Goal: Task Accomplishment & Management: Use online tool/utility

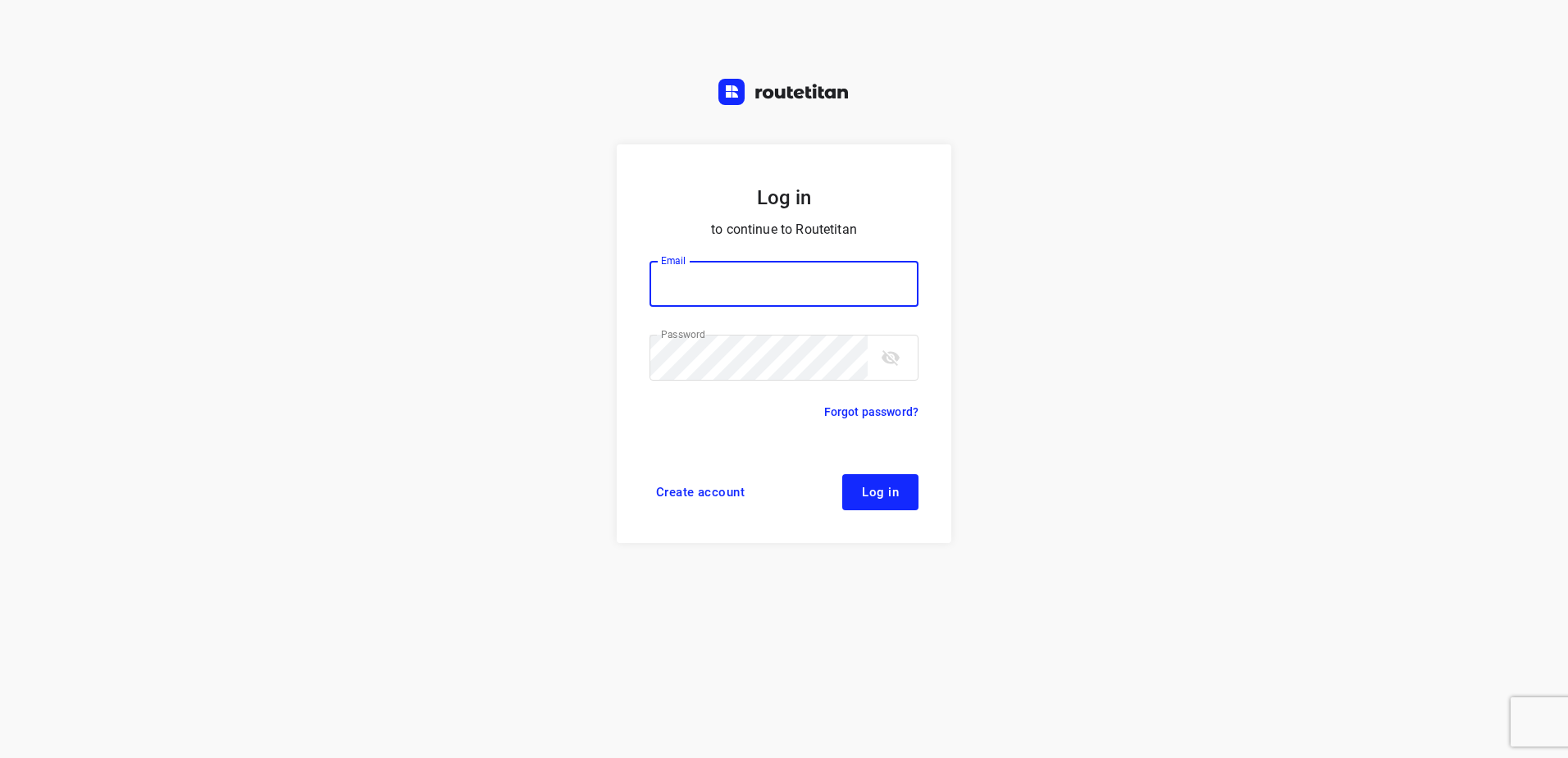
type input "[EMAIL_ADDRESS][DOMAIN_NAME]"
click at [896, 496] on span "Log in" at bounding box center [880, 493] width 37 height 13
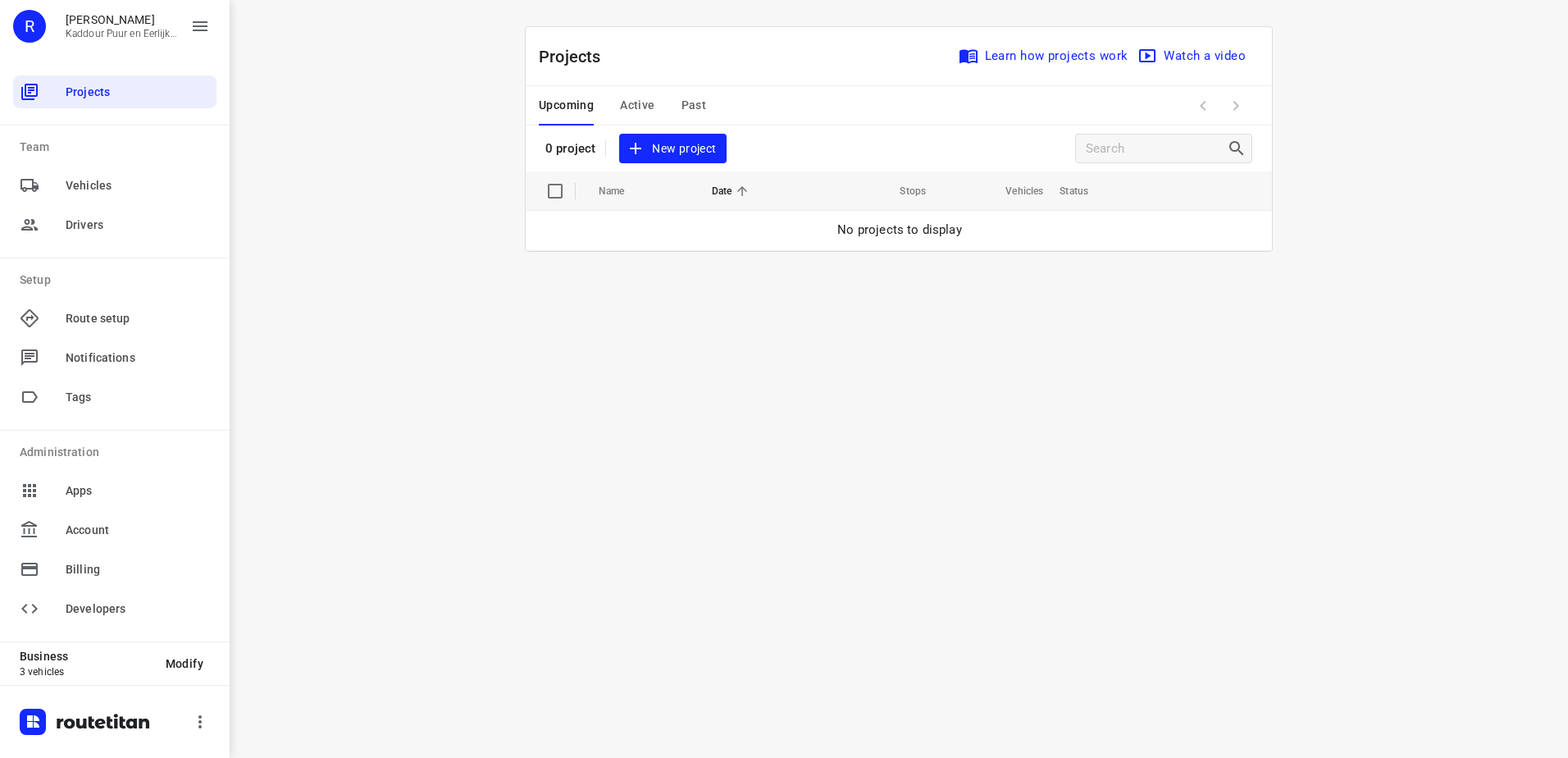
click at [665, 145] on span "New project" at bounding box center [673, 148] width 87 height 21
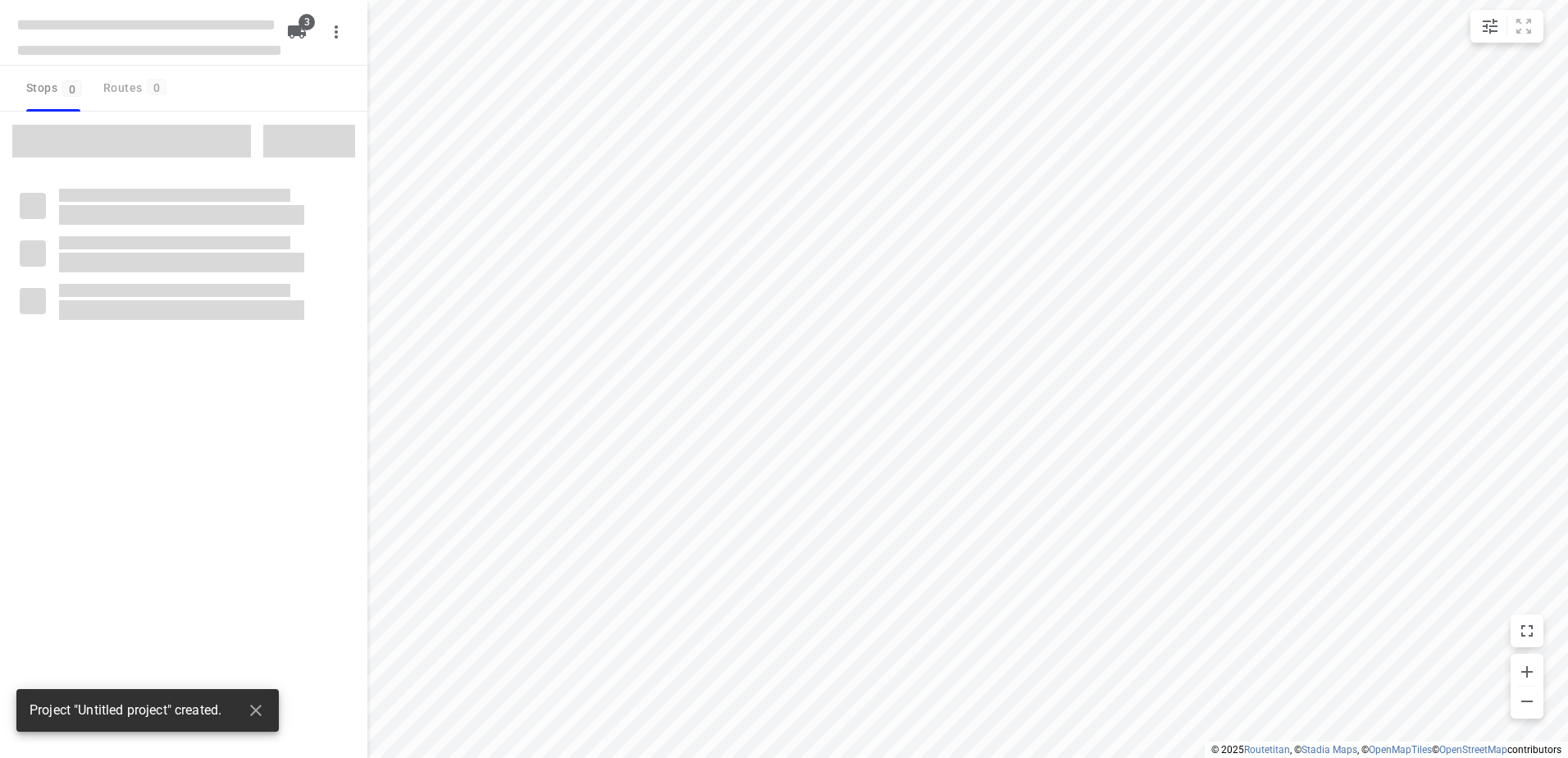
type input "distance"
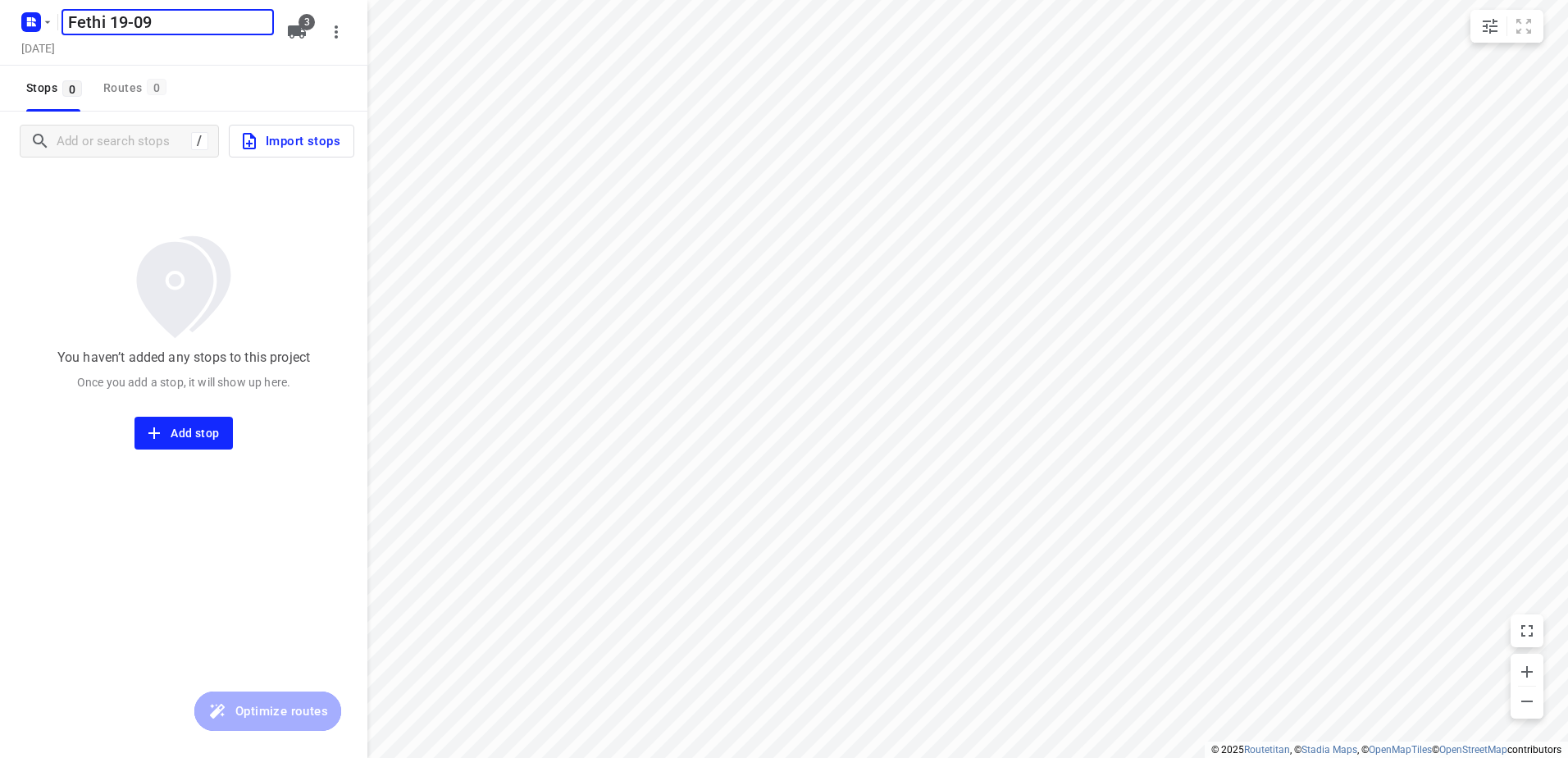
type input "Fethi 19-09"
click at [306, 36] on icon "button" at bounding box center [297, 32] width 18 height 13
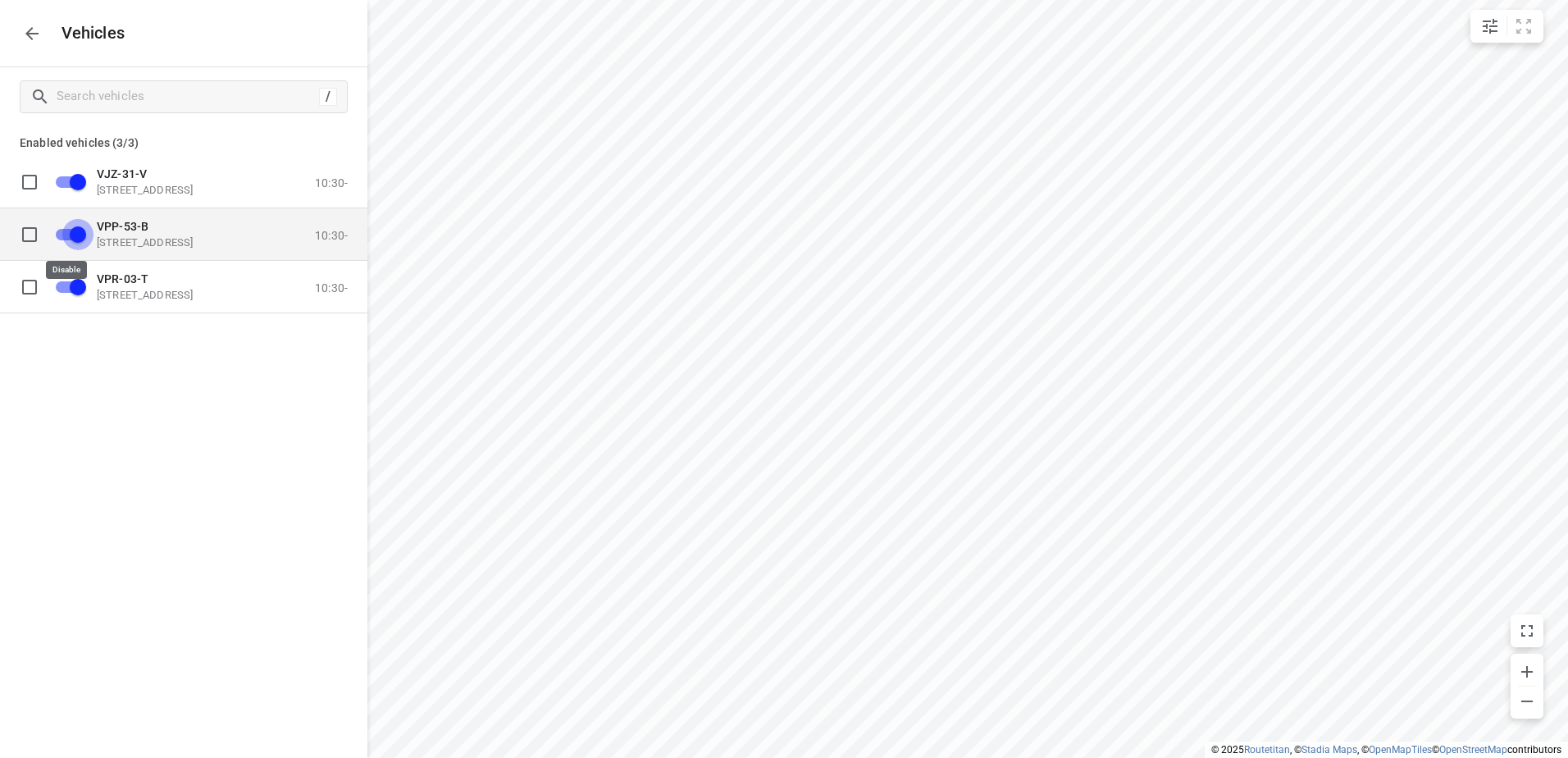
click at [63, 236] on input "grid" at bounding box center [78, 234] width 94 height 31
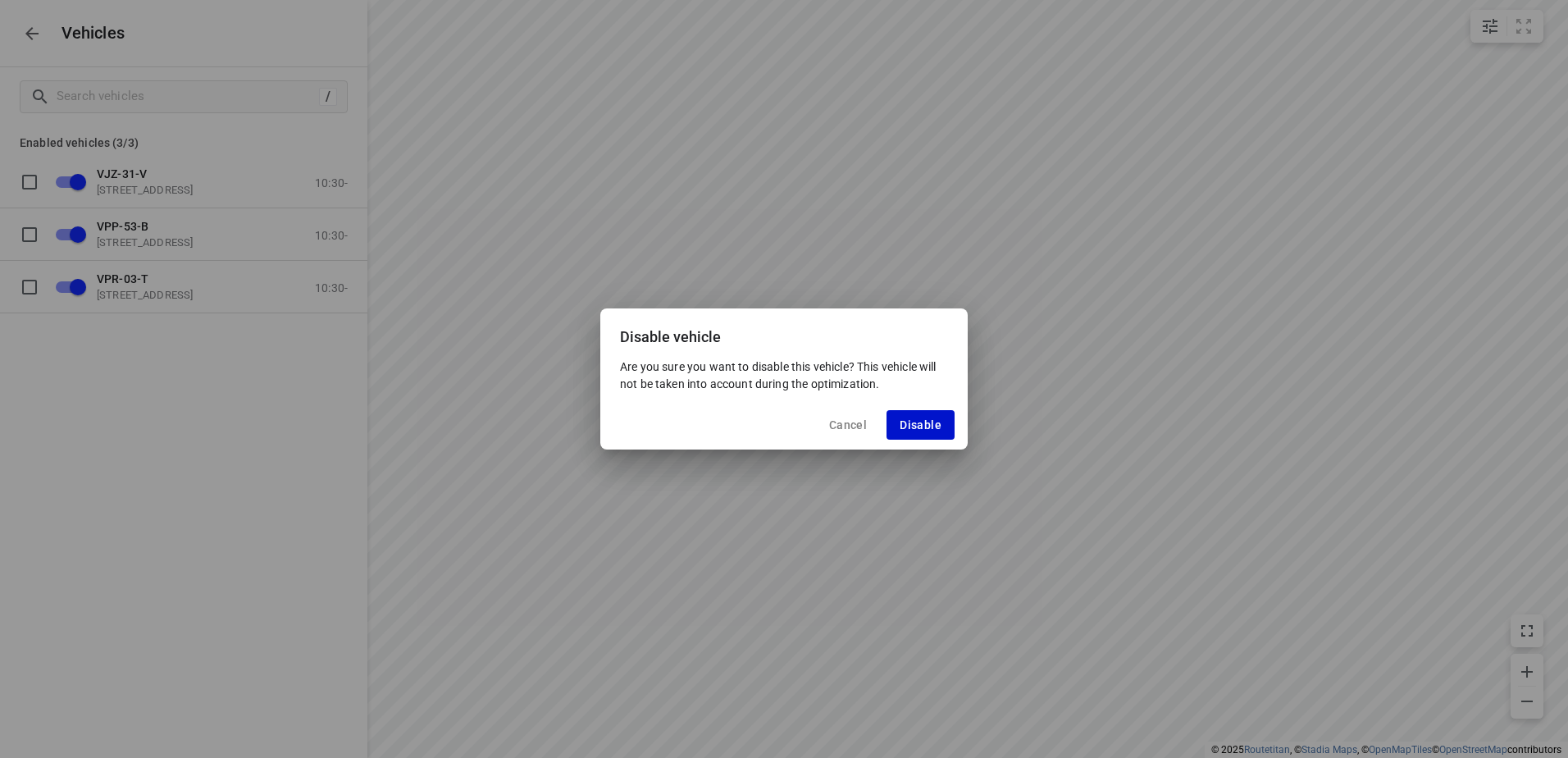
click at [918, 419] on span "Disable" at bounding box center [921, 425] width 42 height 13
checkbox input "false"
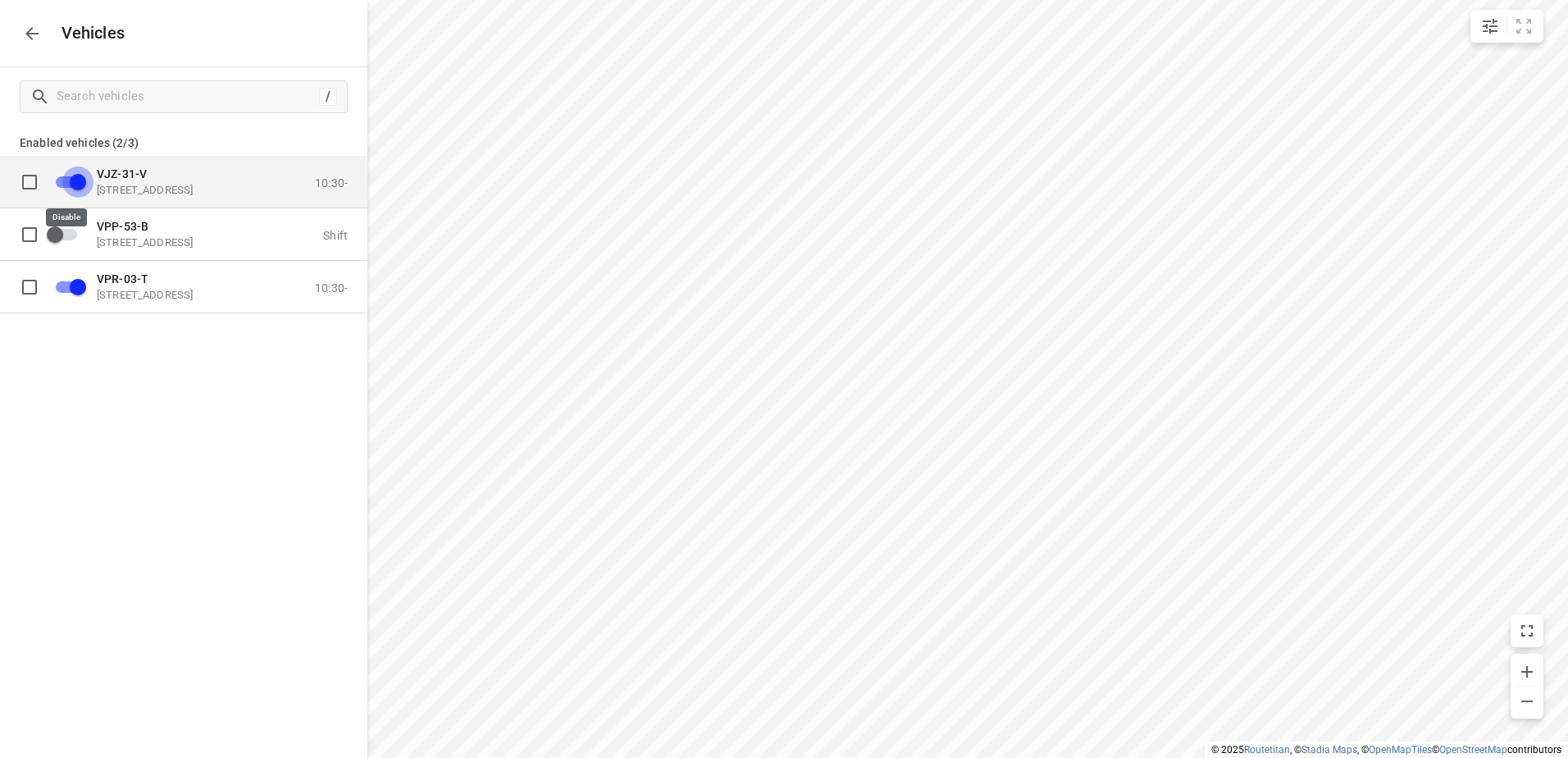
click at [60, 175] on input "grid" at bounding box center [78, 181] width 94 height 31
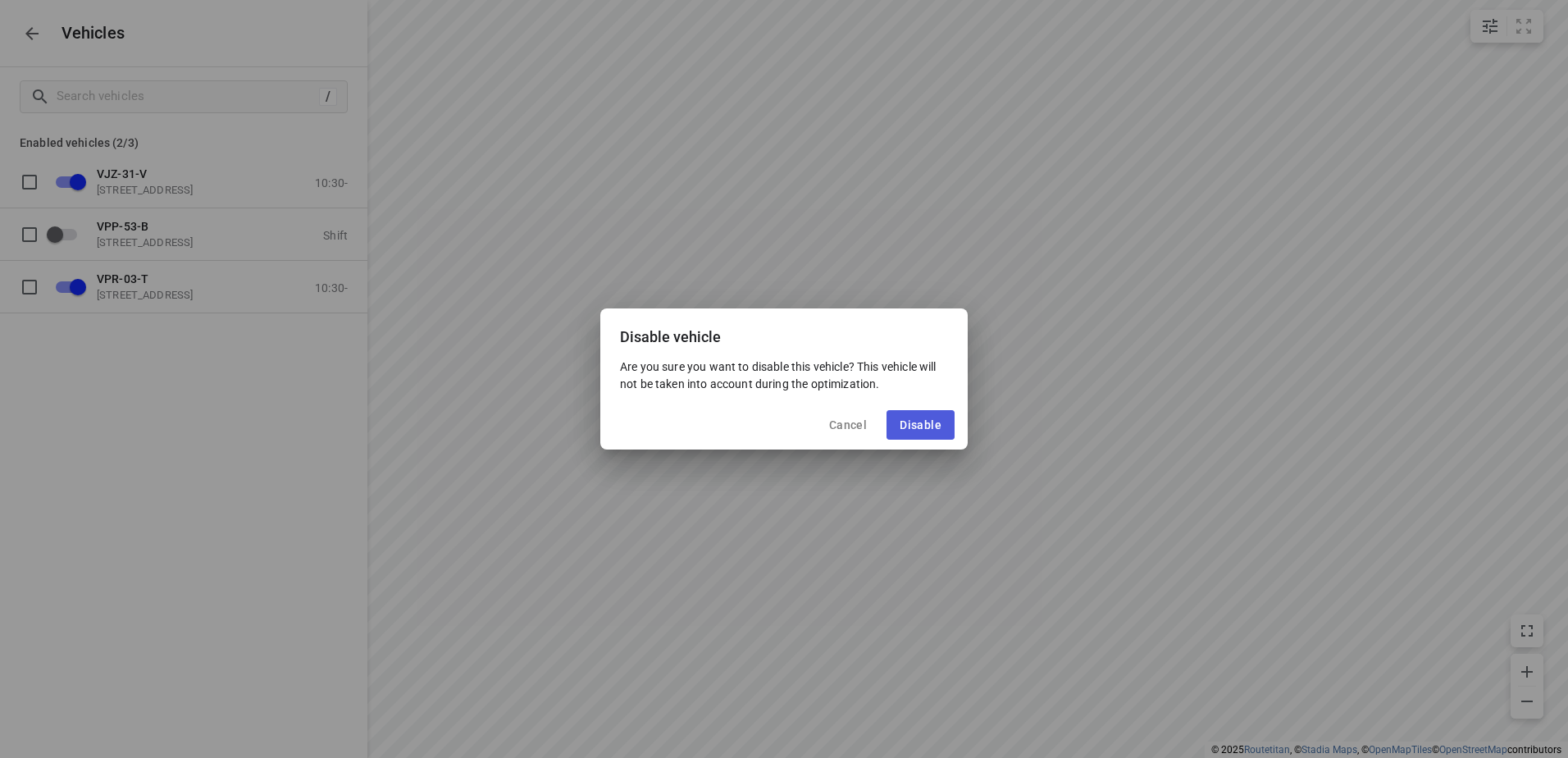
click at [945, 418] on button "Disable" at bounding box center [921, 425] width 68 height 30
checkbox input "false"
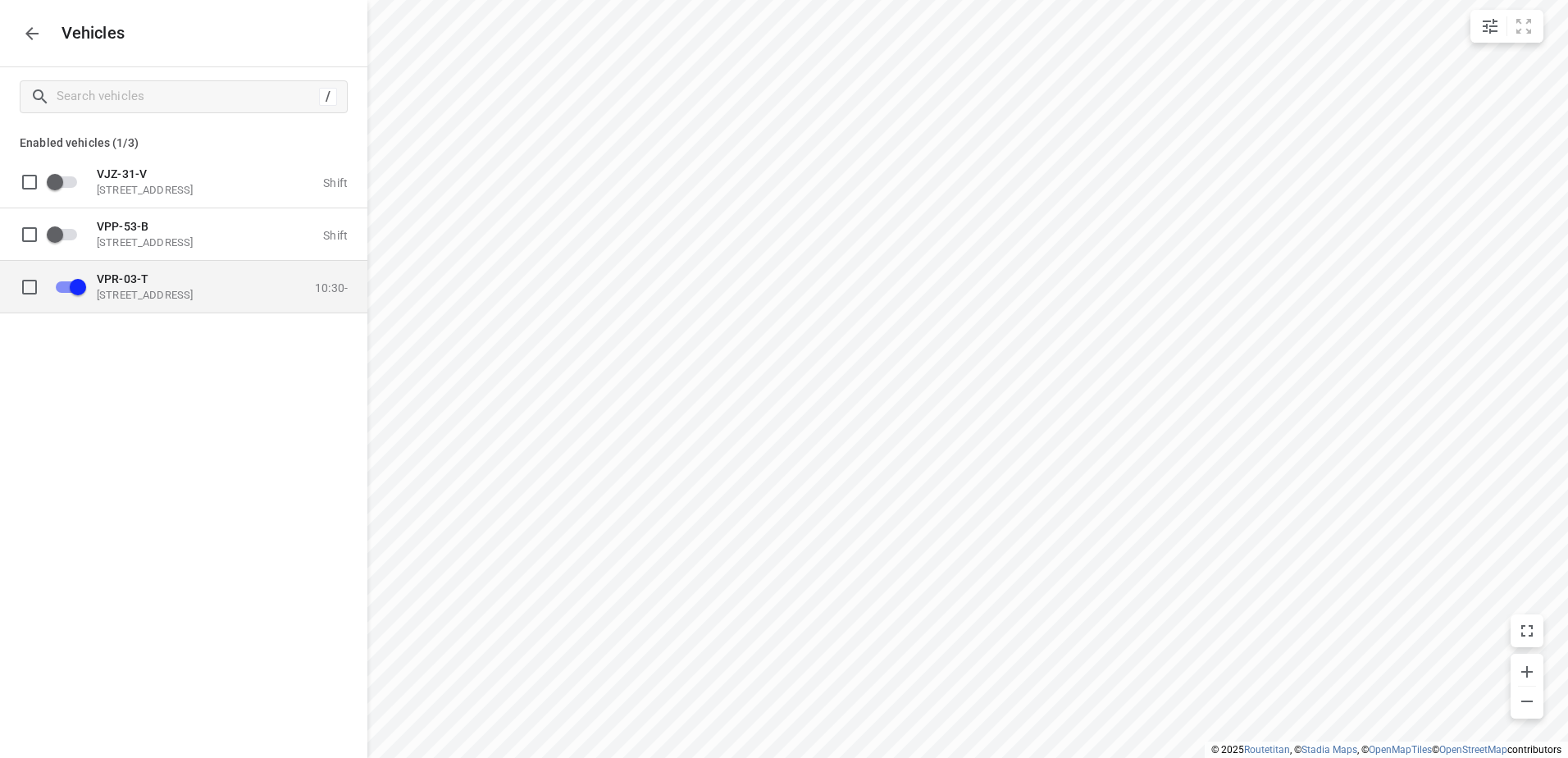
click at [275, 291] on div "VPR-03-[STREET_ADDRESS] 10:30-" at bounding box center [217, 287] width 261 height 30
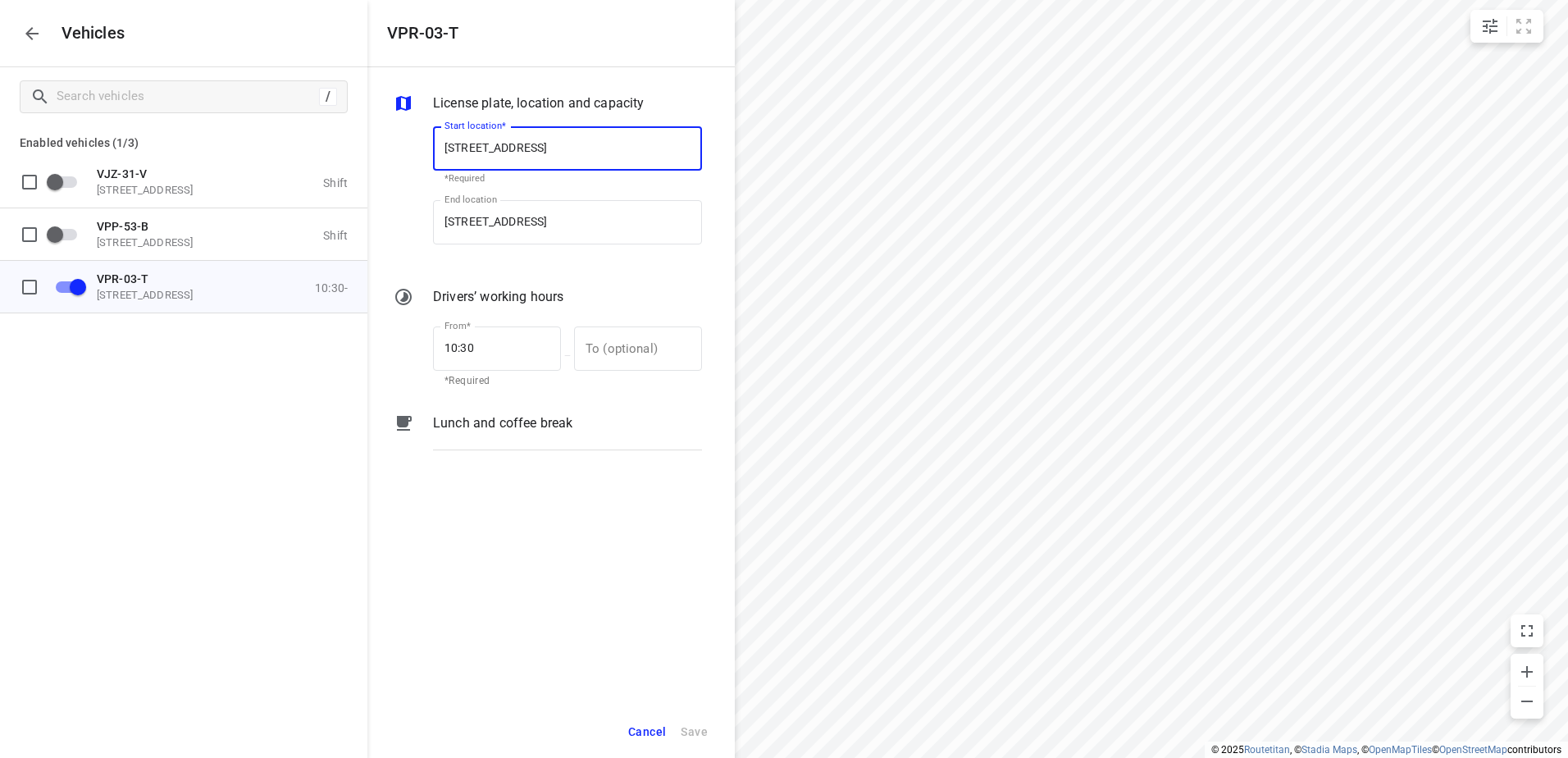
click at [543, 414] on p "Lunch and coffee break" at bounding box center [502, 423] width 139 height 20
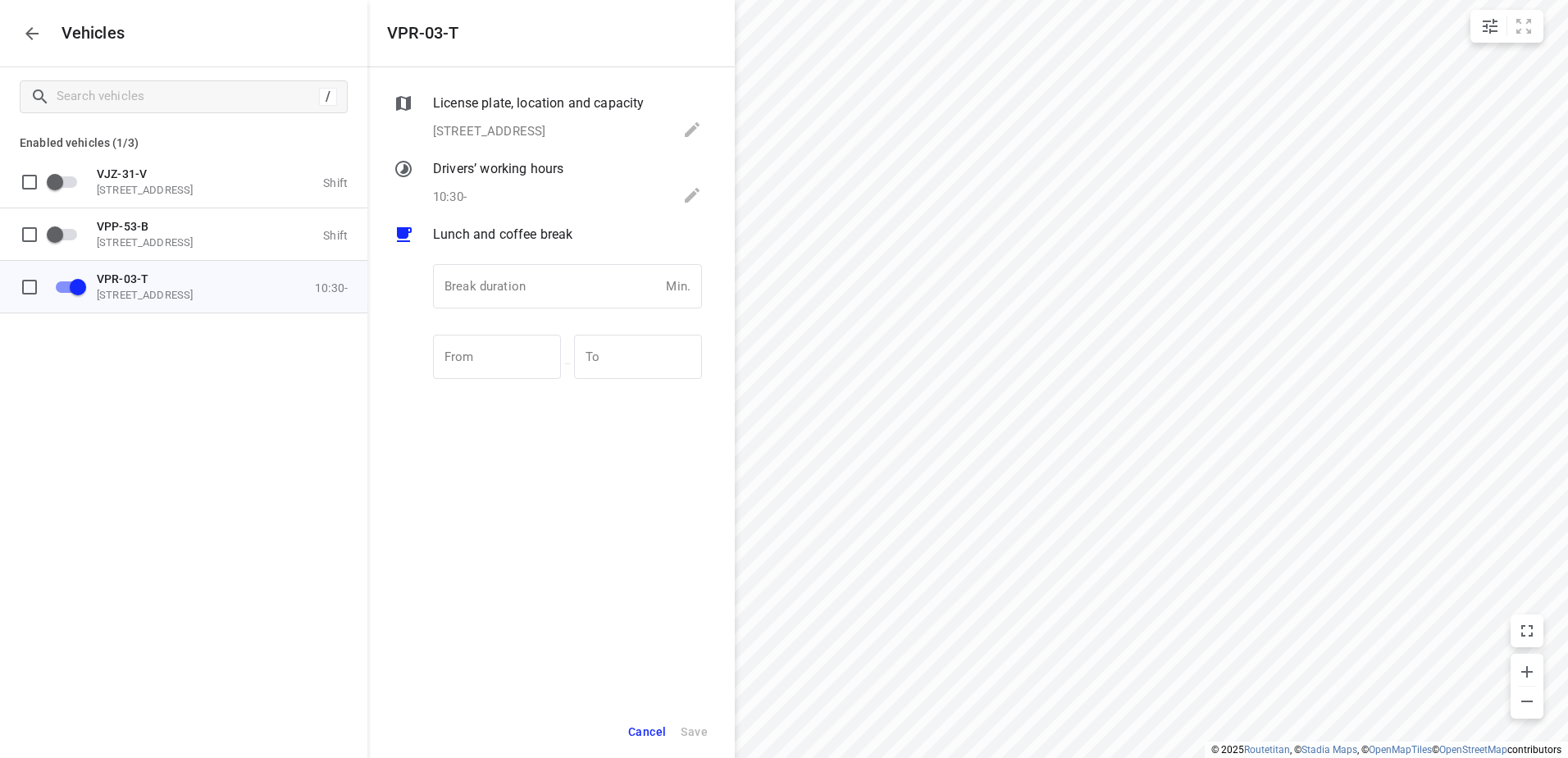
click at [508, 316] on div "Break duration Min. Break duration" at bounding box center [567, 293] width 269 height 58
click at [514, 284] on input "number" at bounding box center [546, 287] width 226 height 44
type input "30"
click at [690, 737] on span "Save" at bounding box center [694, 732] width 27 height 21
click at [35, 18] on button "button" at bounding box center [32, 34] width 33 height 33
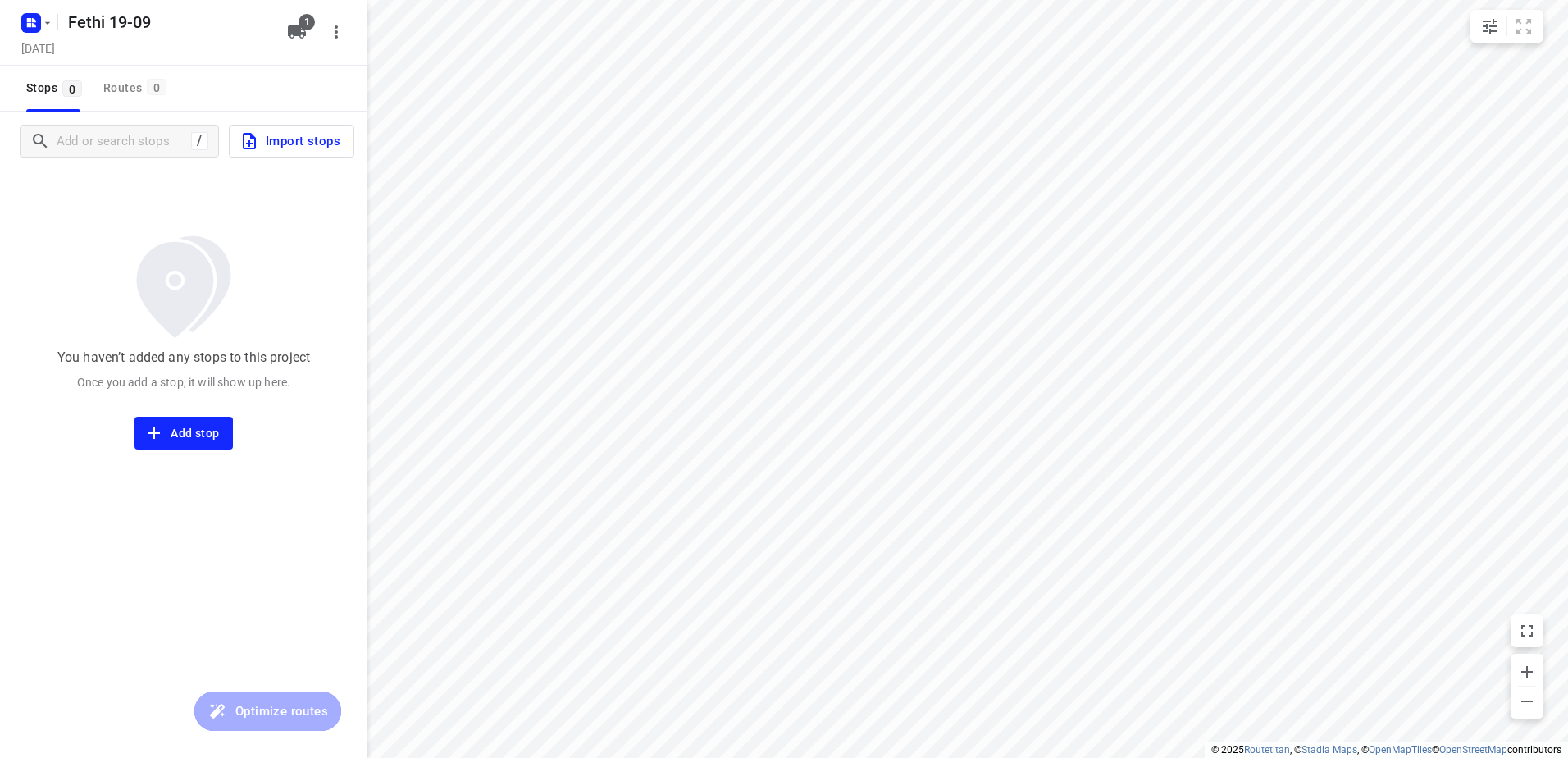
click at [271, 153] on button "Import stops" at bounding box center [292, 141] width 125 height 33
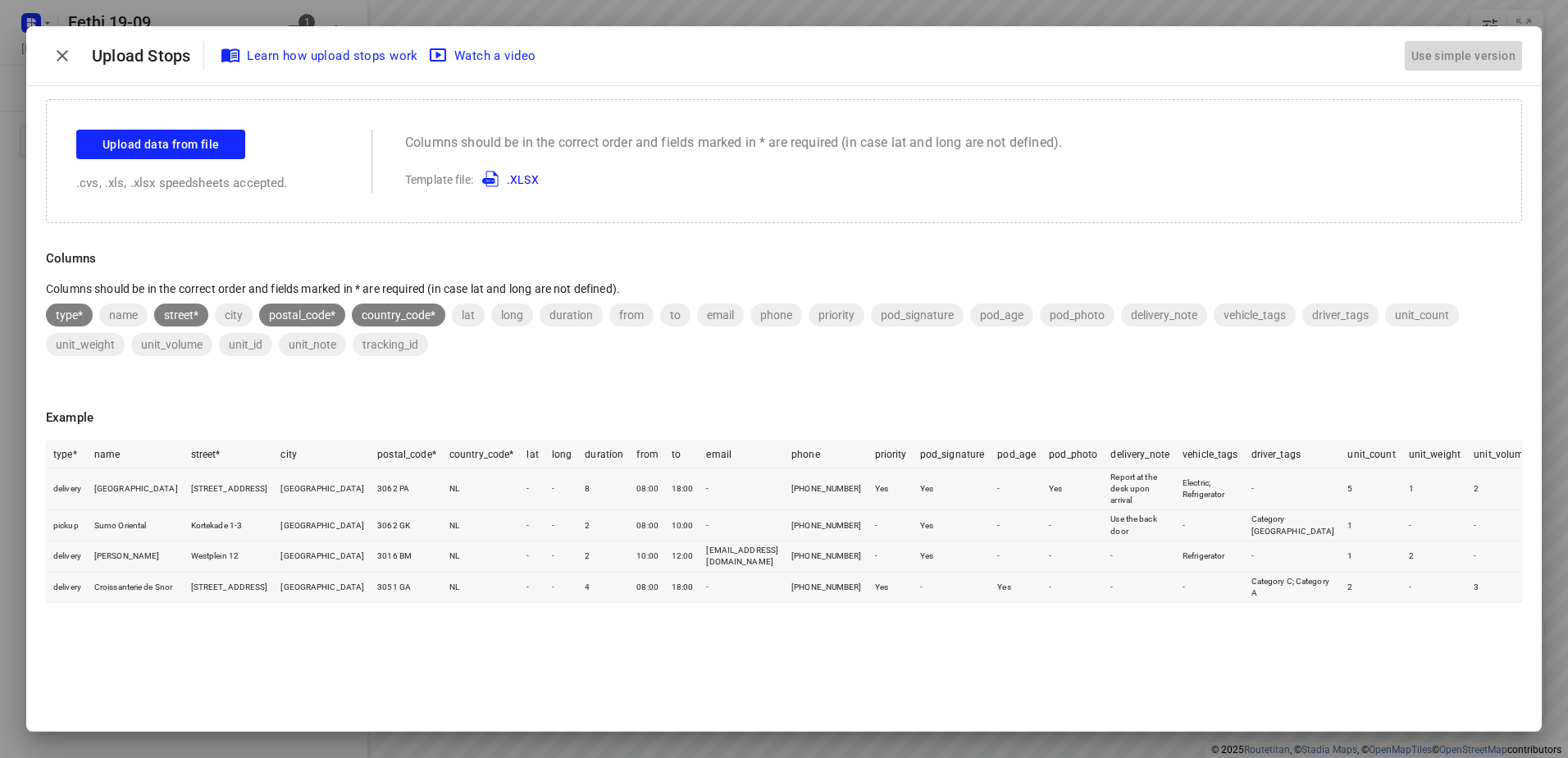
click at [1502, 51] on div "Use simple version" at bounding box center [1463, 56] width 110 height 27
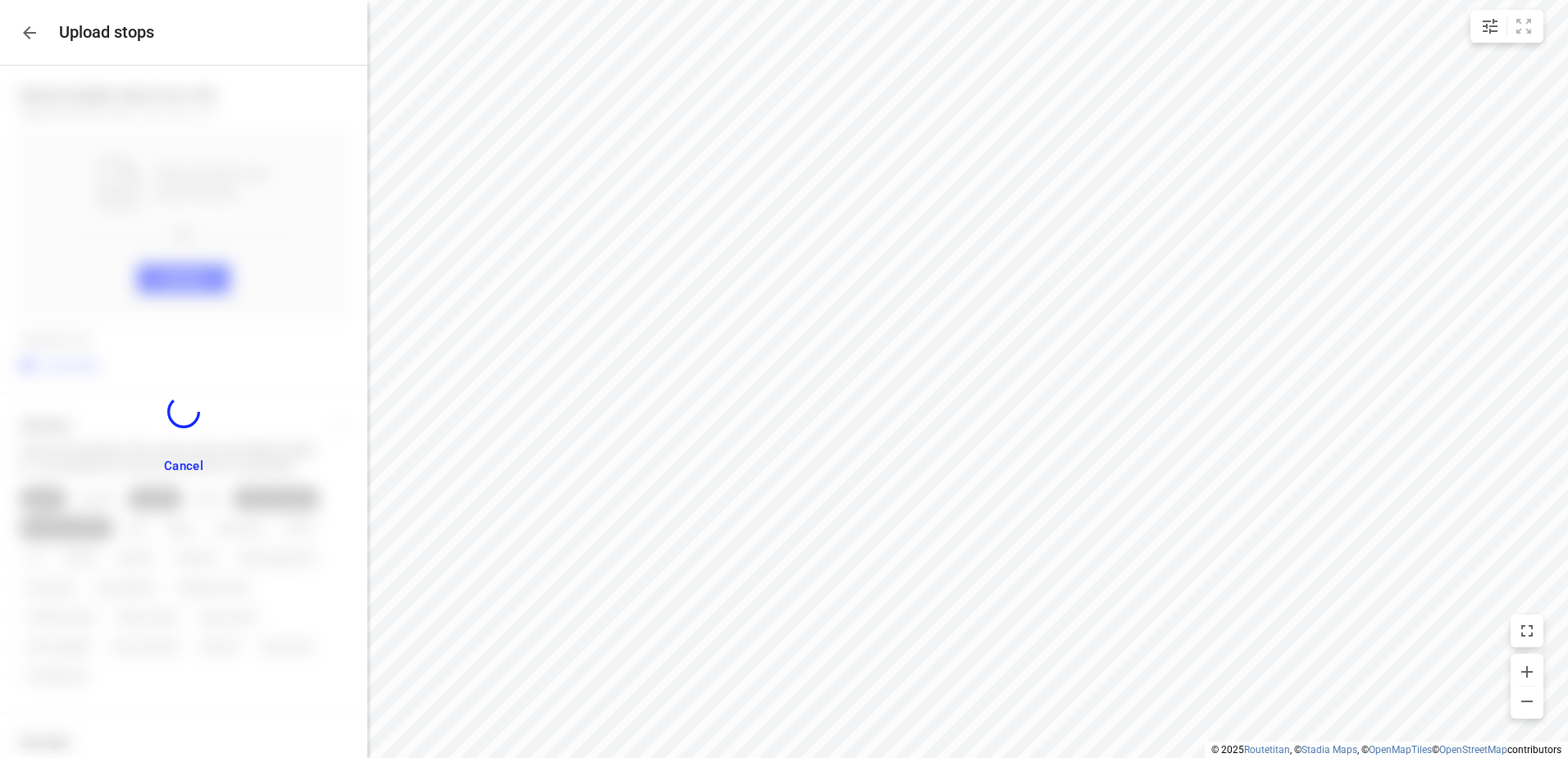
scroll to position [169, 0]
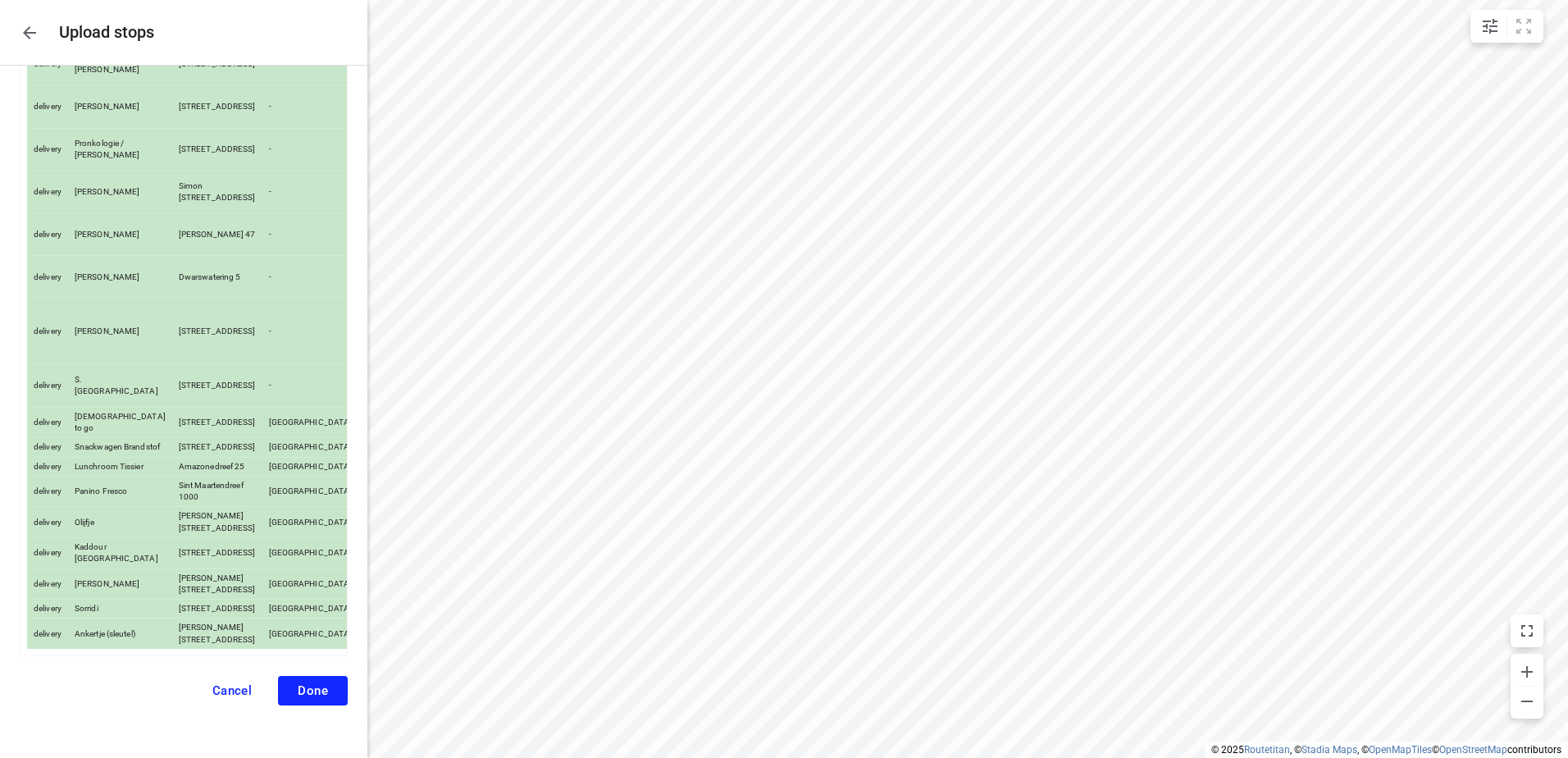
click at [305, 691] on span "Done" at bounding box center [313, 691] width 30 height 15
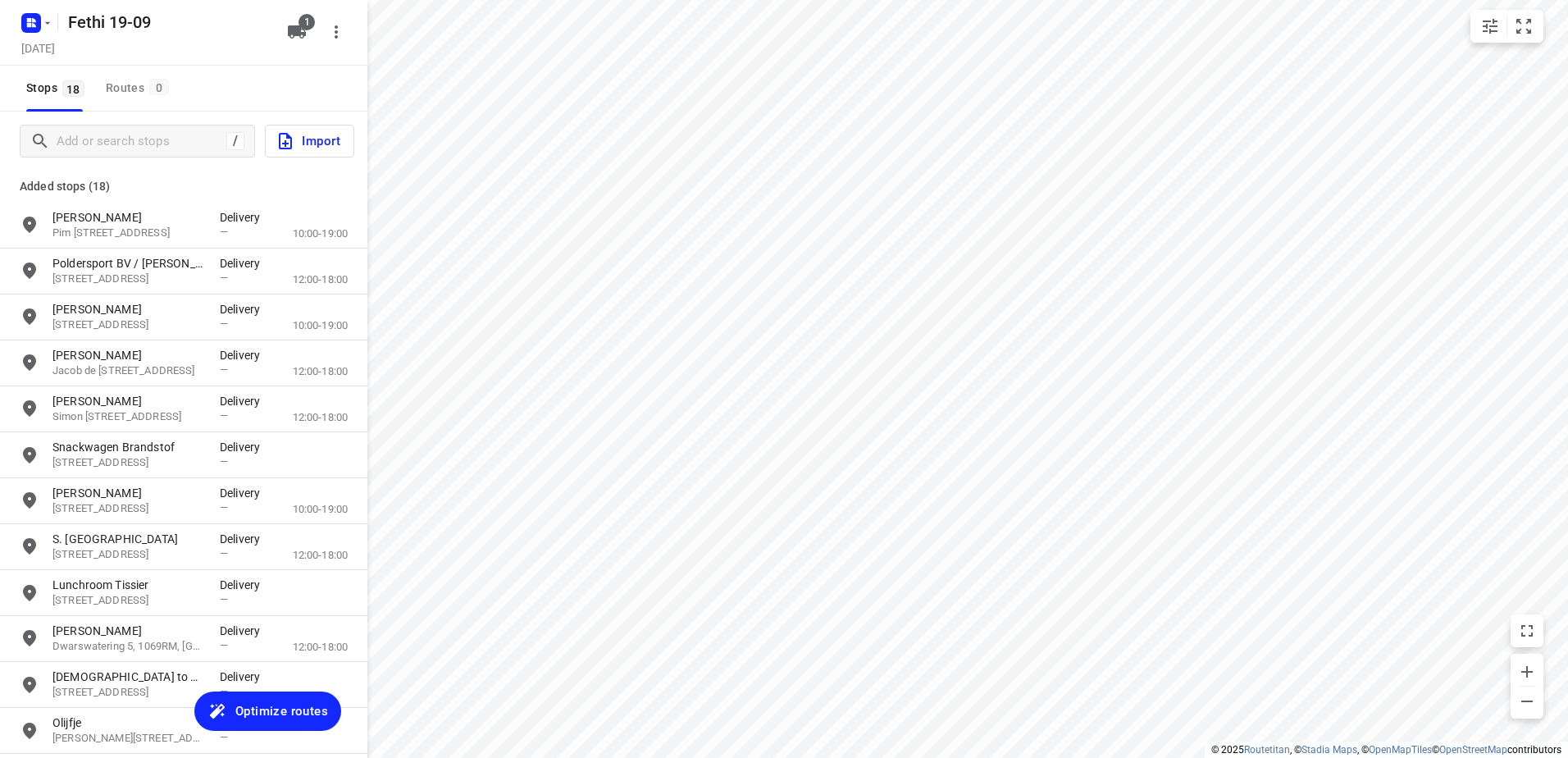
click at [323, 706] on span "Optimize routes" at bounding box center [282, 712] width 93 height 21
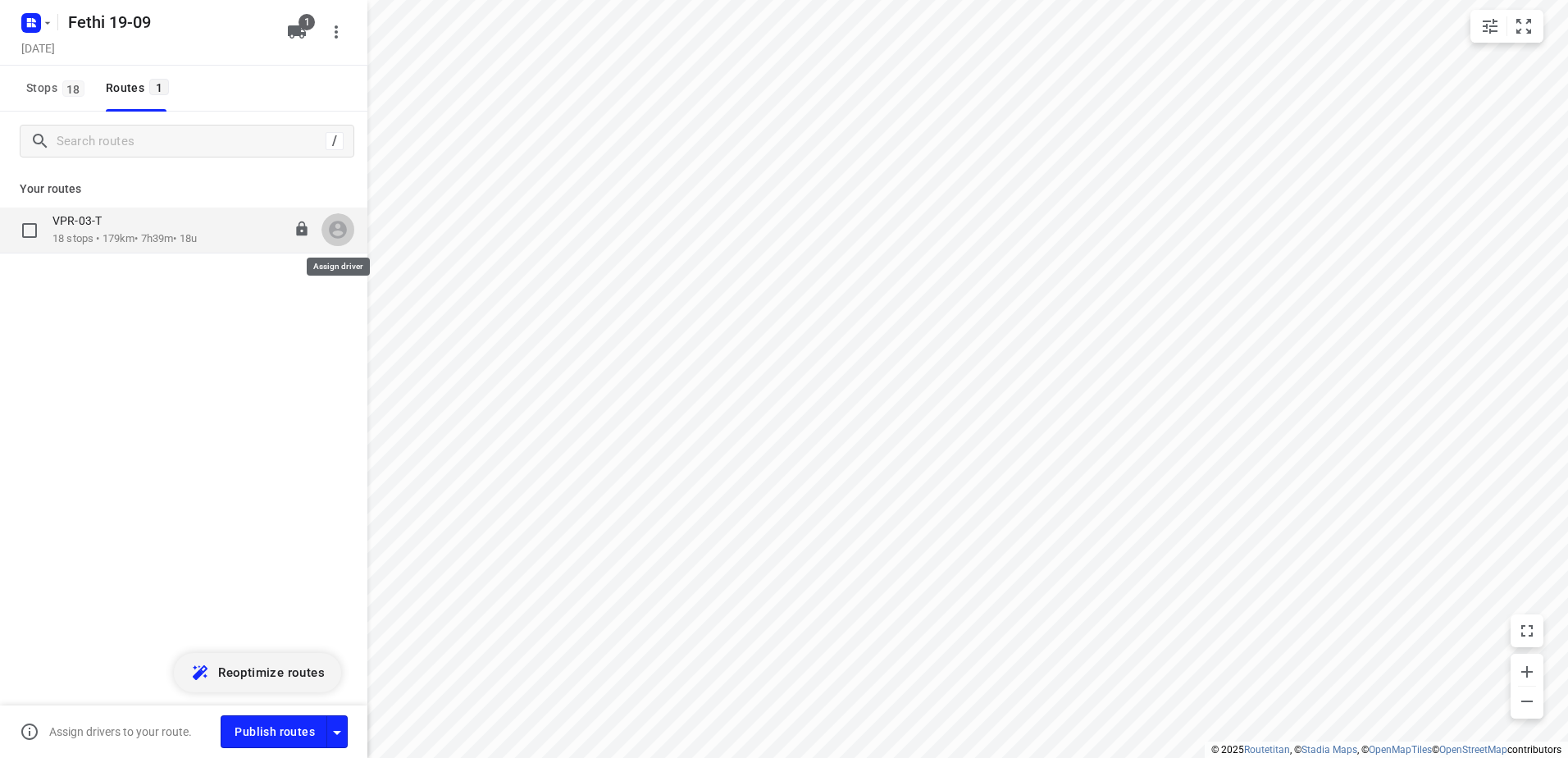
click at [338, 224] on icon "button" at bounding box center [338, 231] width 18 height 18
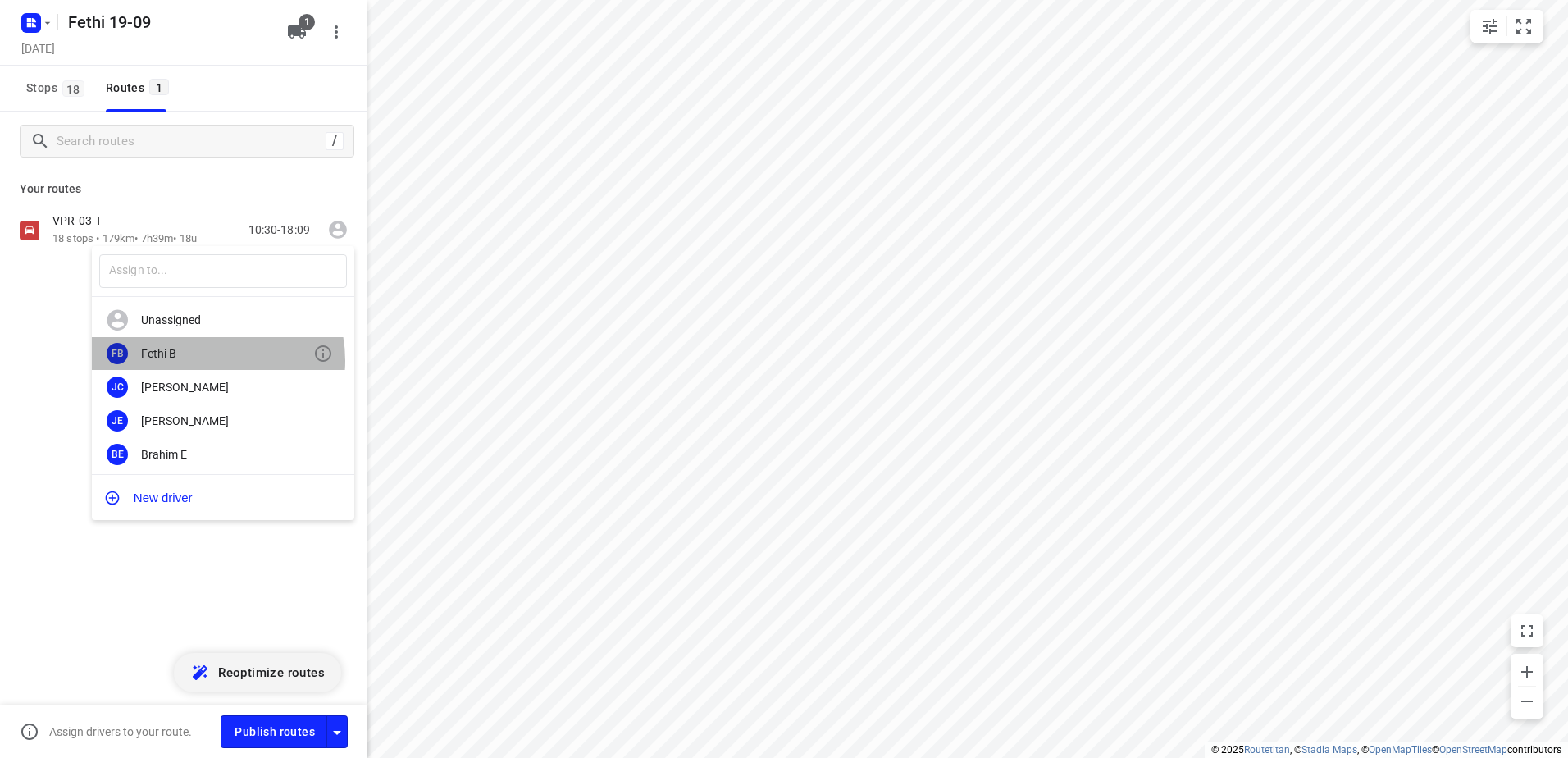
click at [207, 360] on div "Fethi B" at bounding box center [226, 353] width 172 height 13
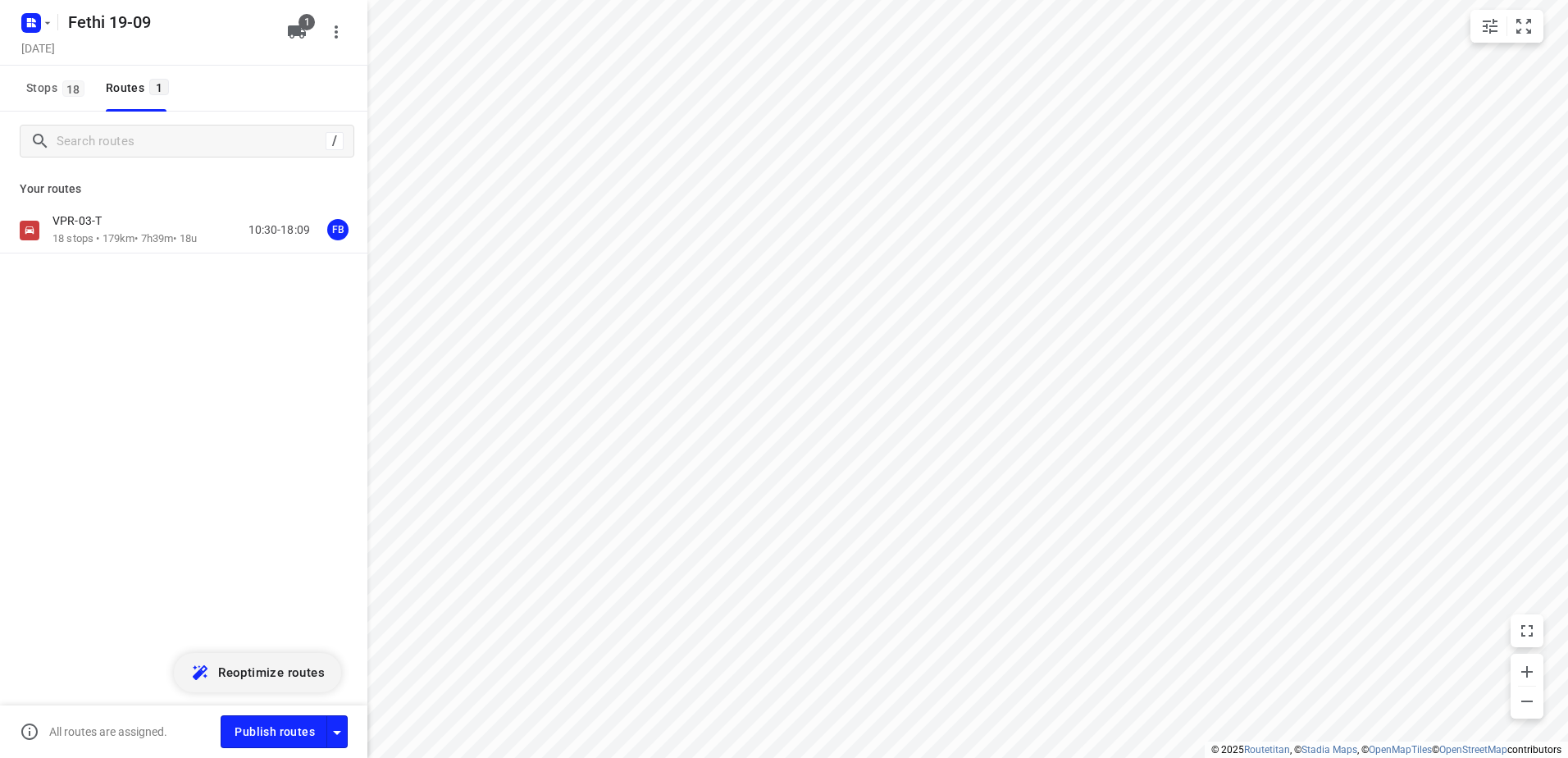
click at [152, 225] on div "VPR-03-T" at bounding box center [124, 222] width 144 height 18
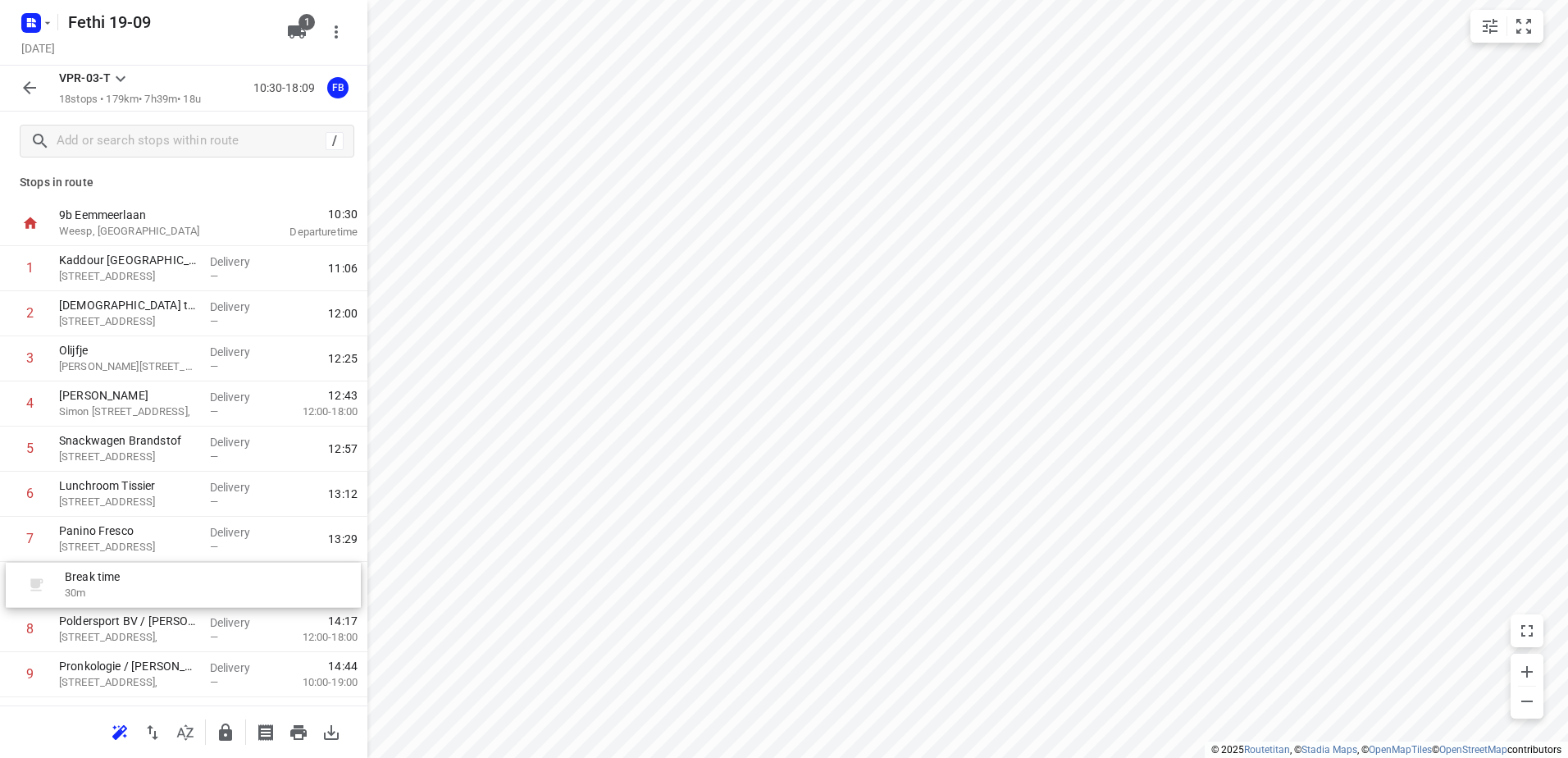
scroll to position [15, 0]
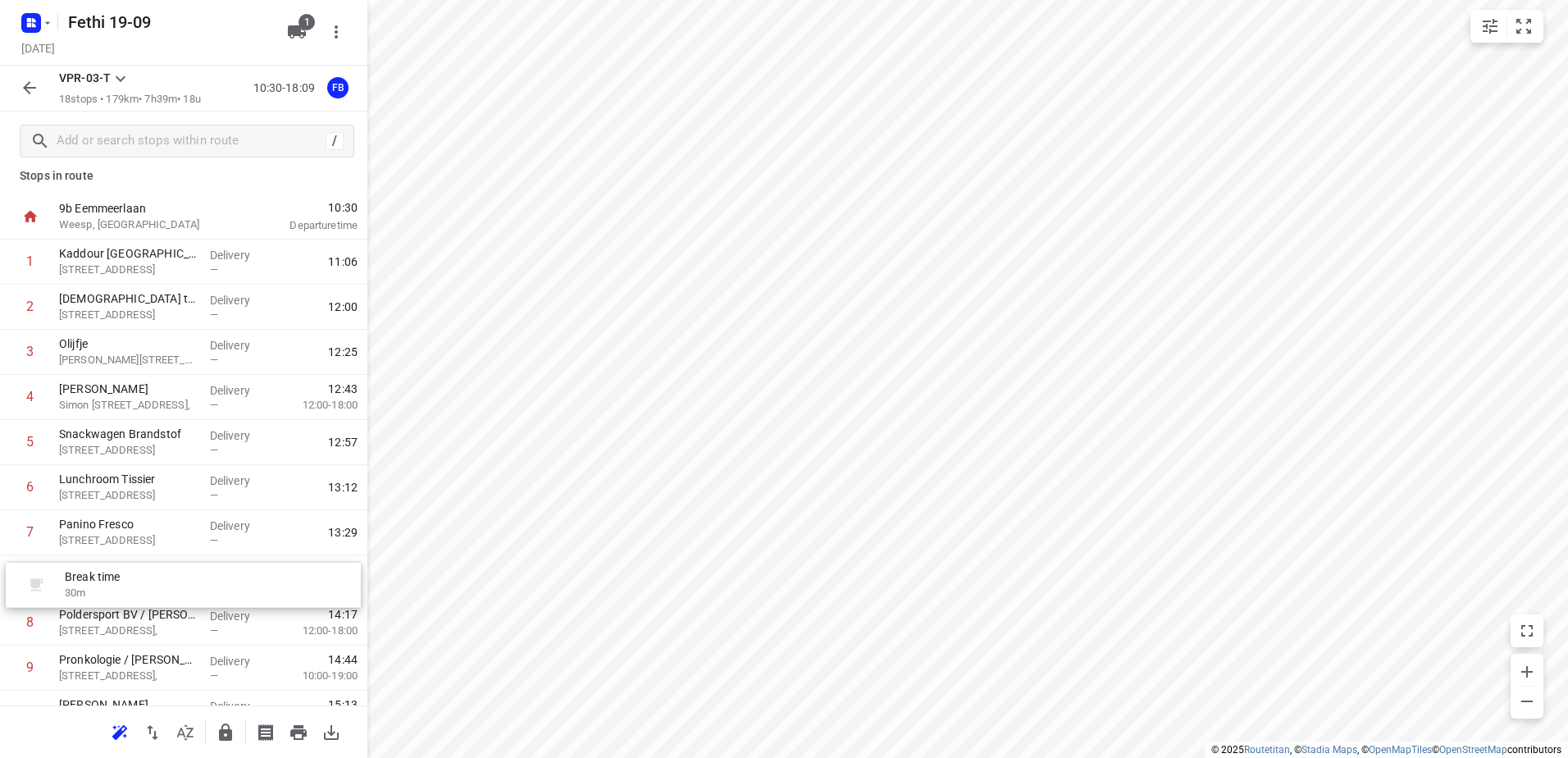
drag, startPoint x: 175, startPoint y: 314, endPoint x: 175, endPoint y: 588, distance: 274.0
click at [175, 588] on div "1 Kaddour Utrecht [STREET_ADDRESS] Delivery — 11:06 Break time 30 m 2 Halal to …" at bounding box center [184, 668] width 367 height 858
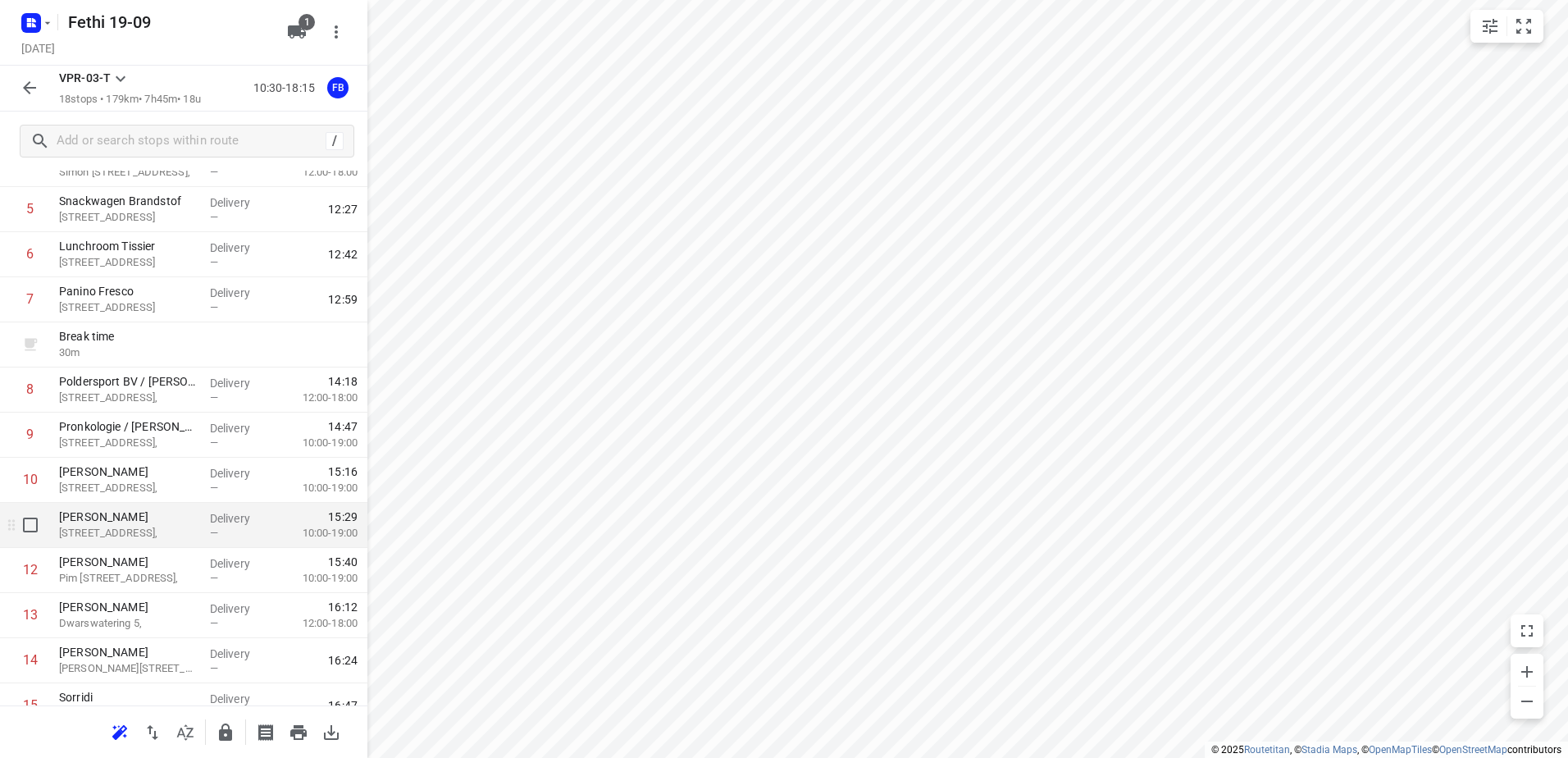
scroll to position [328, 0]
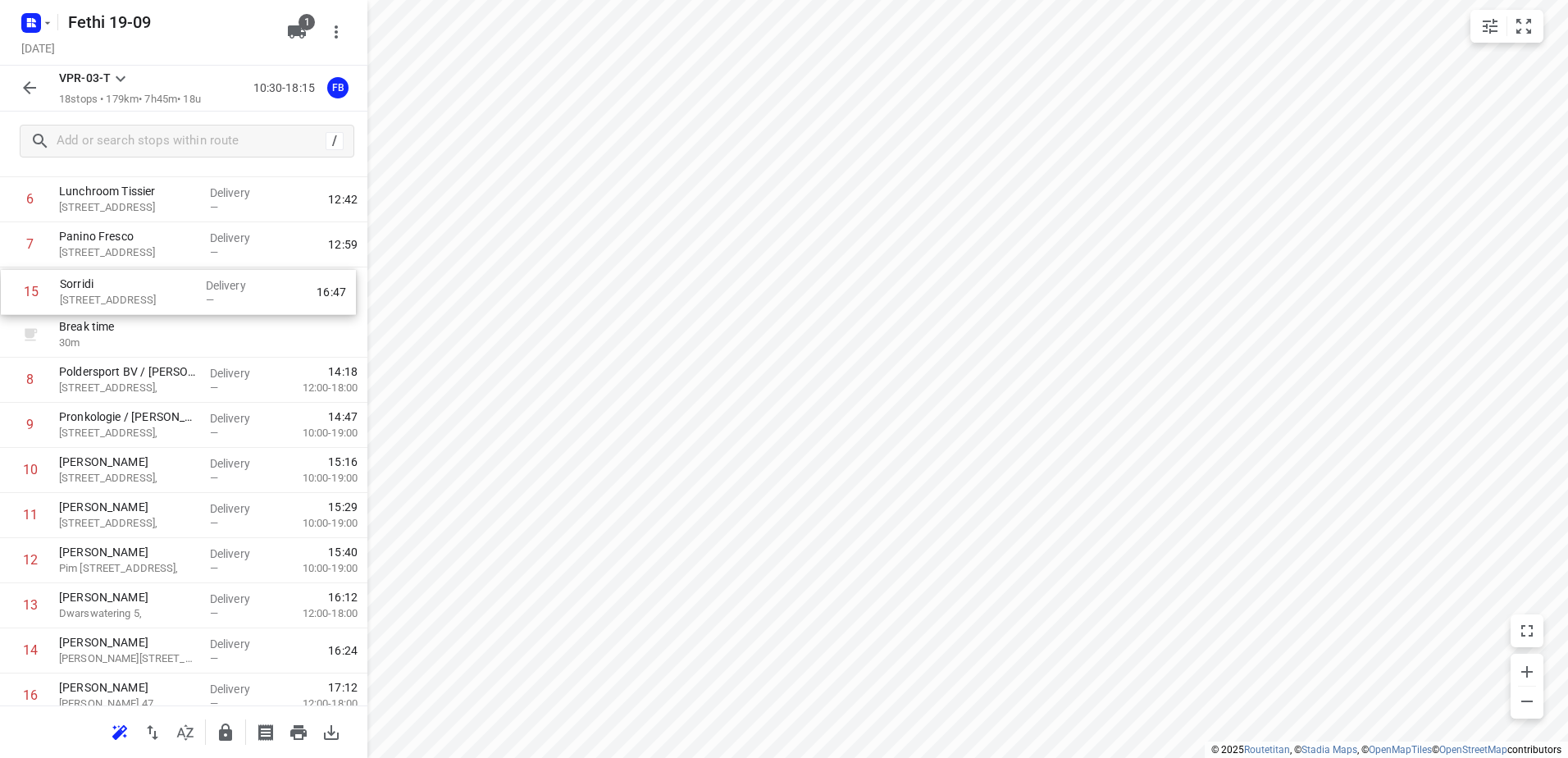
drag, startPoint x: 187, startPoint y: 621, endPoint x: 188, endPoint y: 284, distance: 337.0
click at [188, 284] on div "1 Kaddour Utrecht [STREET_ADDRESS] Delivery — 11:06 2 Halal to [GEOGRAPHIC_DATA…" at bounding box center [184, 380] width 367 height 858
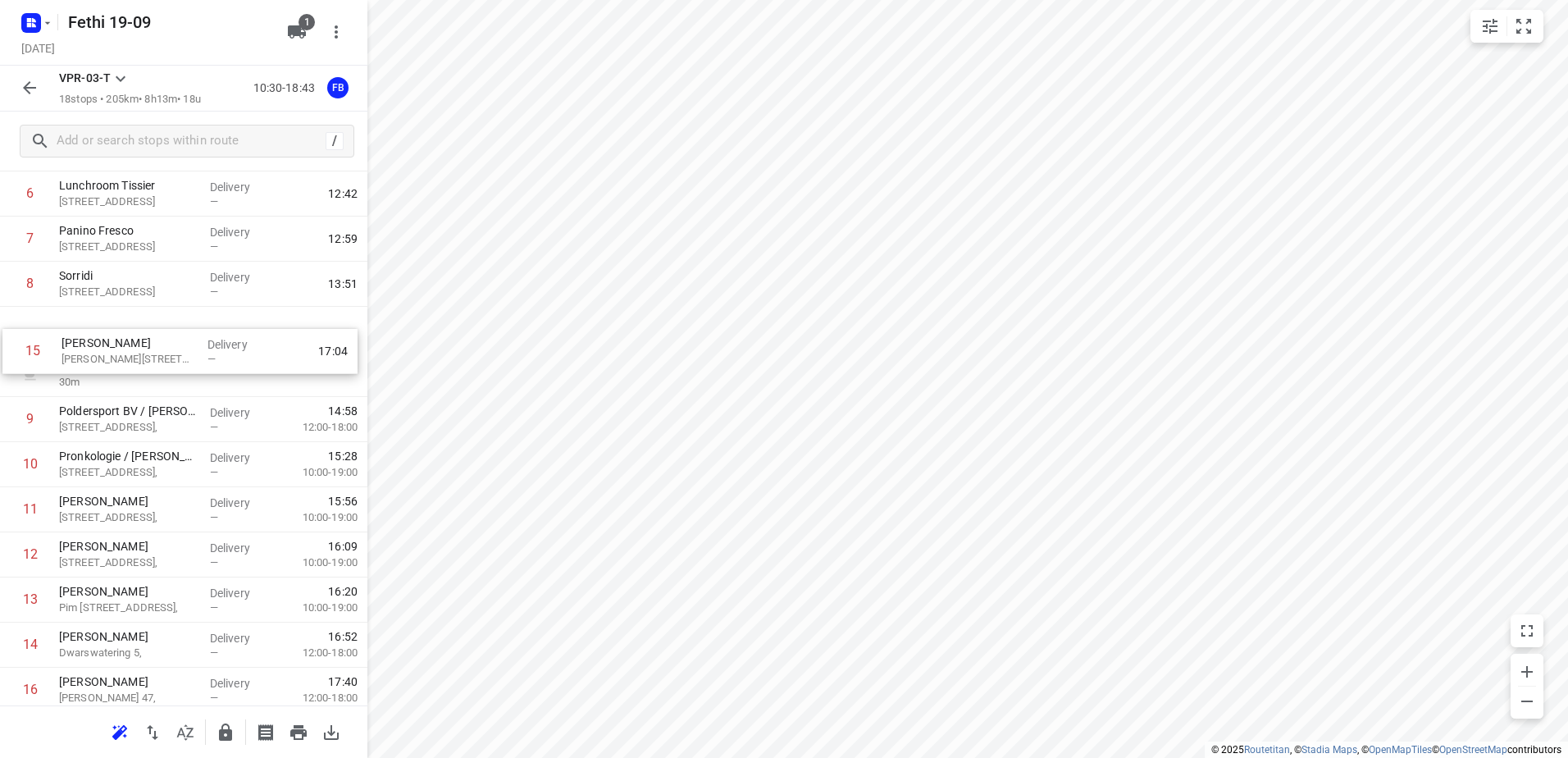
drag, startPoint x: 176, startPoint y: 648, endPoint x: 179, endPoint y: 335, distance: 313.0
click at [179, 335] on div "1 Kaddour Utrecht [STREET_ADDRESS] Delivery — 11:06 2 Halal to [GEOGRAPHIC_DATA…" at bounding box center [184, 374] width 367 height 858
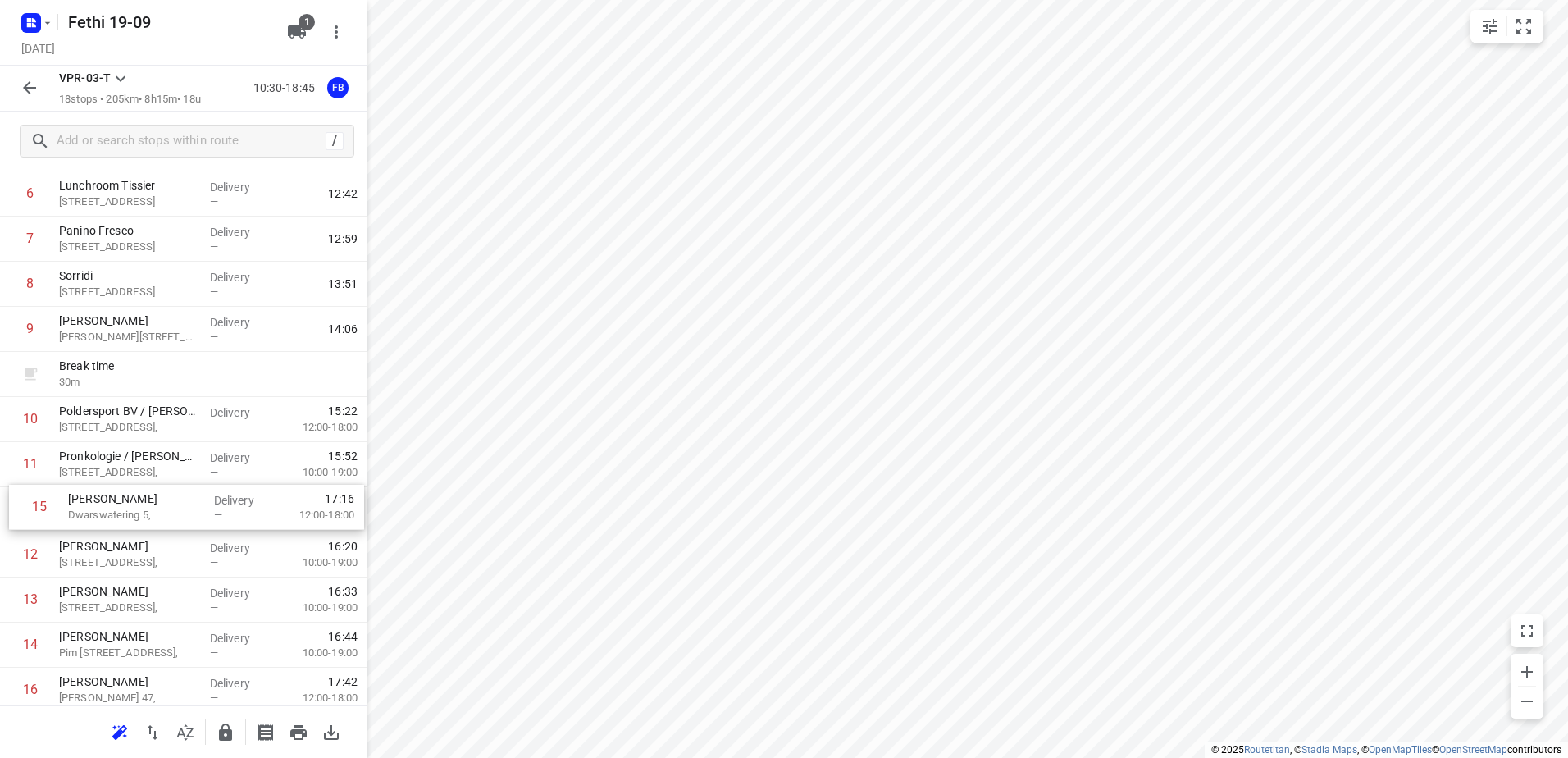
scroll to position [309, 0]
drag, startPoint x: 132, startPoint y: 642, endPoint x: 142, endPoint y: 409, distance: 233.2
click at [142, 409] on div "1 Kaddour Utrecht [STREET_ADDRESS] Delivery — 11:06 2 Halal to [GEOGRAPHIC_DATA…" at bounding box center [184, 372] width 367 height 858
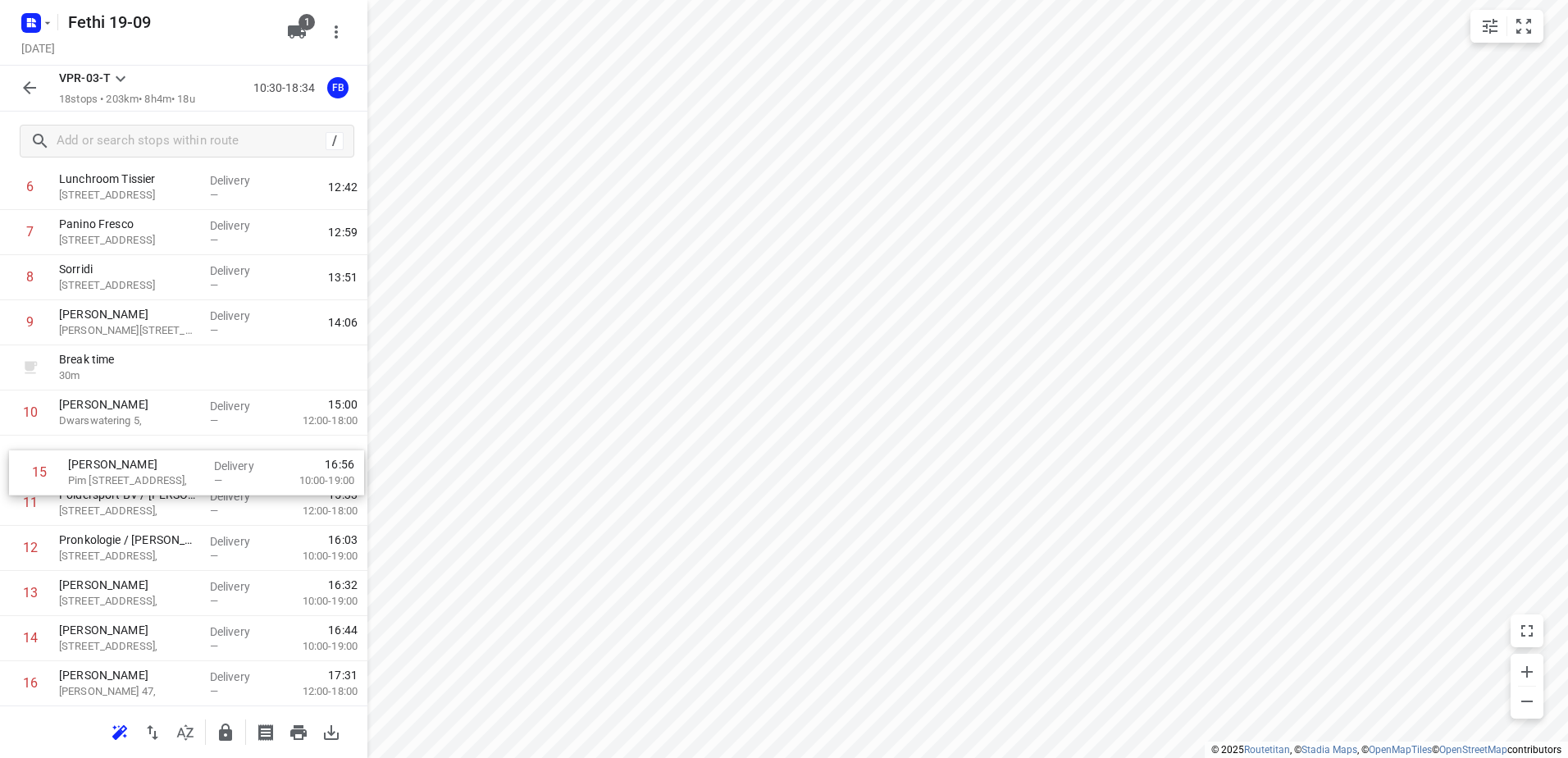
drag, startPoint x: 170, startPoint y: 659, endPoint x: 179, endPoint y: 482, distance: 177.2
click at [179, 482] on div "1 Kaddour Utrecht [STREET_ADDRESS] Delivery — 11:06 2 Halal to [GEOGRAPHIC_DATA…" at bounding box center [184, 367] width 367 height 858
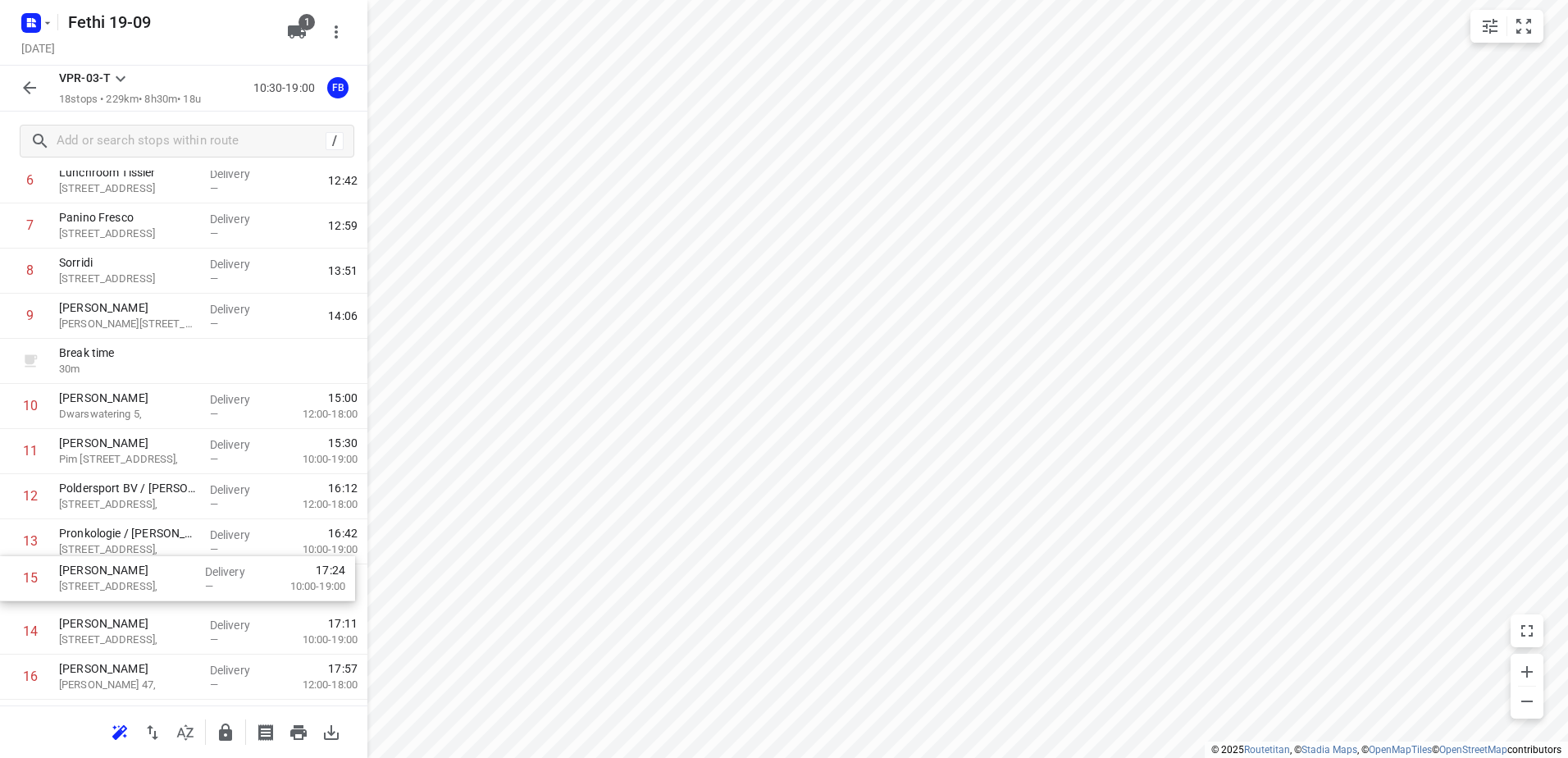
scroll to position [322, 0]
drag, startPoint x: 166, startPoint y: 635, endPoint x: 164, endPoint y: 490, distance: 145.0
click at [164, 490] on div "1 Kaddour Utrecht [STREET_ADDRESS] Delivery — 11:06 2 Halal to [GEOGRAPHIC_DATA…" at bounding box center [184, 358] width 367 height 858
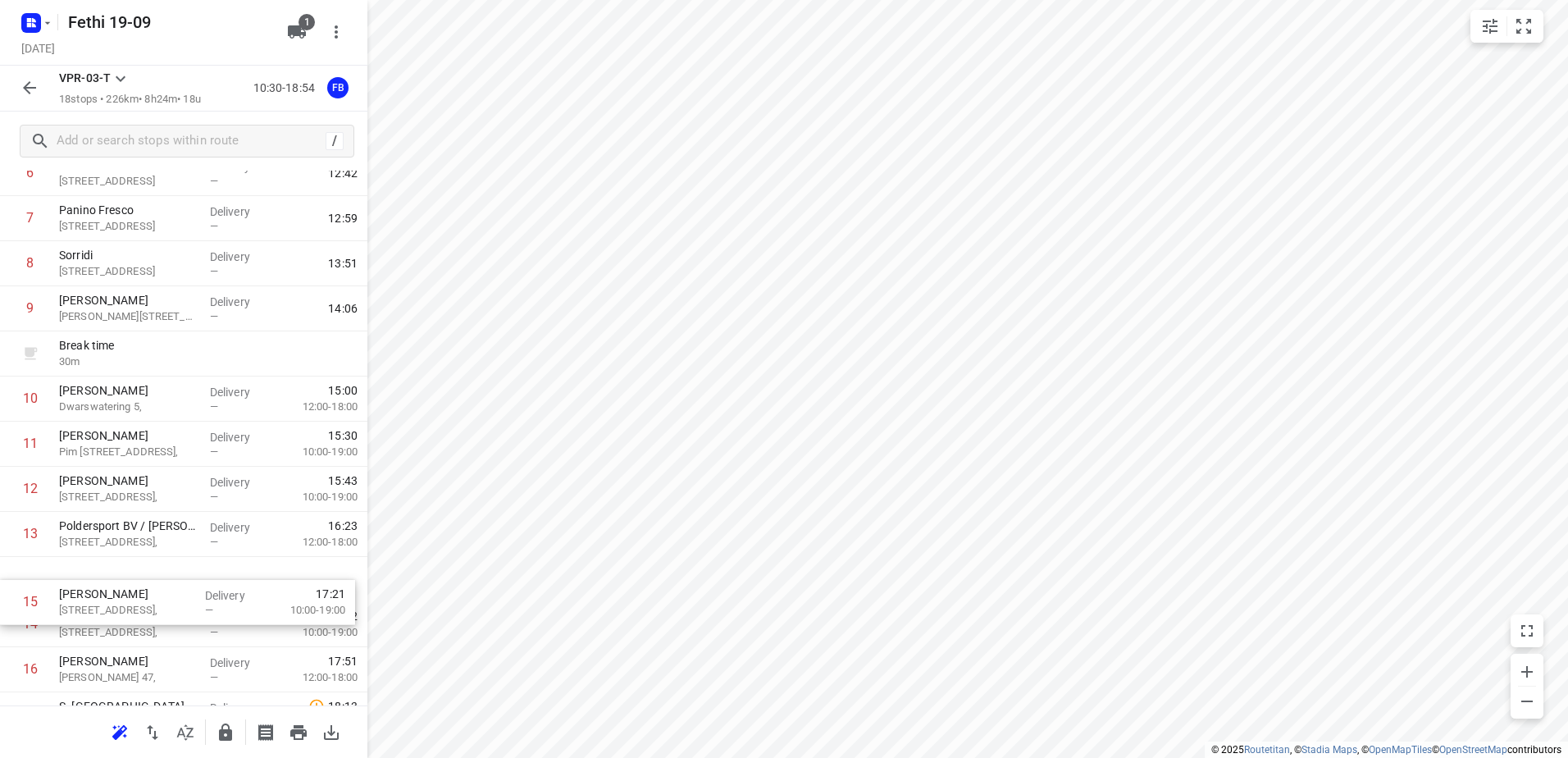
scroll to position [330, 0]
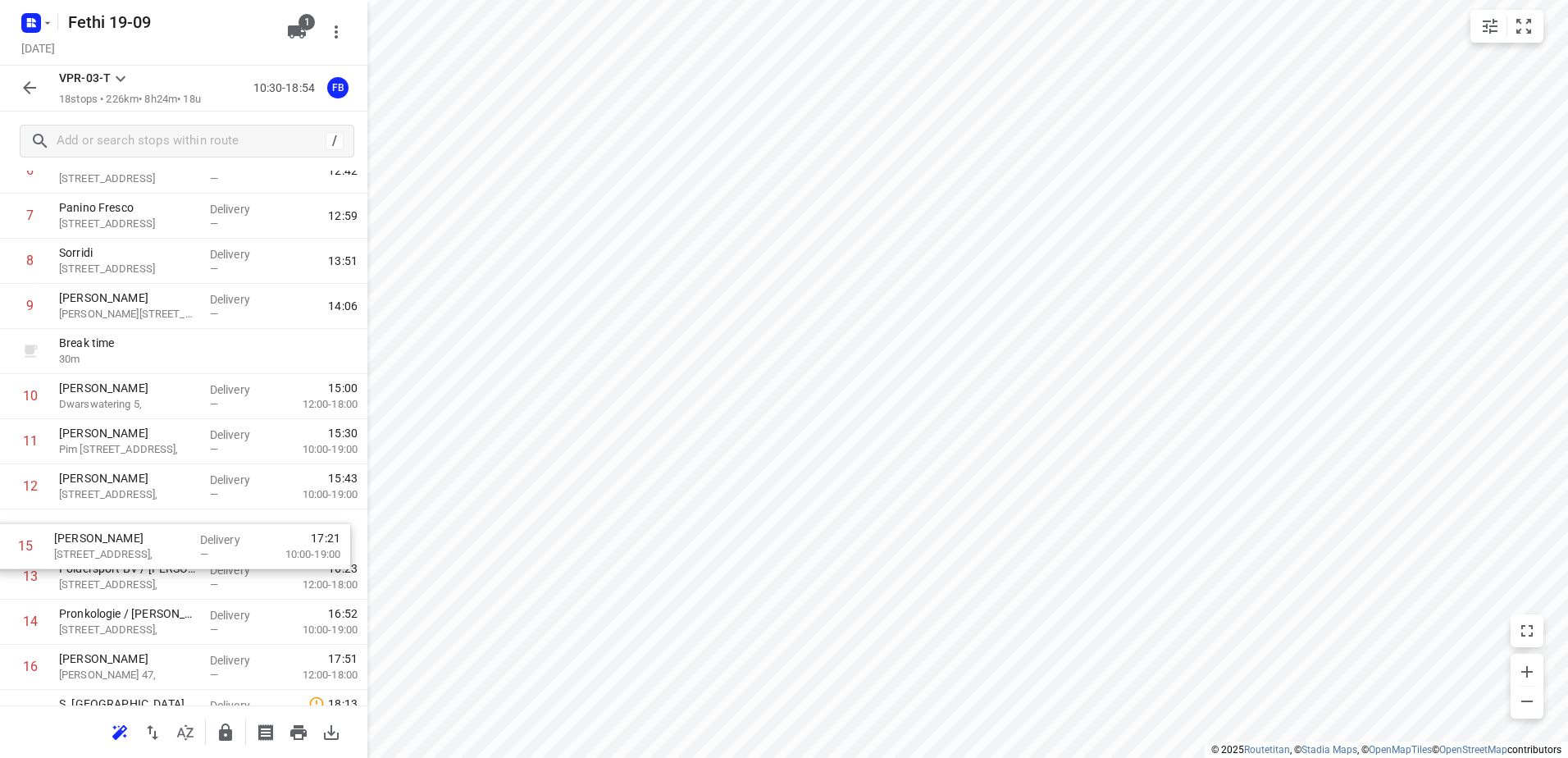
drag, startPoint x: 157, startPoint y: 620, endPoint x: 152, endPoint y: 512, distance: 108.1
click at [152, 512] on div "1 Kaddour Utrecht [STREET_ADDRESS] Delivery — 11:06 2 Halal to [GEOGRAPHIC_DATA…" at bounding box center [184, 351] width 367 height 858
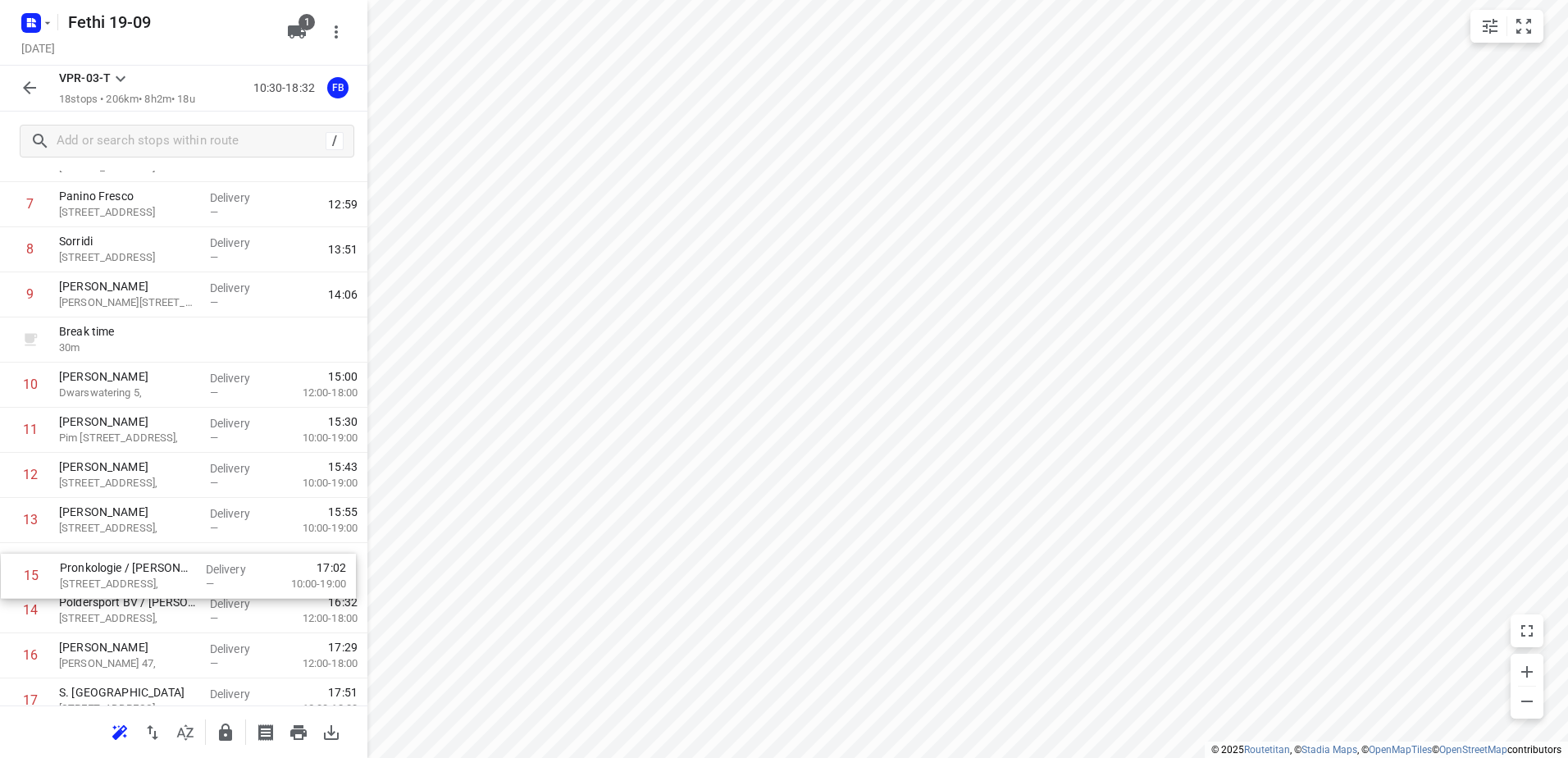
drag, startPoint x: 184, startPoint y: 615, endPoint x: 184, endPoint y: 554, distance: 61.0
click at [184, 554] on div "1 Kaddour Utrecht [STREET_ADDRESS] Delivery — 11:06 2 Halal to [GEOGRAPHIC_DATA…" at bounding box center [184, 339] width 367 height 858
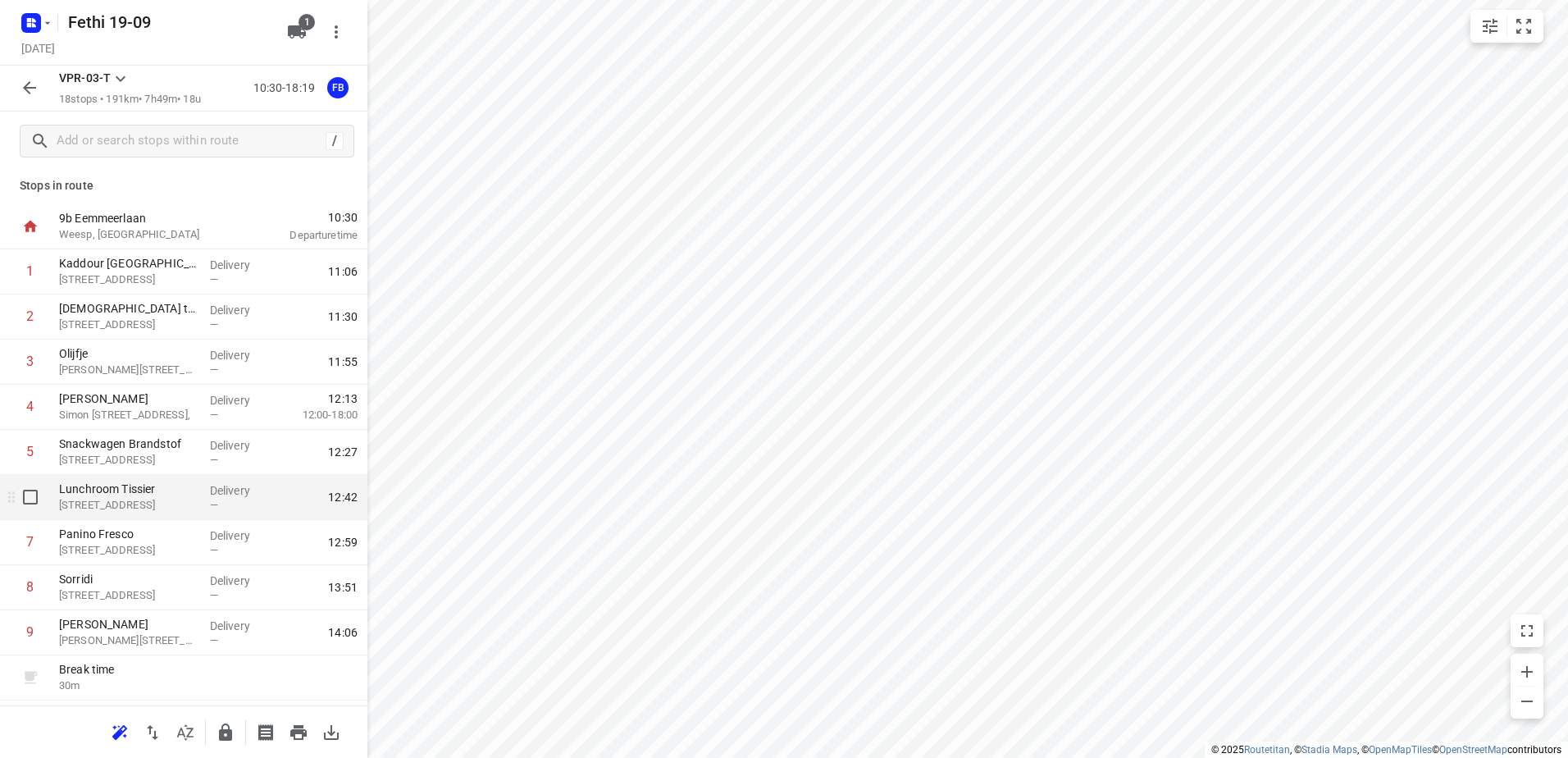
scroll to position [0, 0]
click at [26, 94] on icon "button" at bounding box center [30, 88] width 20 height 20
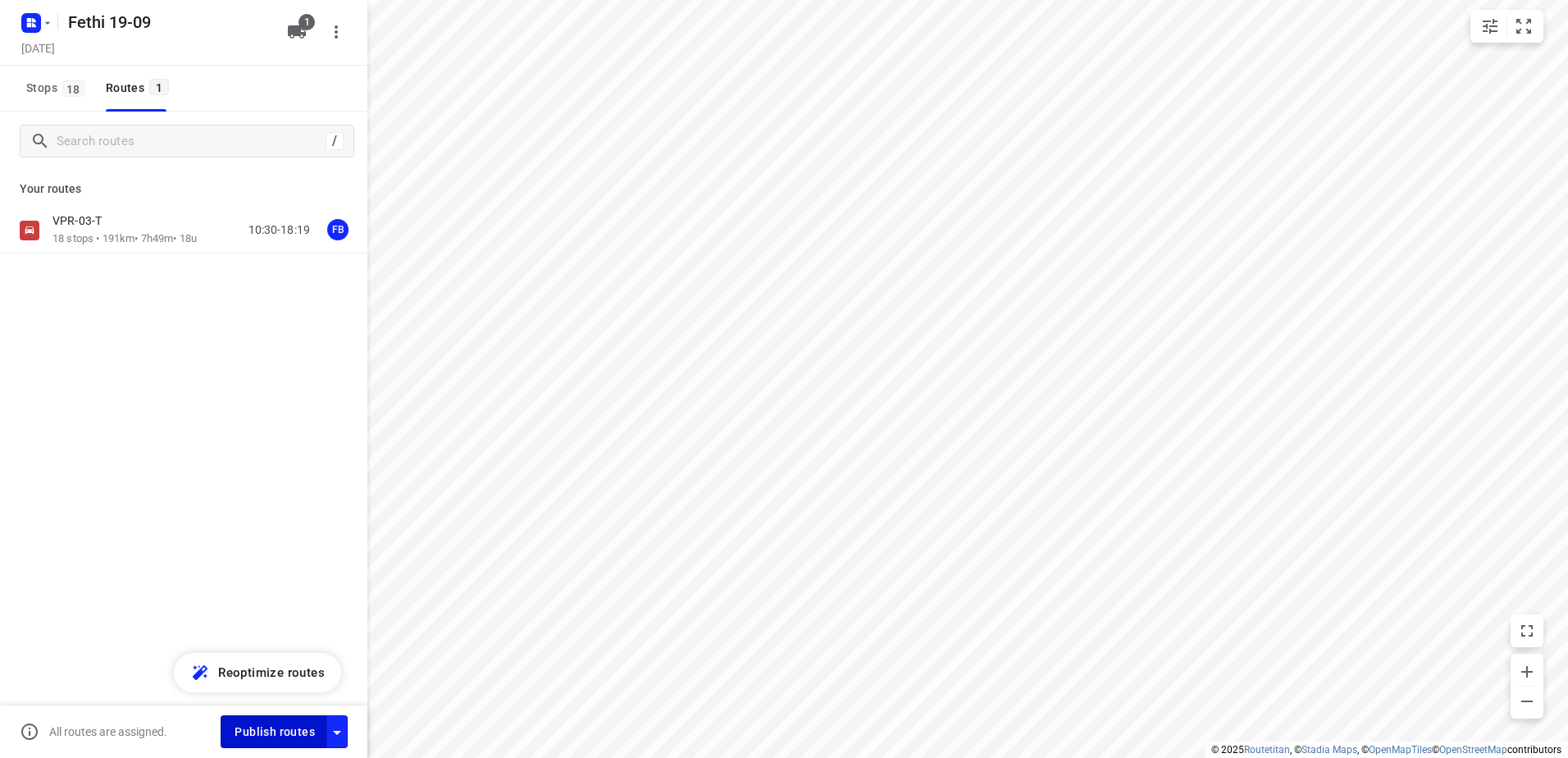
click at [271, 722] on span "Publish routes" at bounding box center [275, 732] width 81 height 21
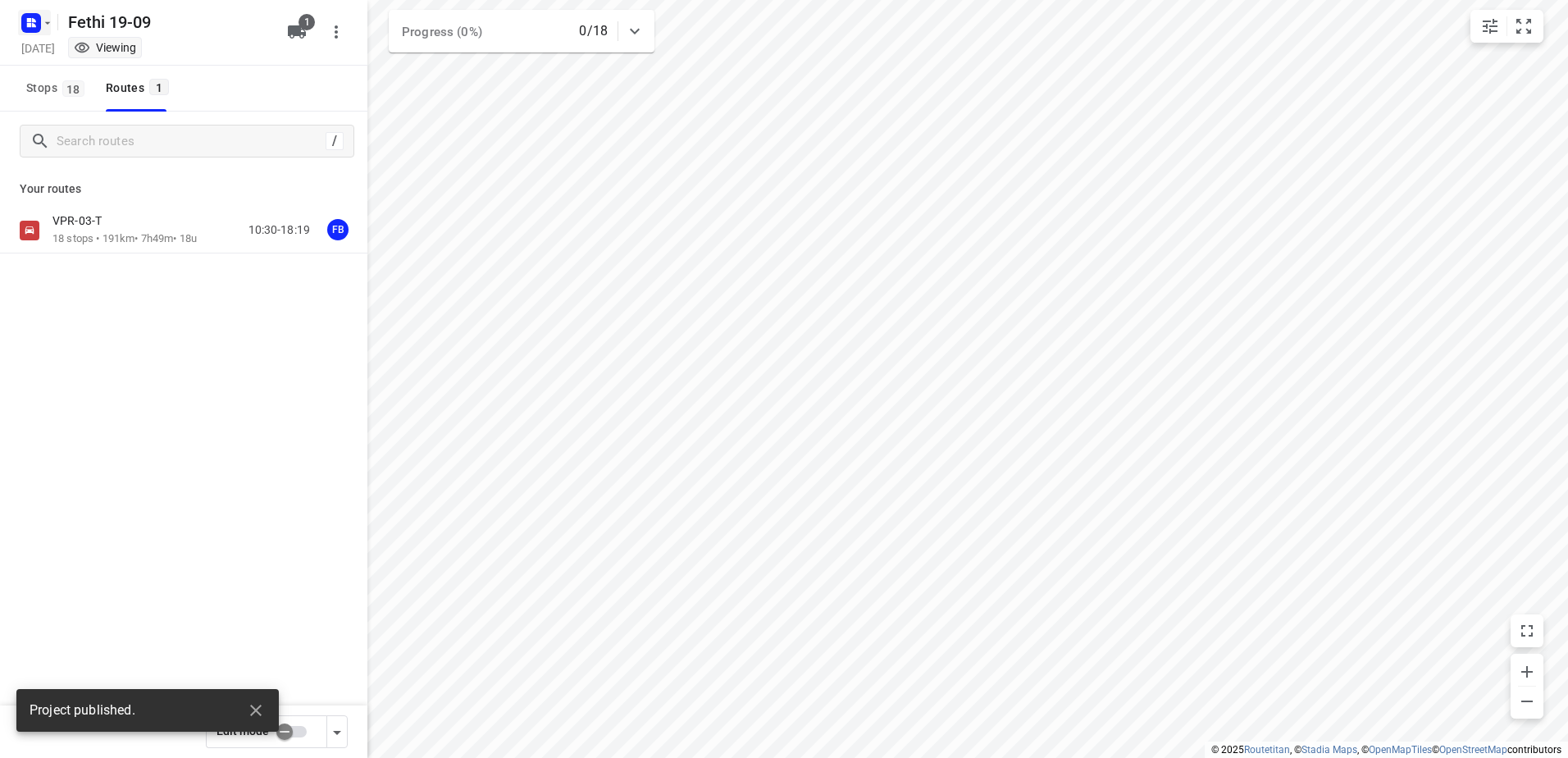
click at [44, 17] on icon "button" at bounding box center [48, 23] width 13 height 13
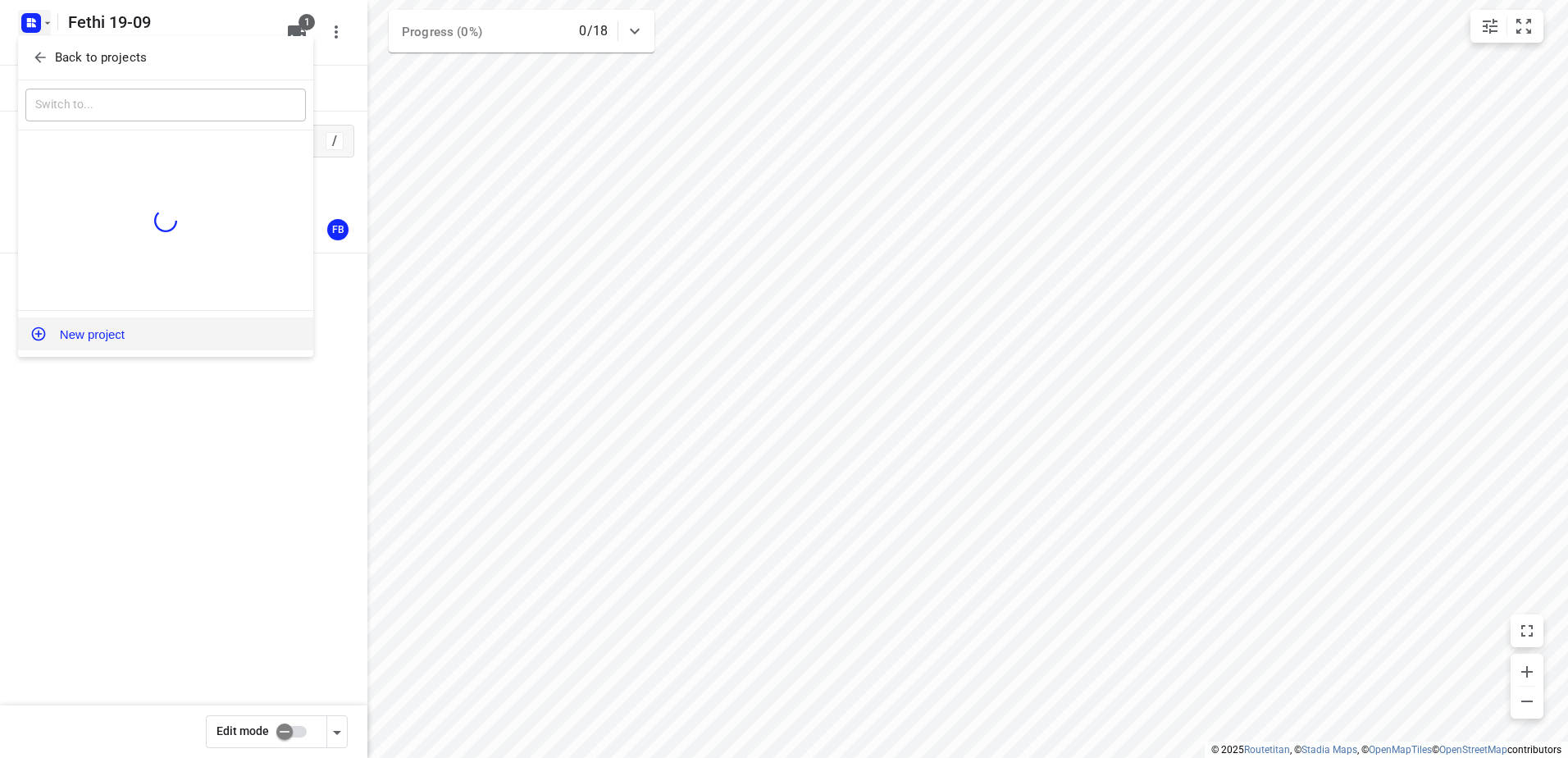
click at [120, 325] on button "New project" at bounding box center [166, 334] width 296 height 33
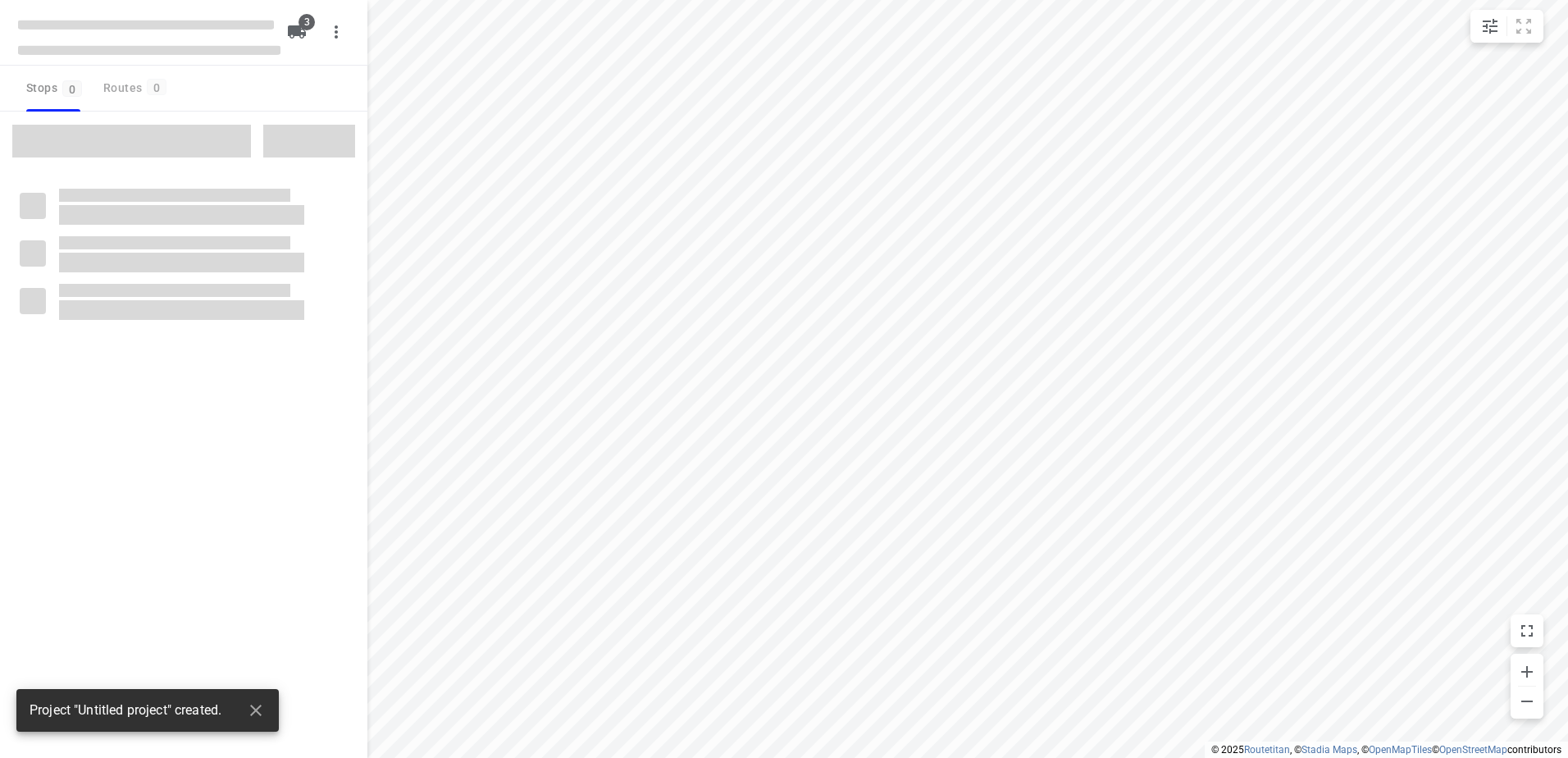
type input "distance"
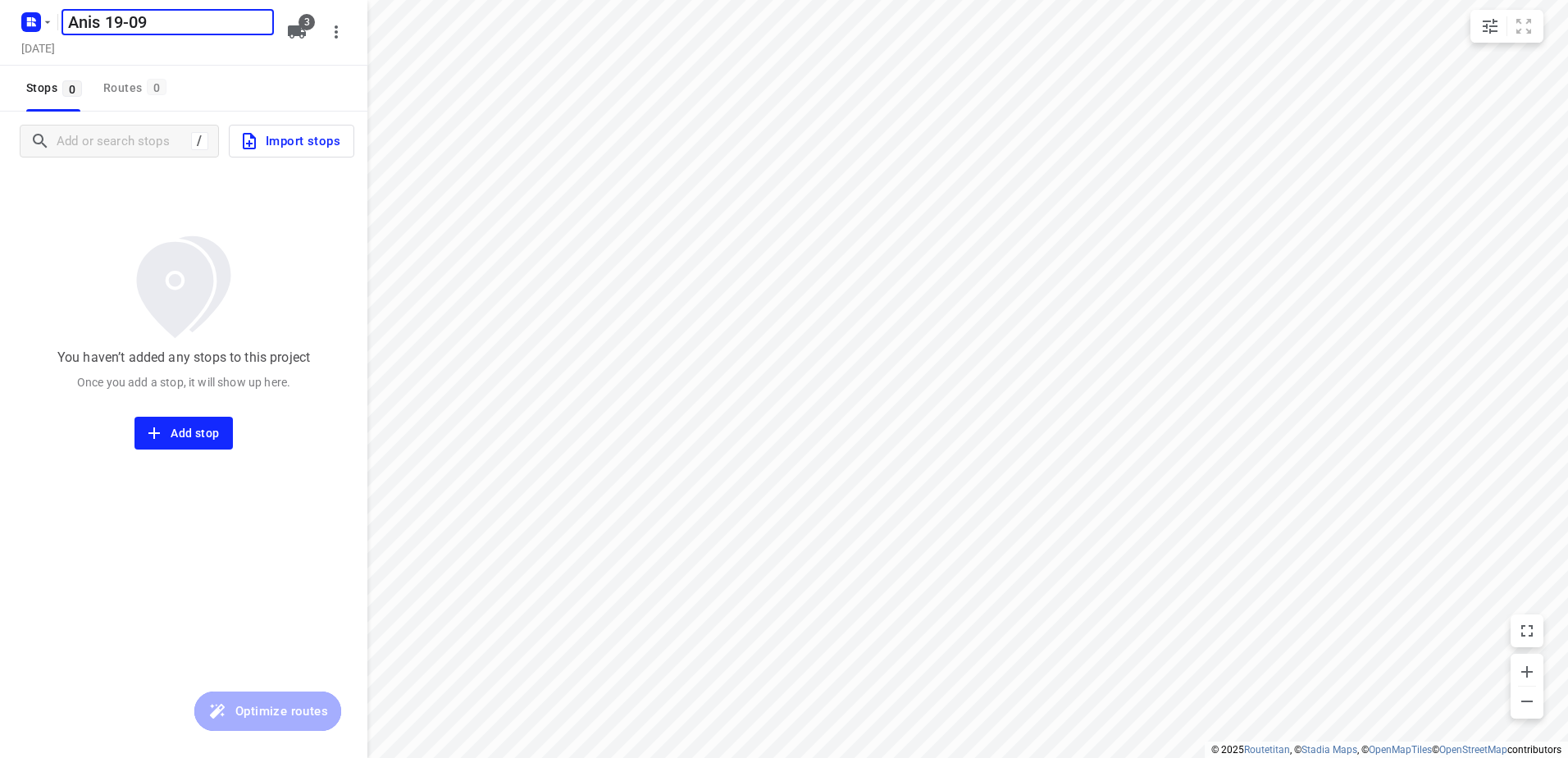
type input "Anis 19-09"
click at [297, 40] on icon "button" at bounding box center [297, 32] width 20 height 20
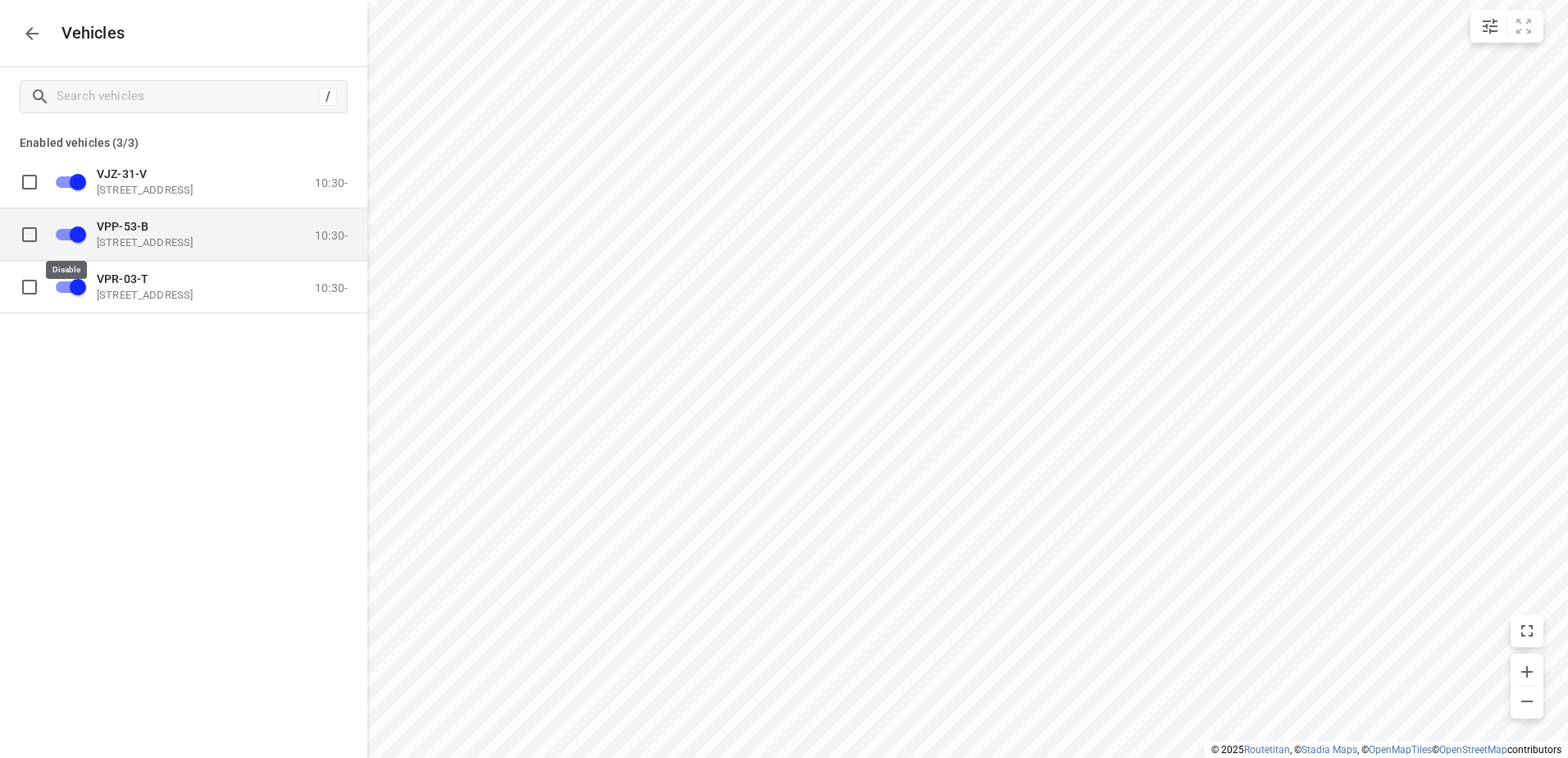
click at [75, 230] on input "grid" at bounding box center [78, 234] width 94 height 31
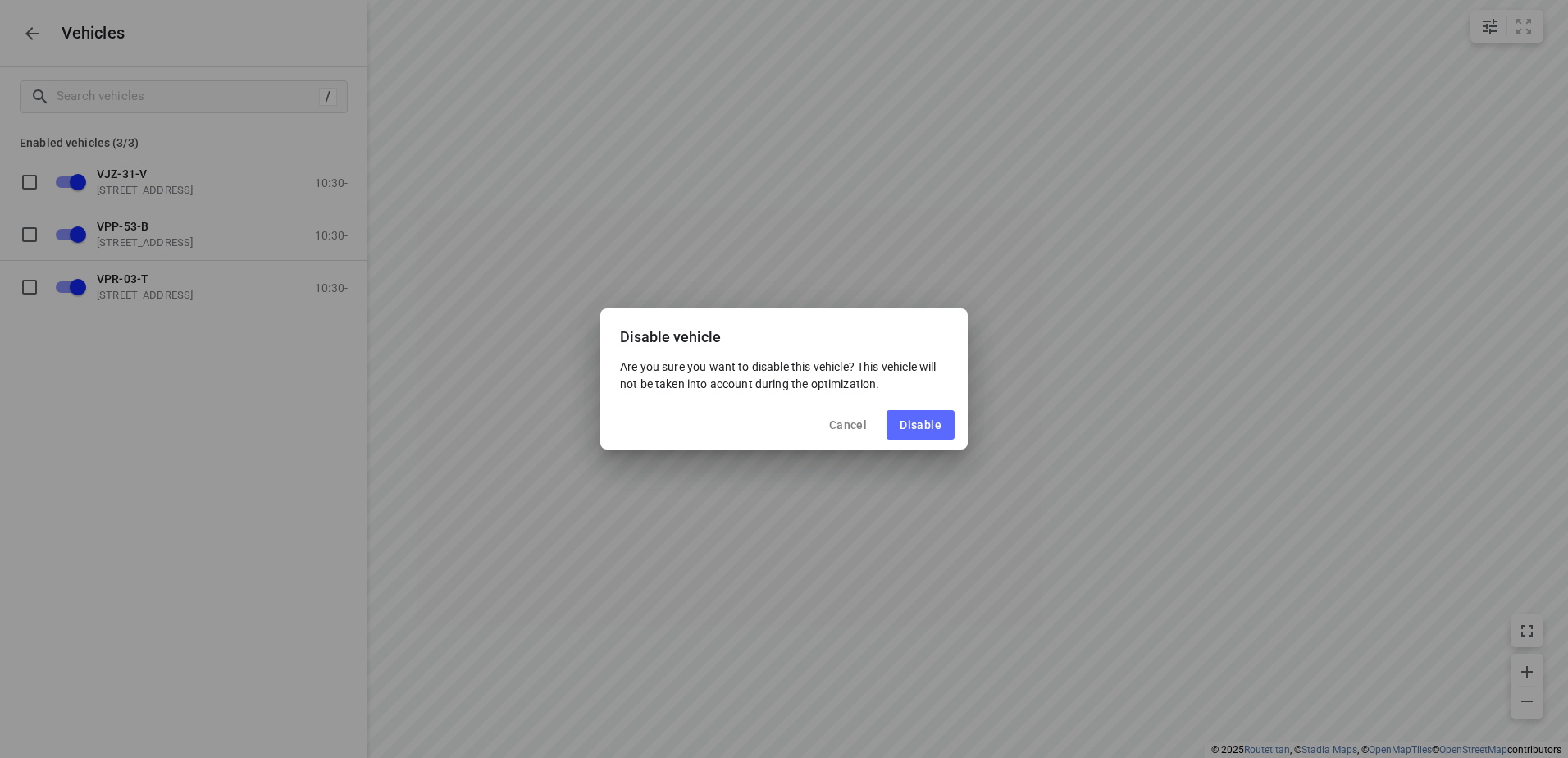
drag, startPoint x: 907, startPoint y: 412, endPoint x: 884, endPoint y: 415, distance: 23.2
click at [907, 413] on button "Disable" at bounding box center [921, 425] width 68 height 30
checkbox input "false"
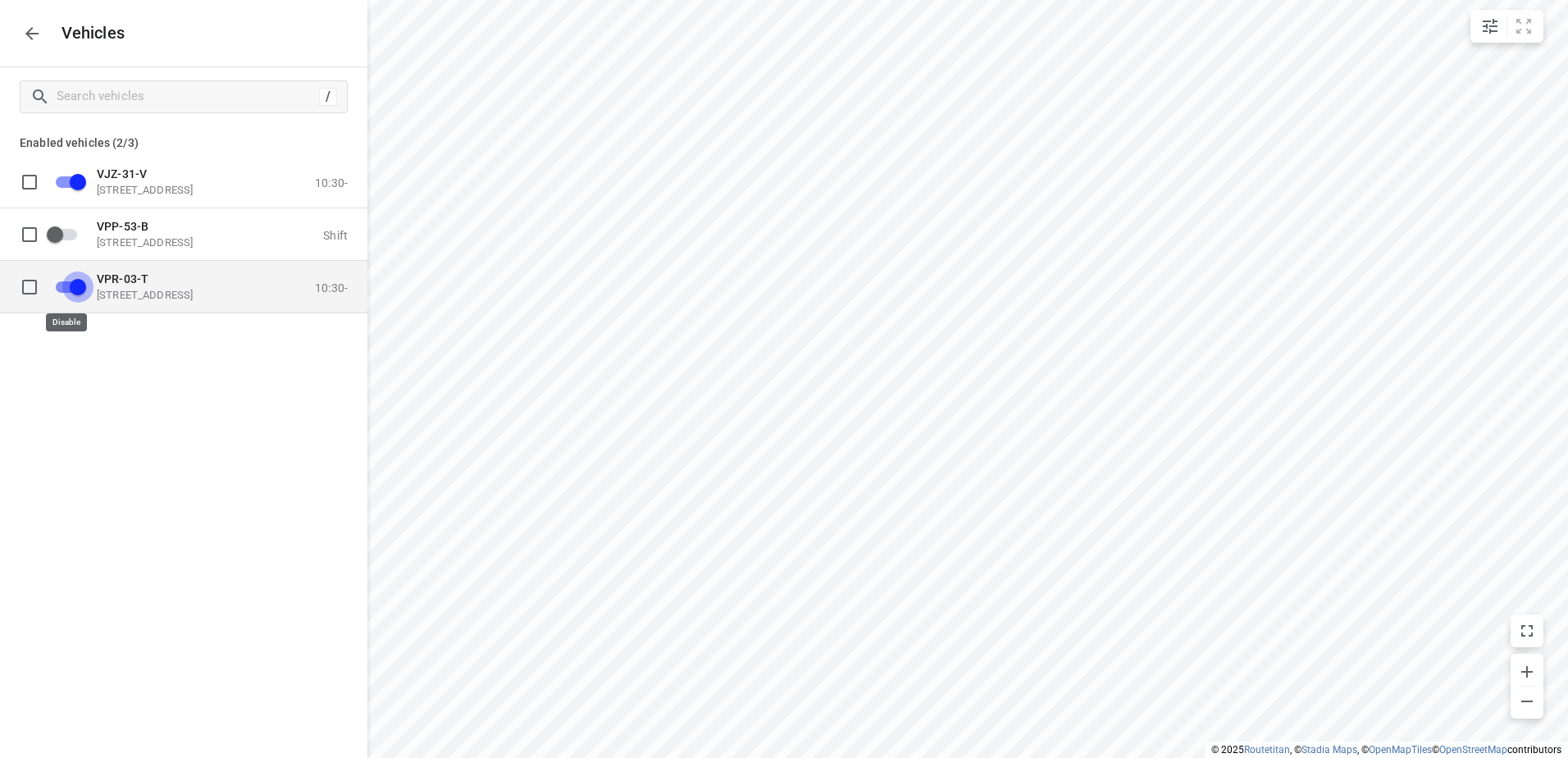
click at [50, 292] on input "grid" at bounding box center [78, 287] width 94 height 31
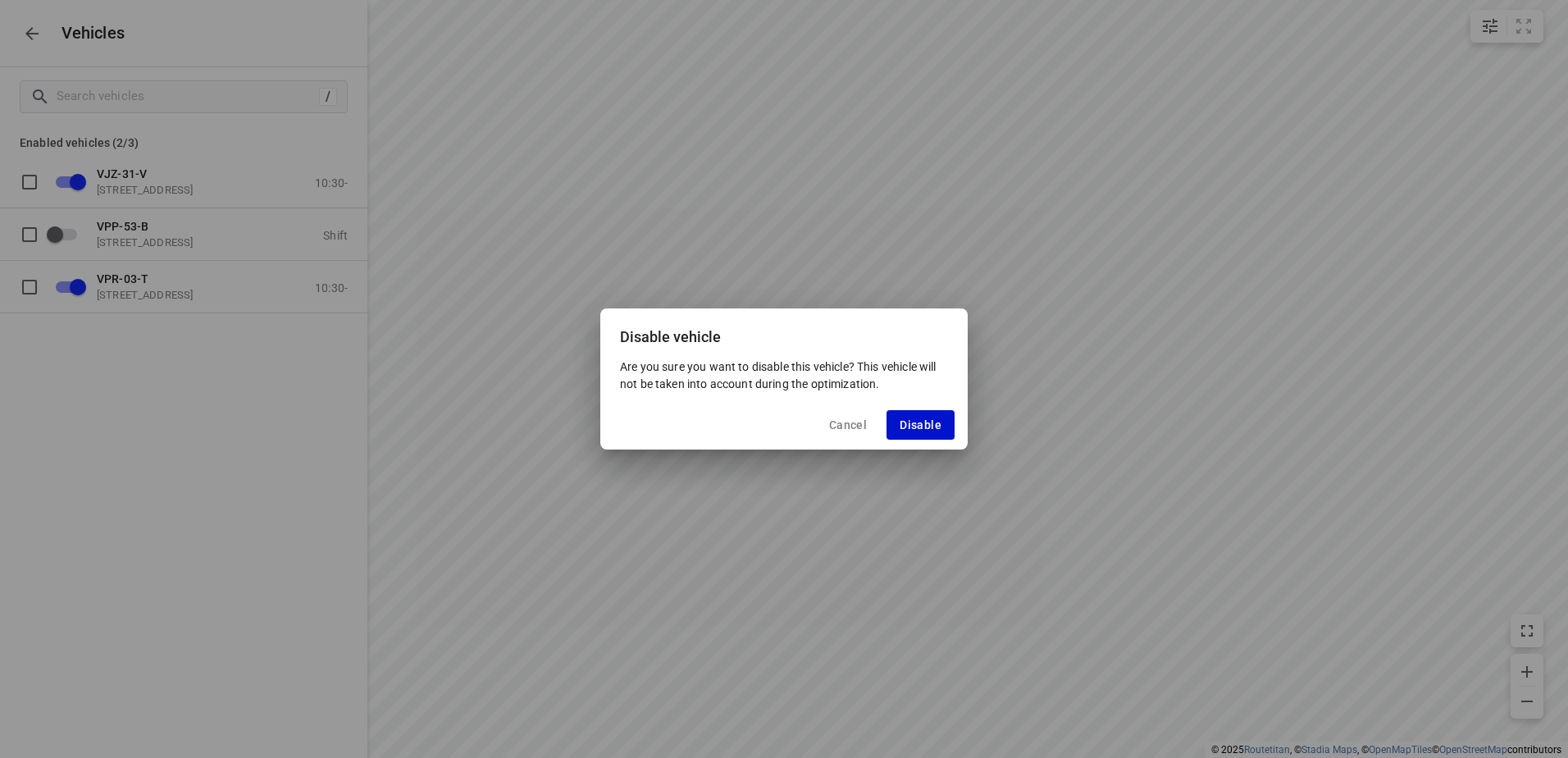
click at [936, 432] on span "Disable" at bounding box center [921, 425] width 42 height 13
checkbox input "false"
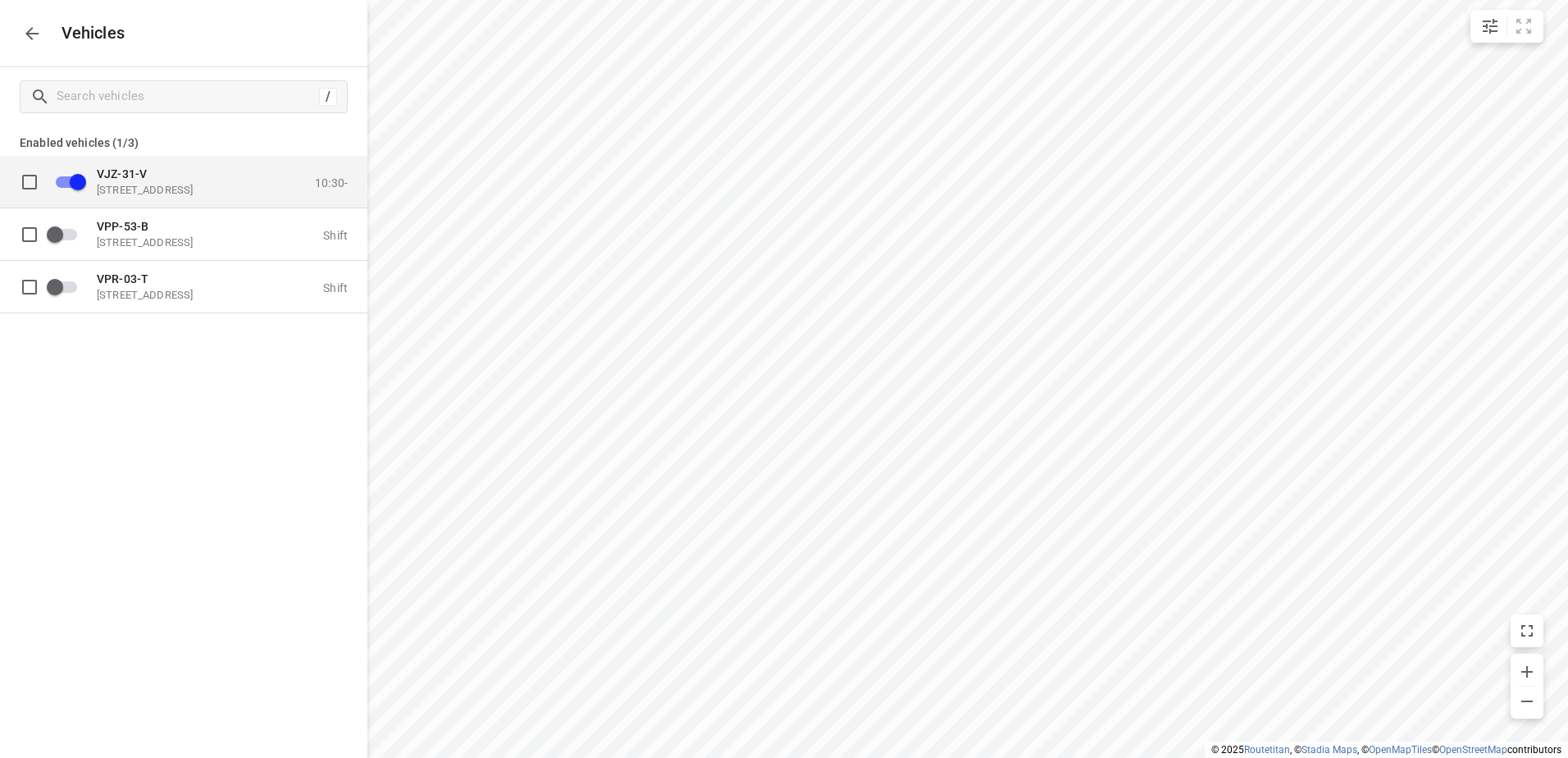
click at [133, 174] on span "VJZ-31-V" at bounding box center [122, 173] width 50 height 13
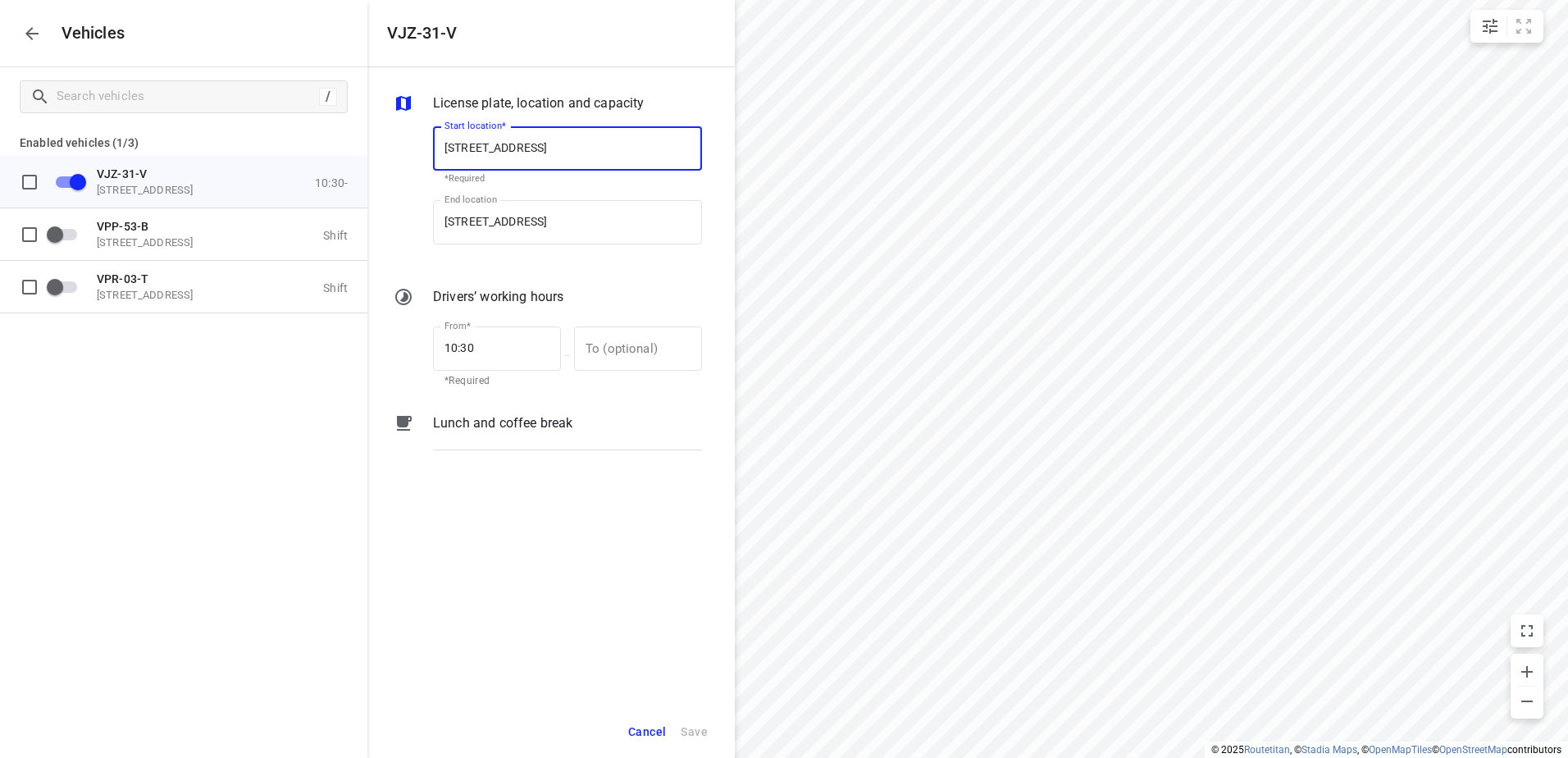
click at [554, 426] on p "Lunch and coffee break" at bounding box center [502, 423] width 139 height 20
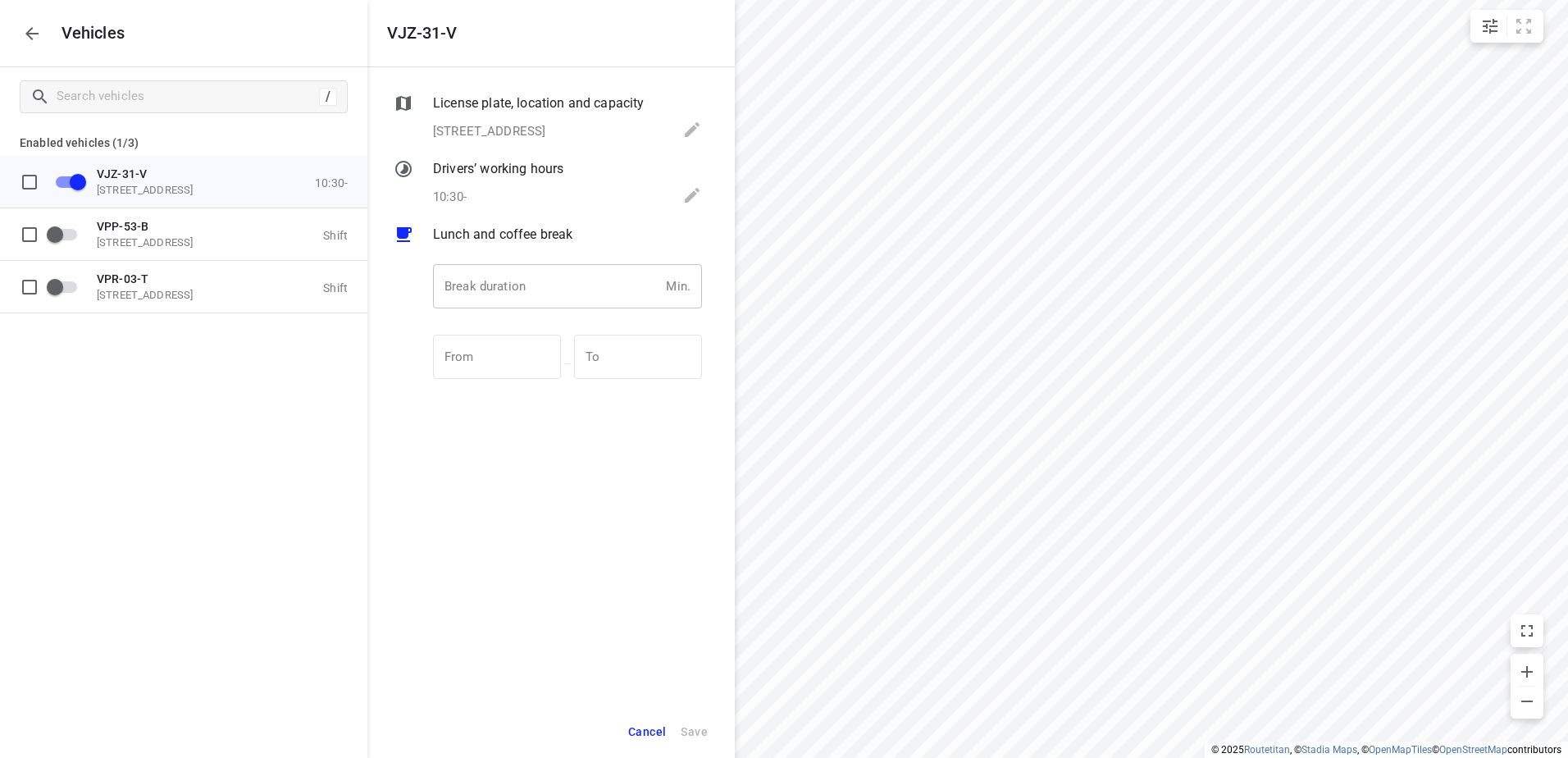
click at [554, 302] on input "number" at bounding box center [546, 287] width 226 height 44
type input "30"
click at [713, 732] on button "Save" at bounding box center [694, 732] width 42 height 34
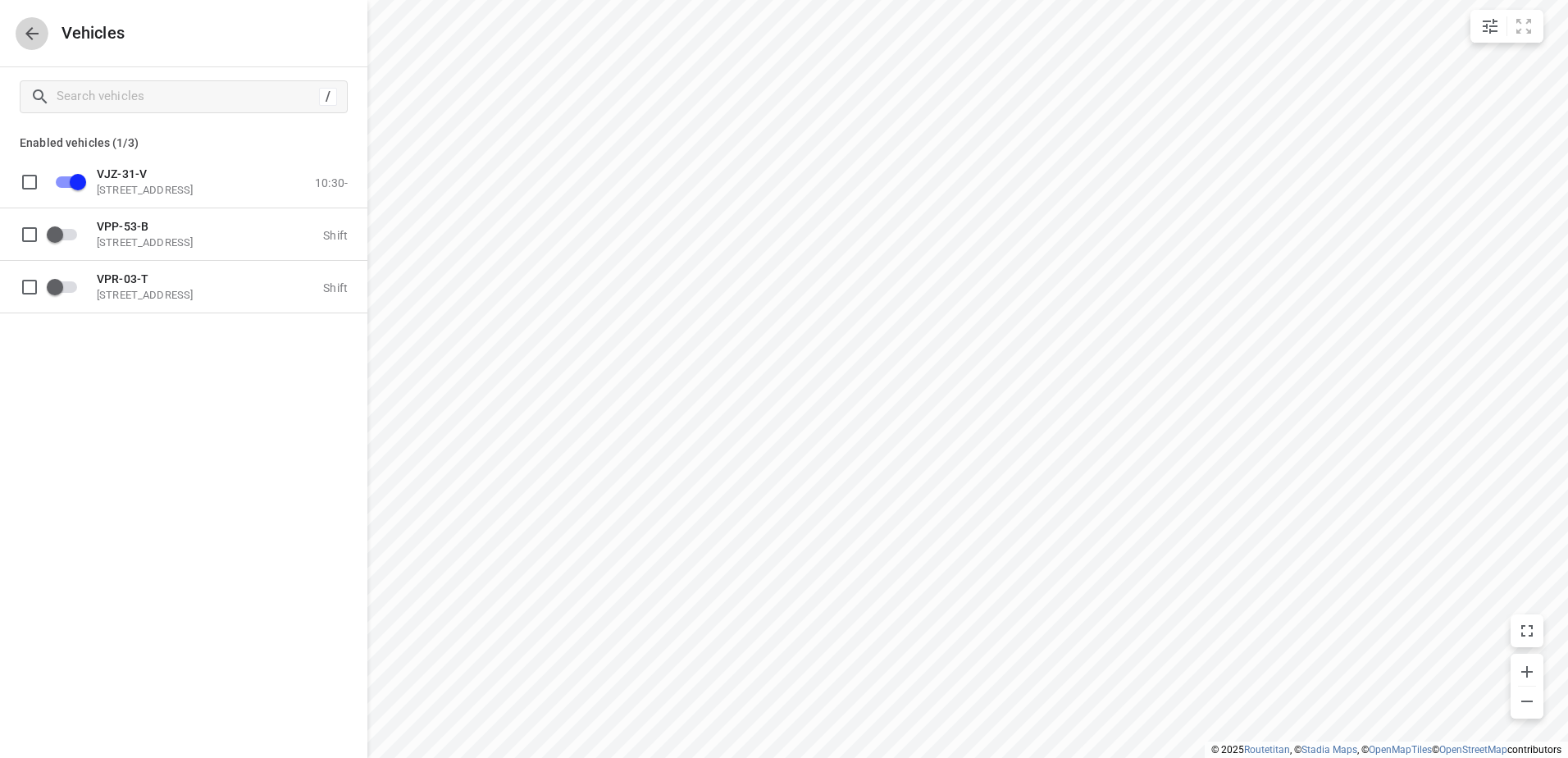
click at [33, 28] on icon "button" at bounding box center [32, 34] width 20 height 20
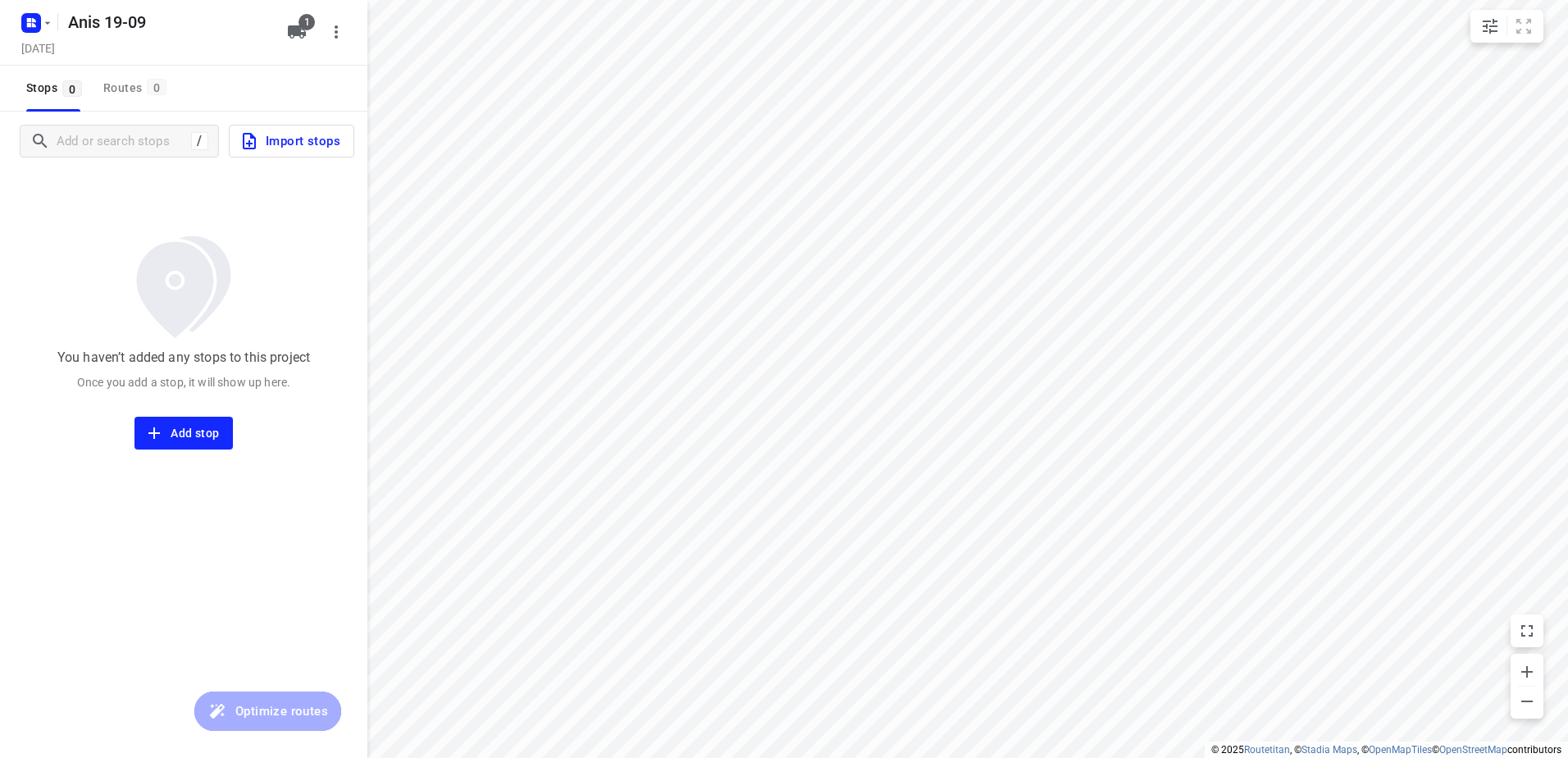
click at [312, 145] on span "Import stops" at bounding box center [290, 141] width 101 height 21
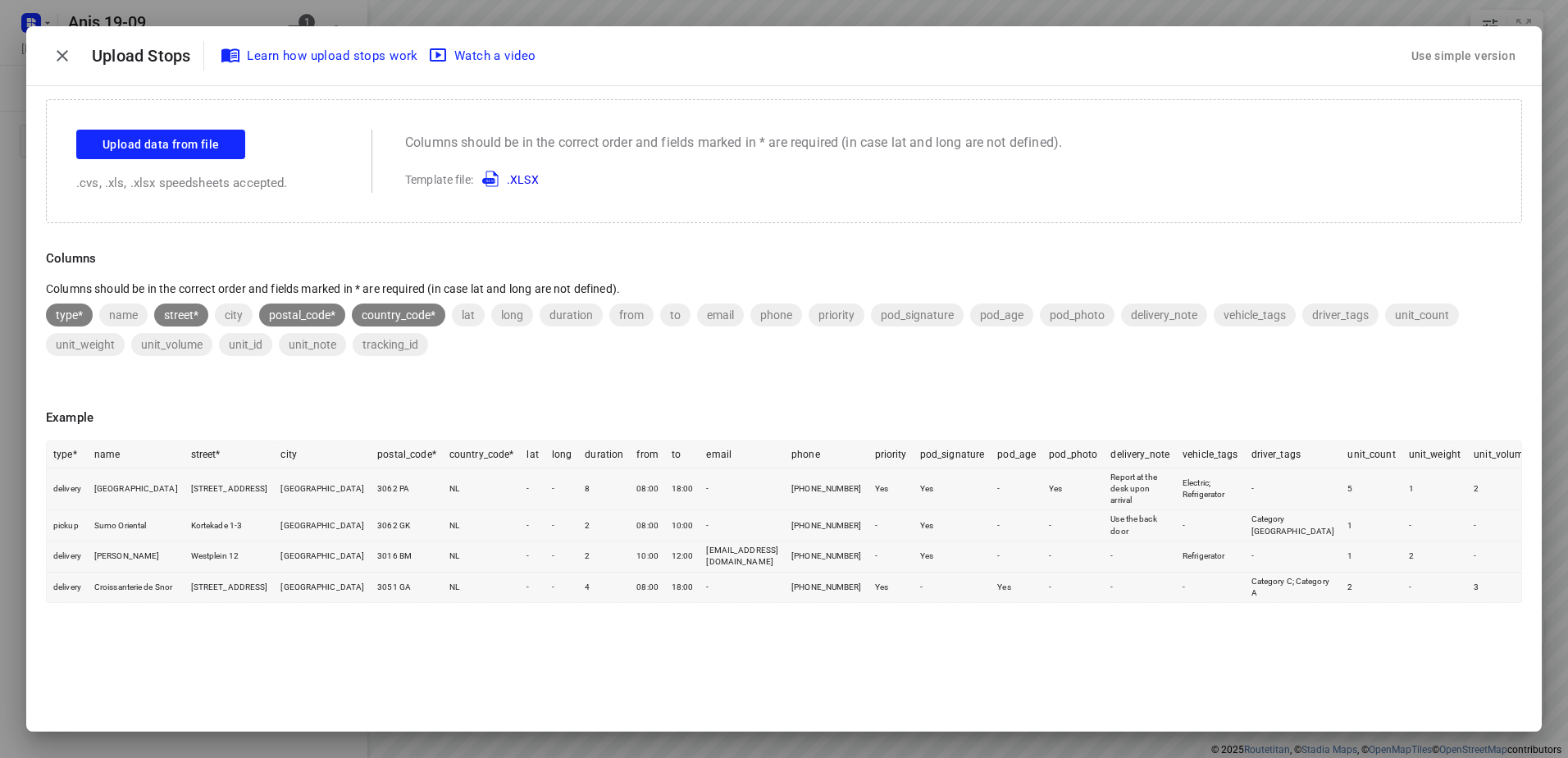
click at [1457, 43] on div "Use simple version" at bounding box center [1463, 56] width 110 height 27
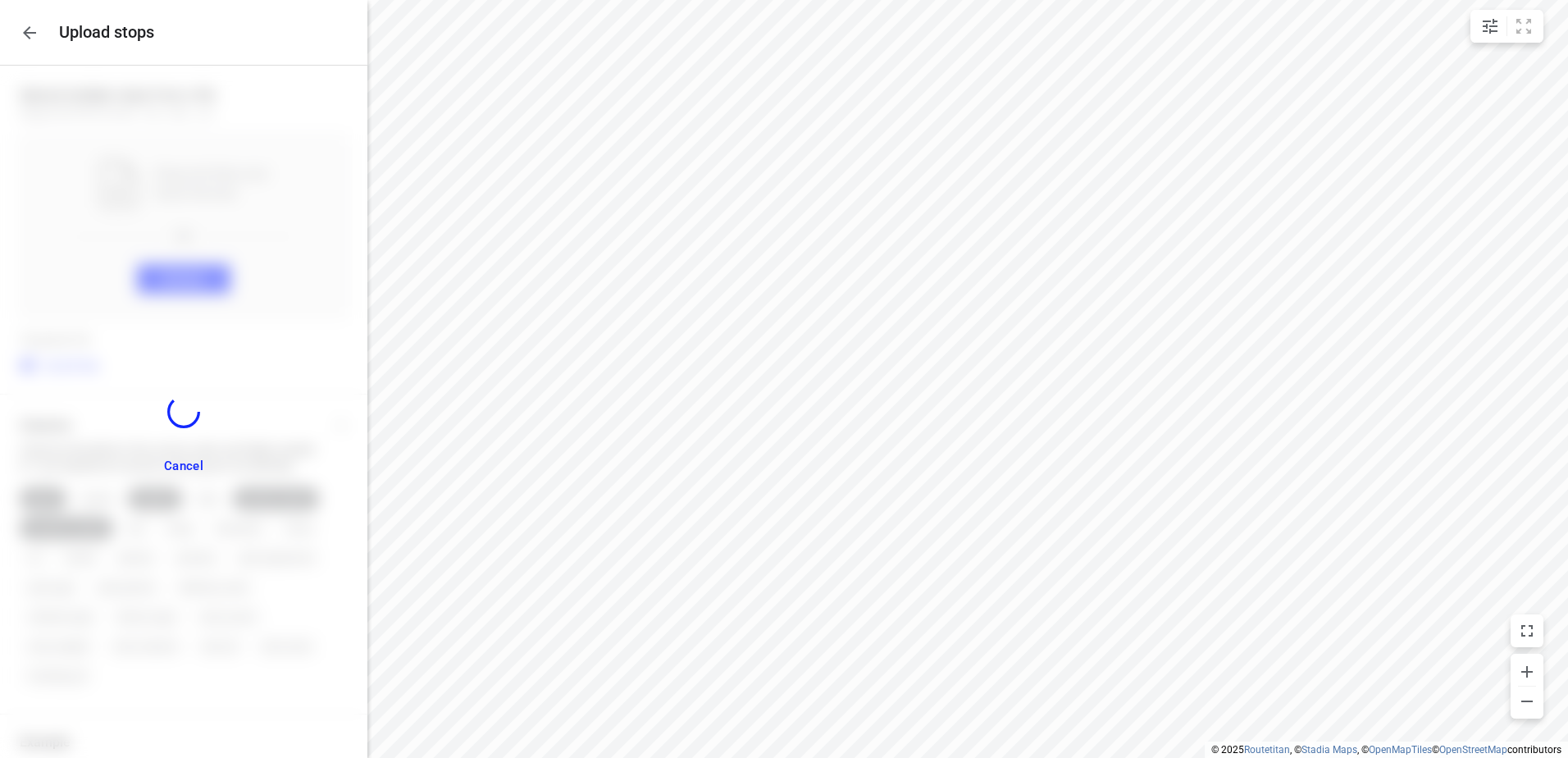
scroll to position [62, 0]
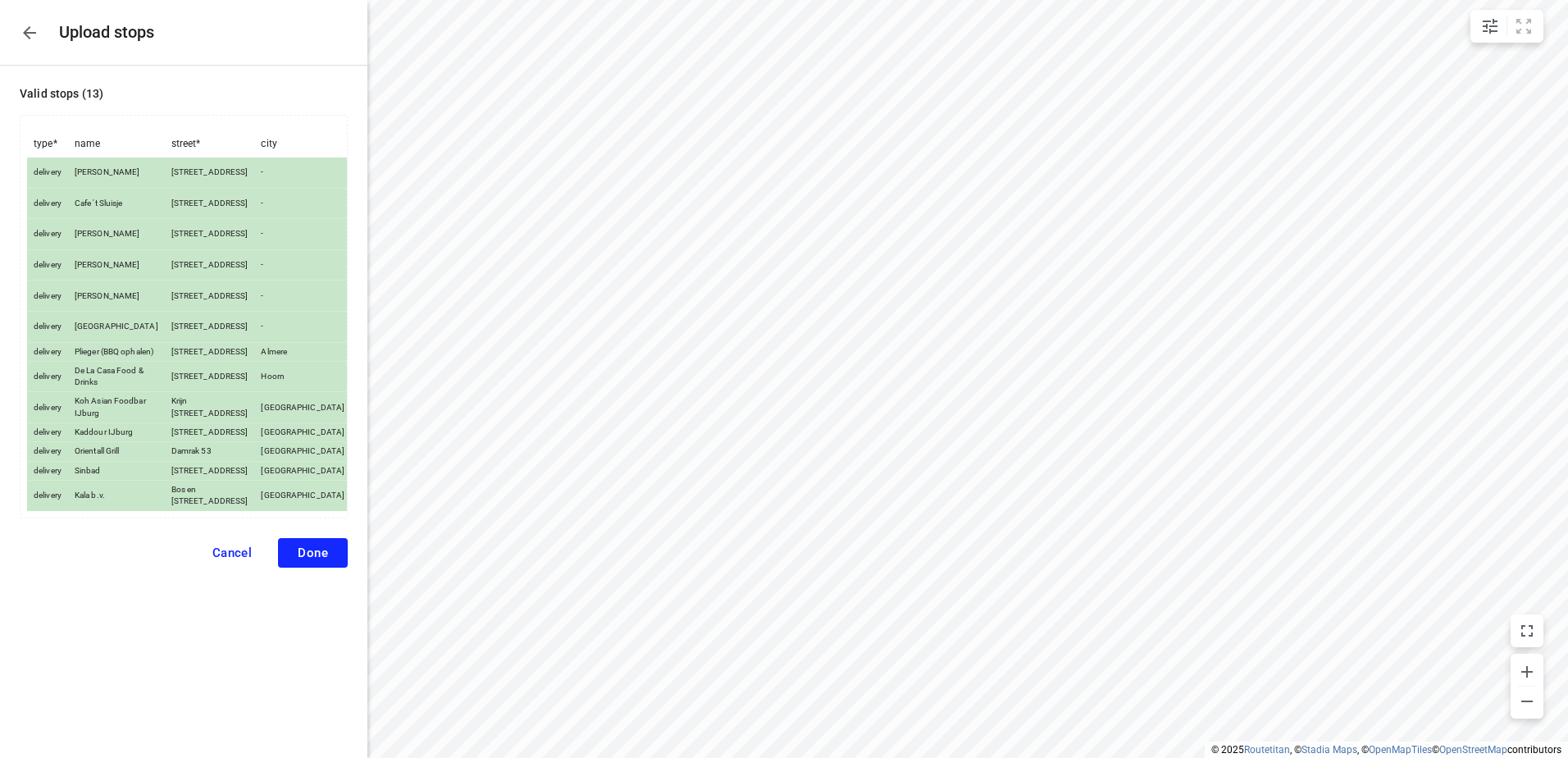
click at [298, 560] on span "Done" at bounding box center [313, 553] width 30 height 15
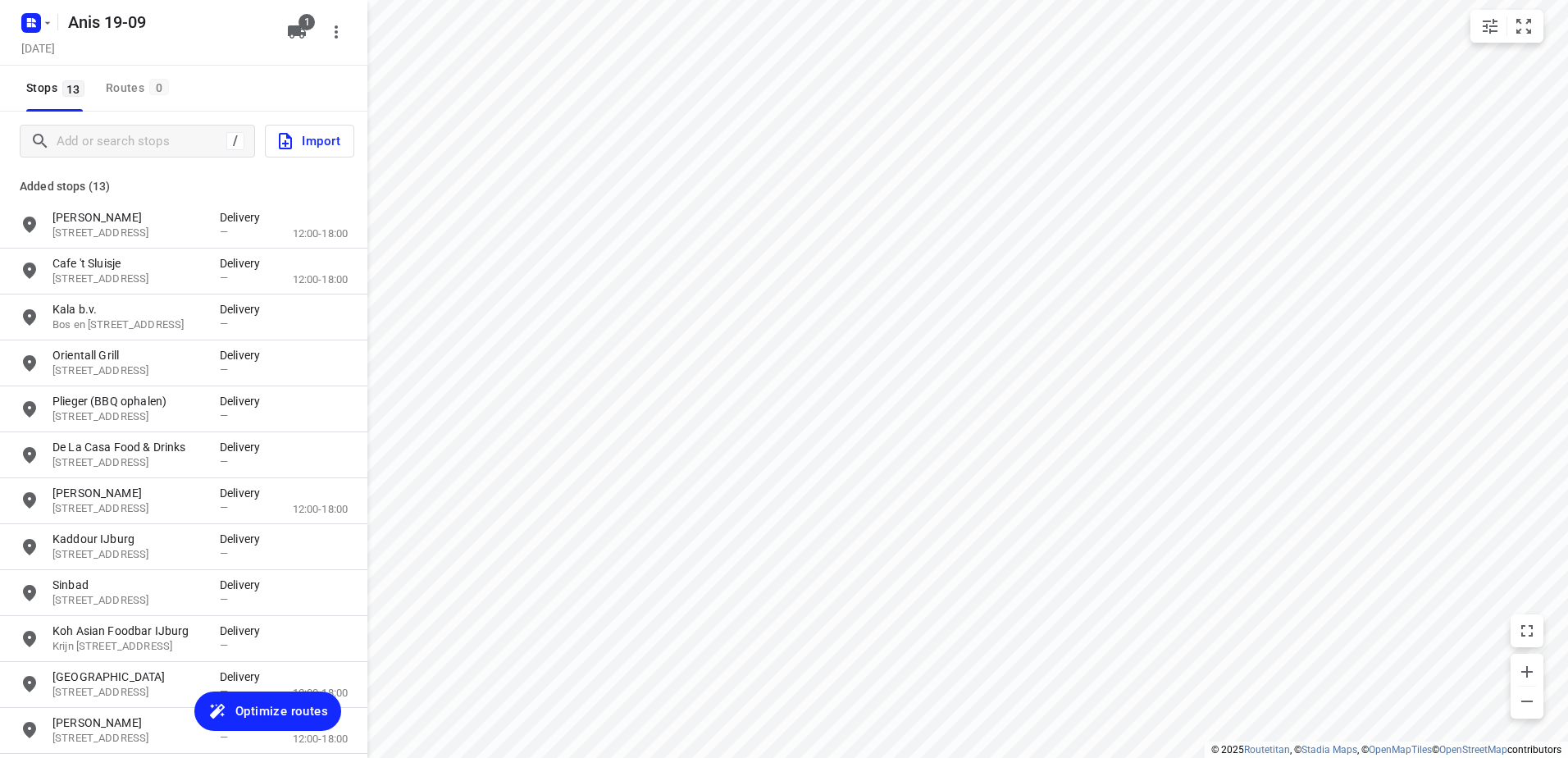
click at [273, 705] on span "Optimize routes" at bounding box center [282, 712] width 93 height 21
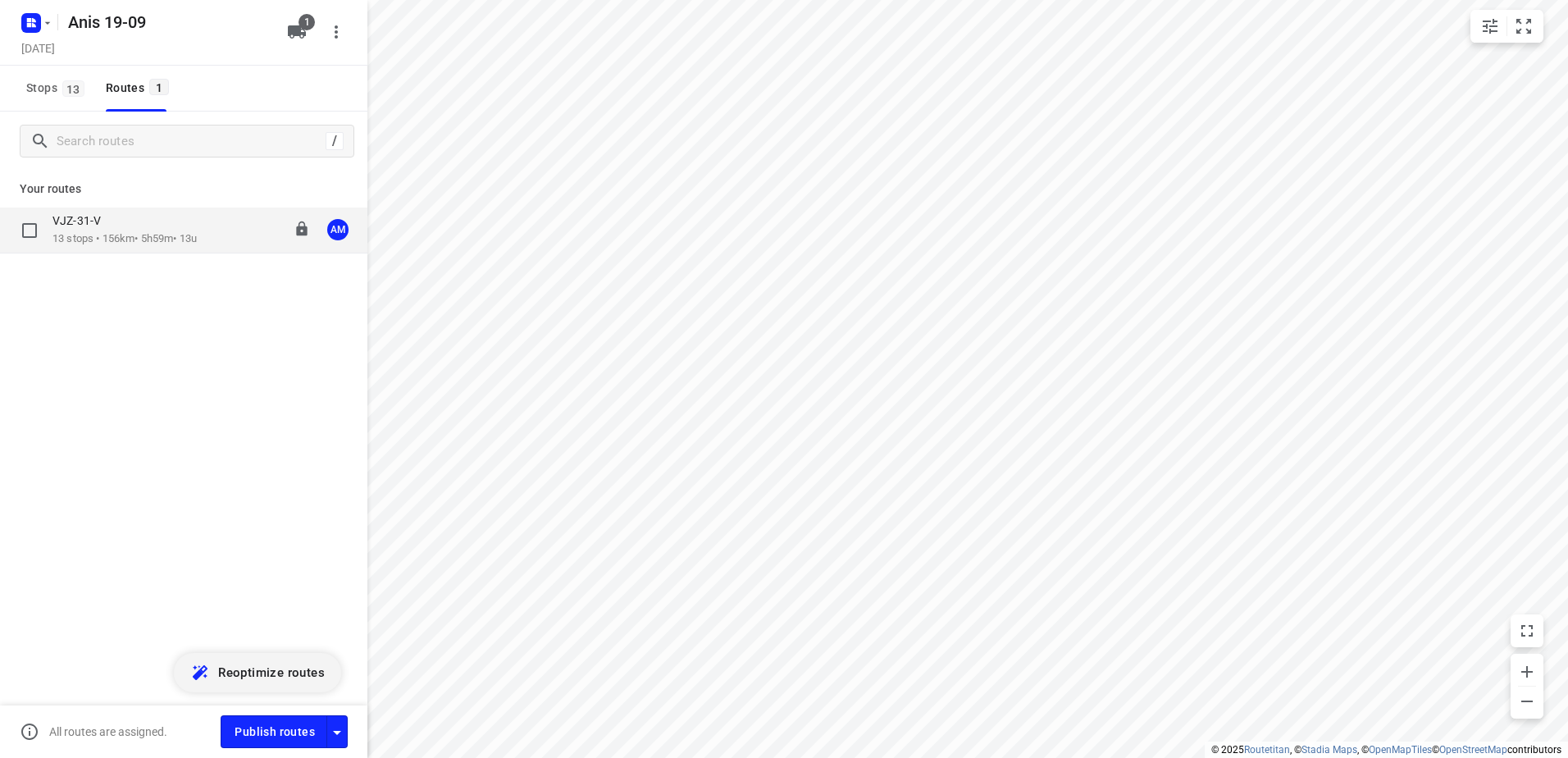
click at [137, 215] on div "VJZ-31-V" at bounding box center [124, 222] width 144 height 18
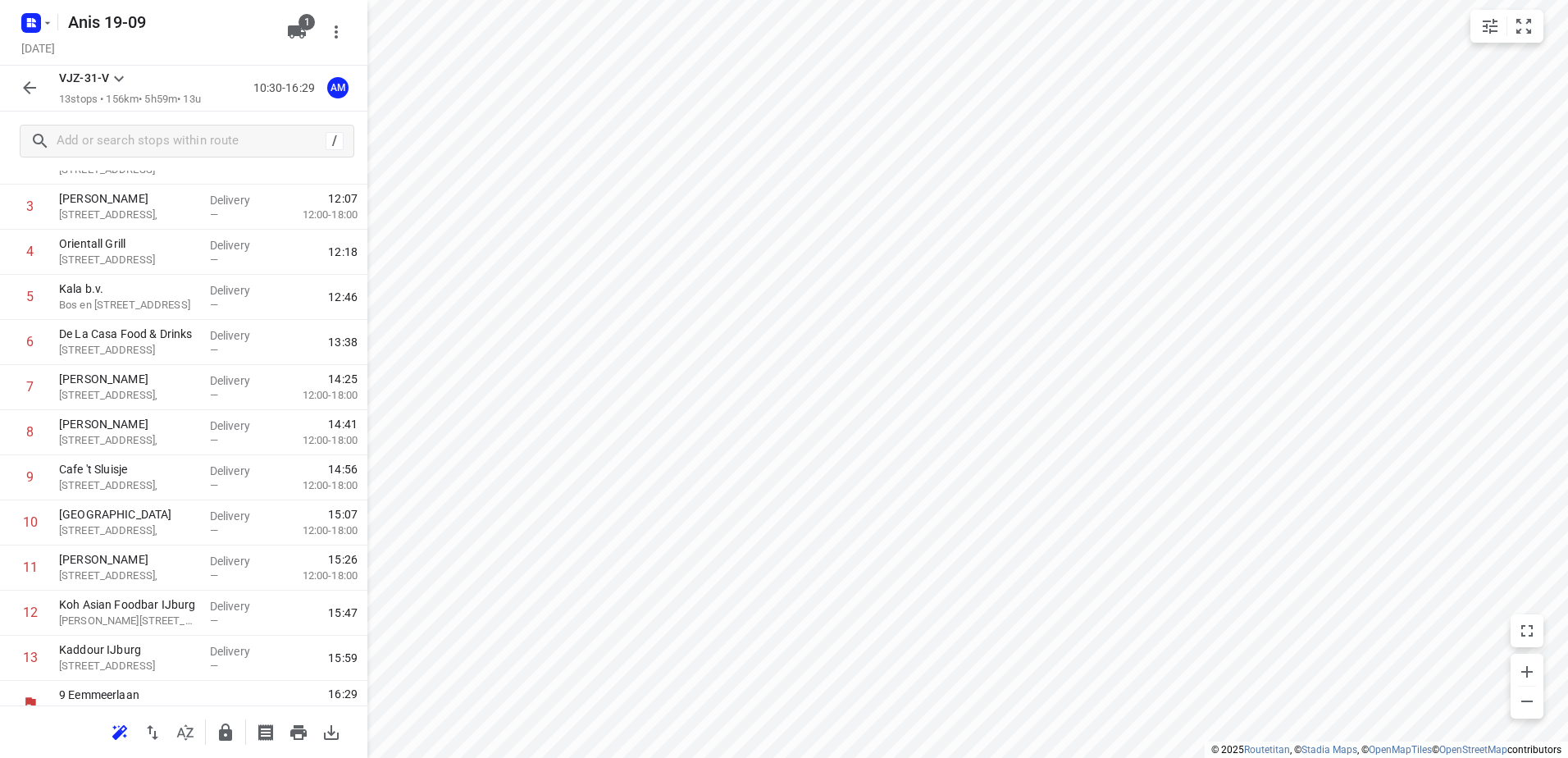
scroll to position [224, 0]
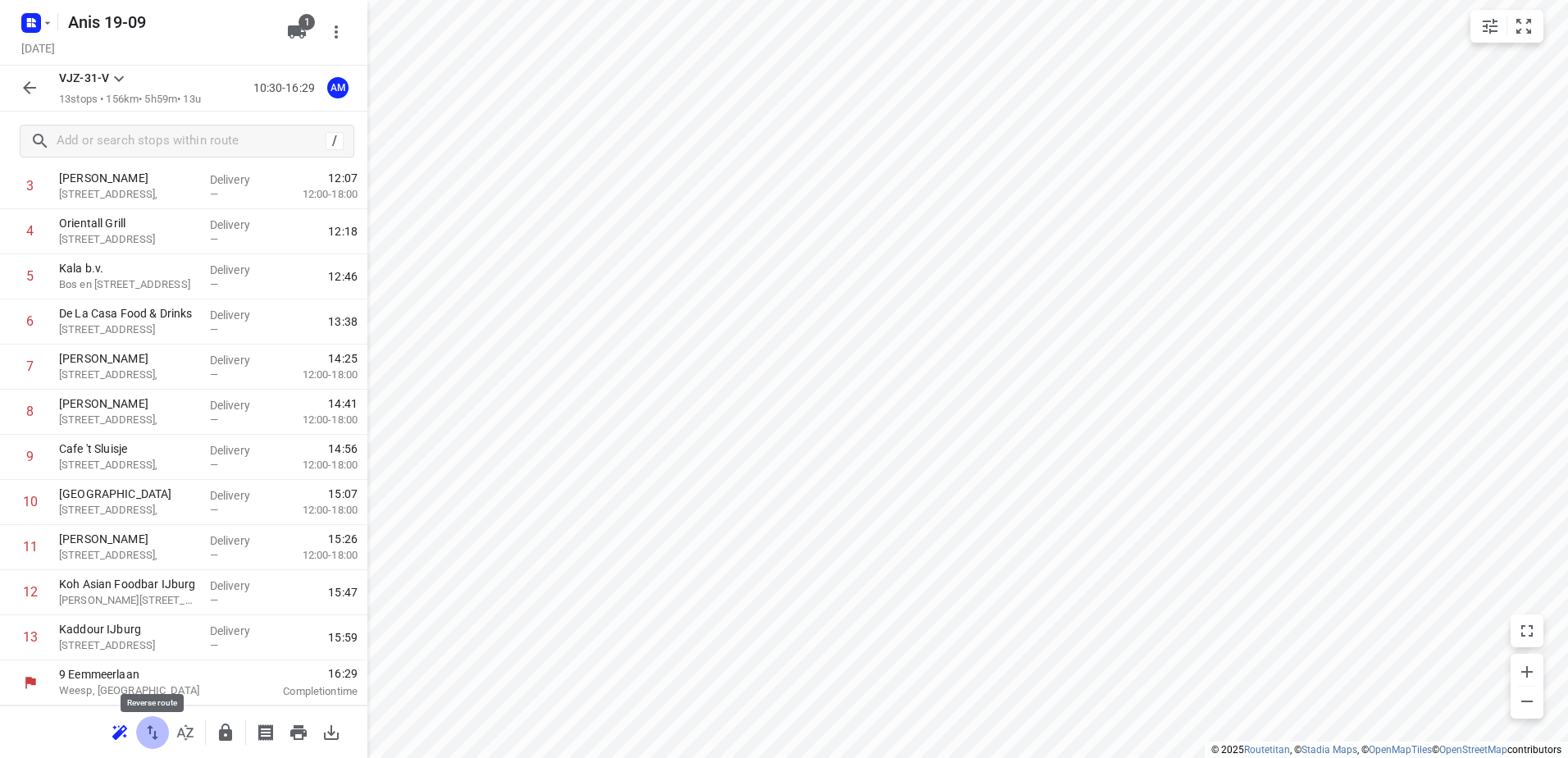
click at [154, 734] on icon "button" at bounding box center [152, 732] width 12 height 15
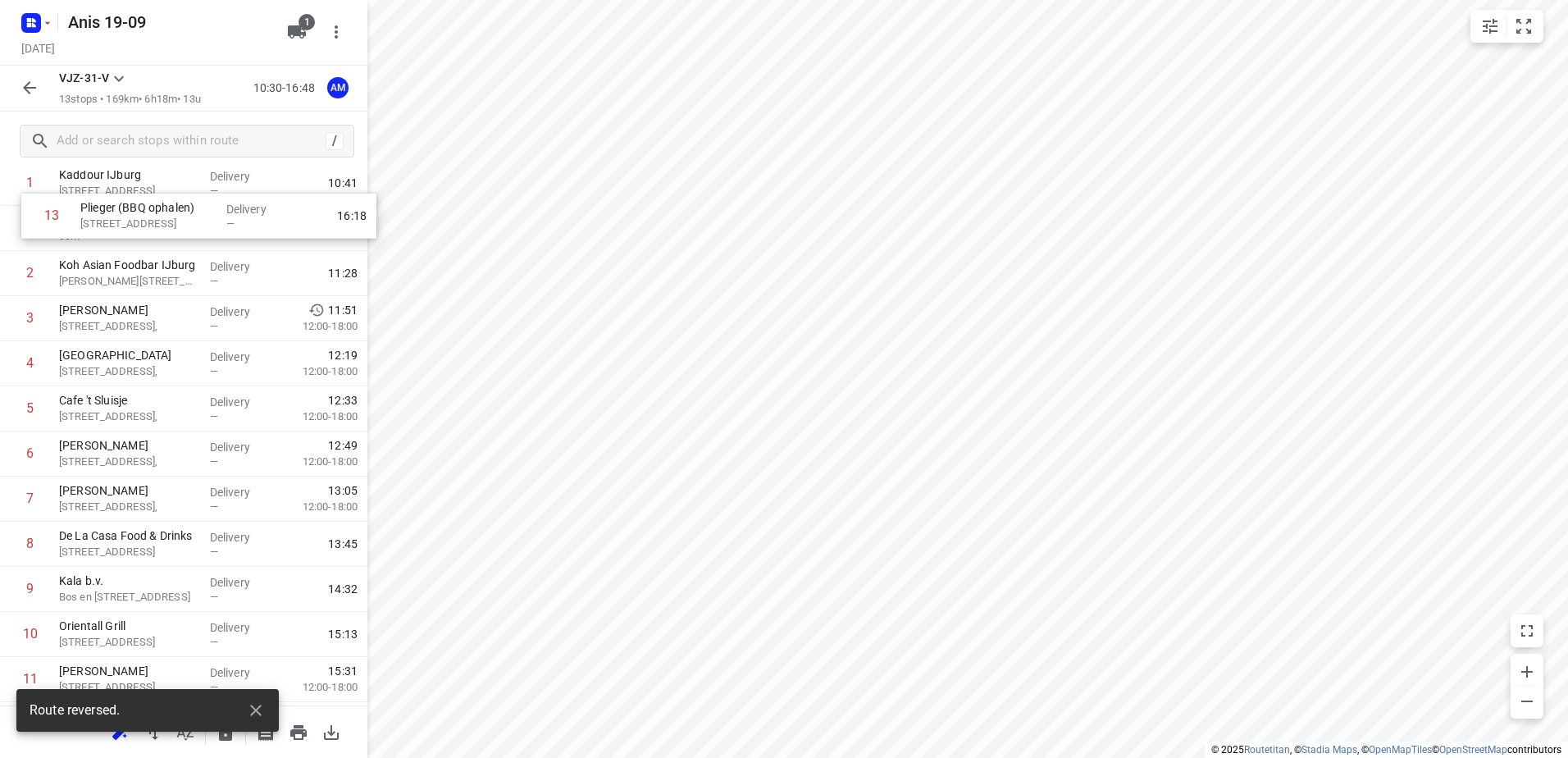
scroll to position [0, 0]
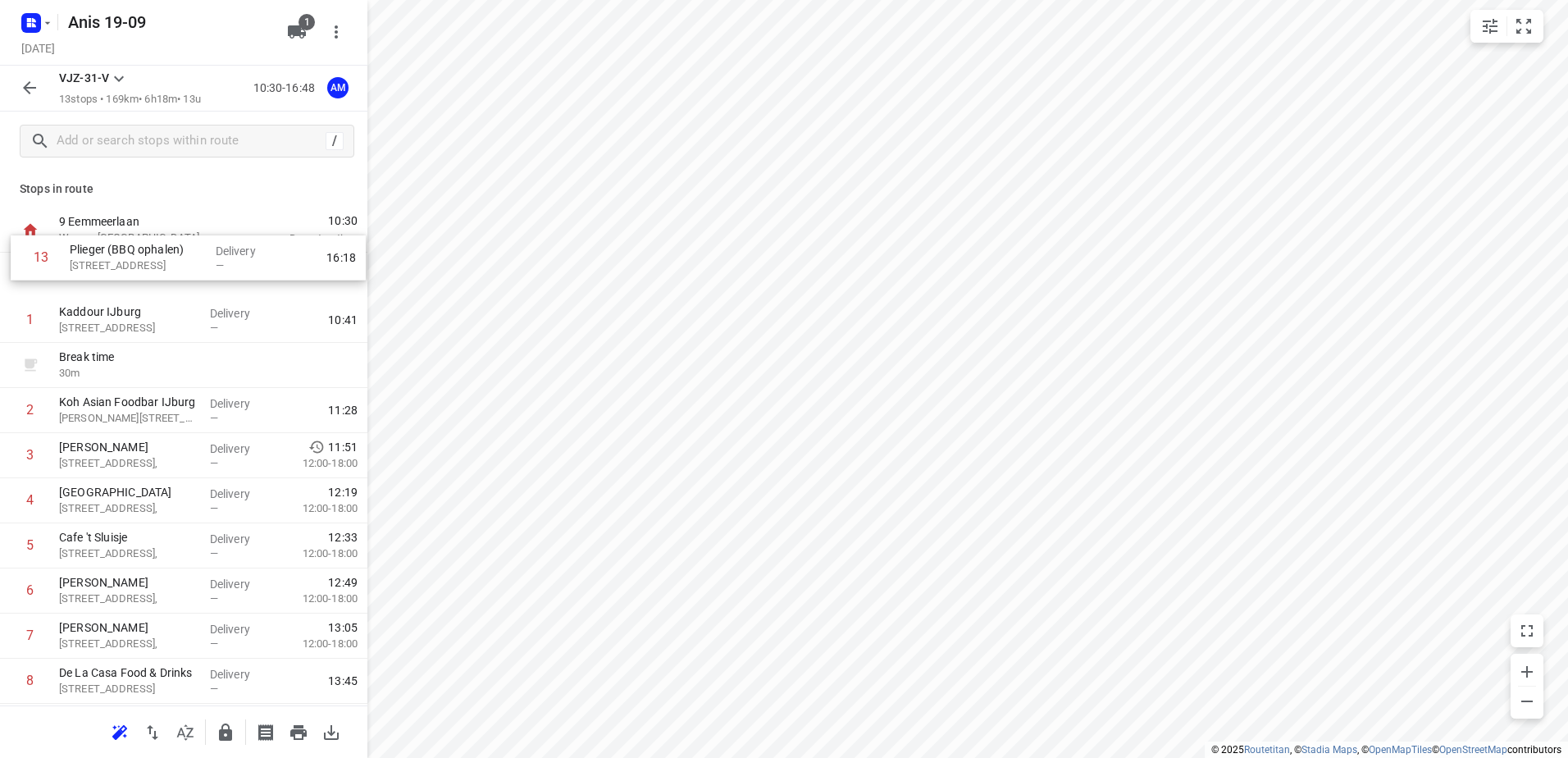
drag, startPoint x: 145, startPoint y: 634, endPoint x: 156, endPoint y: 248, distance: 386.2
click at [156, 248] on div "9 Eemmeerlaan [GEOGRAPHIC_DATA], [GEOGRAPHIC_DATA] 10:30 Departure time 1 [GEOG…" at bounding box center [184, 568] width 367 height 722
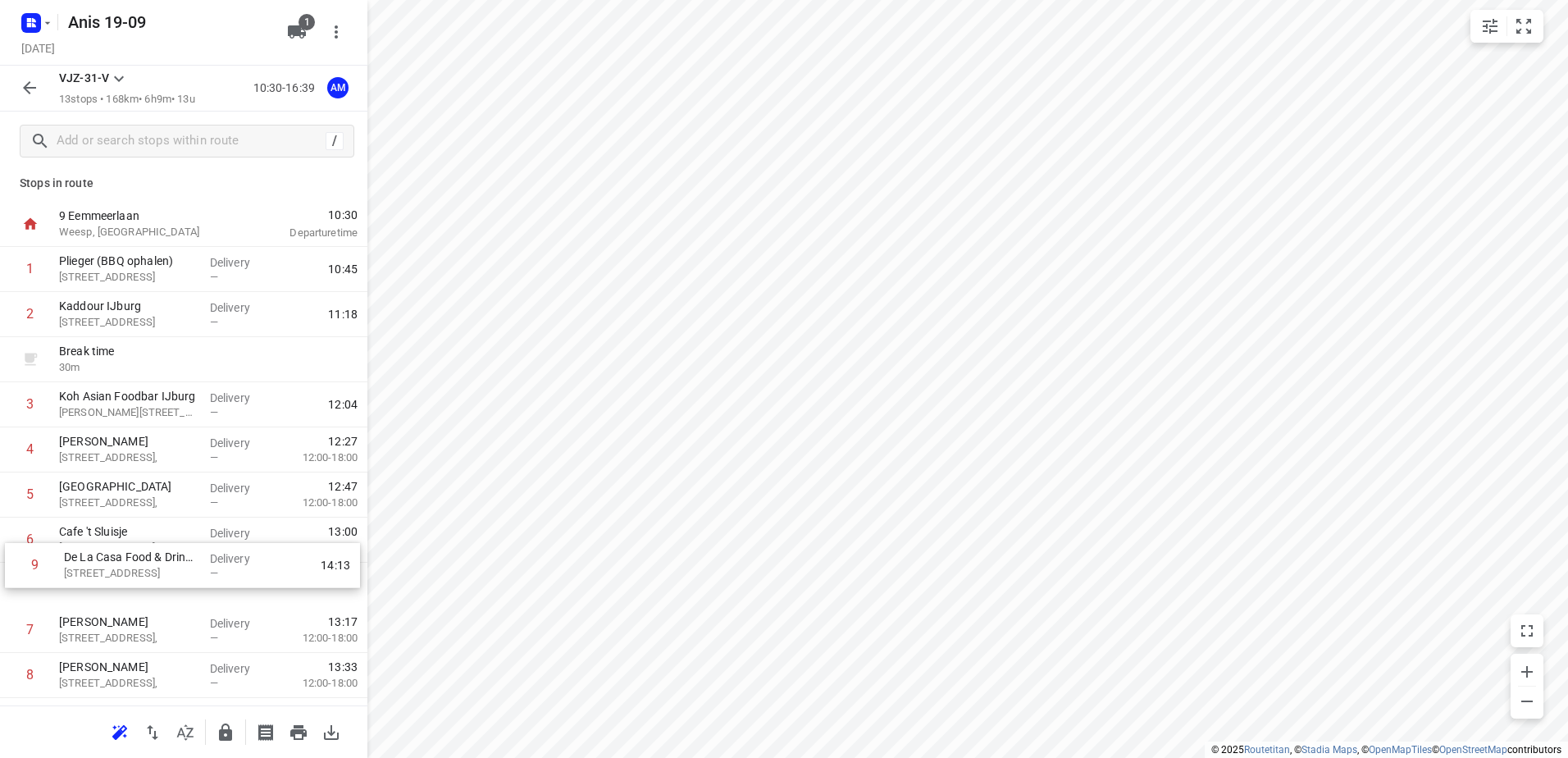
scroll to position [7, 0]
drag, startPoint x: 152, startPoint y: 690, endPoint x: 156, endPoint y: 467, distance: 223.0
click at [156, 467] on div "1 Plieger (BBQ ophalen) [STREET_ADDRESS] Delivery — 10:45 2 [GEOGRAPHIC_DATA][S…" at bounding box center [184, 562] width 367 height 632
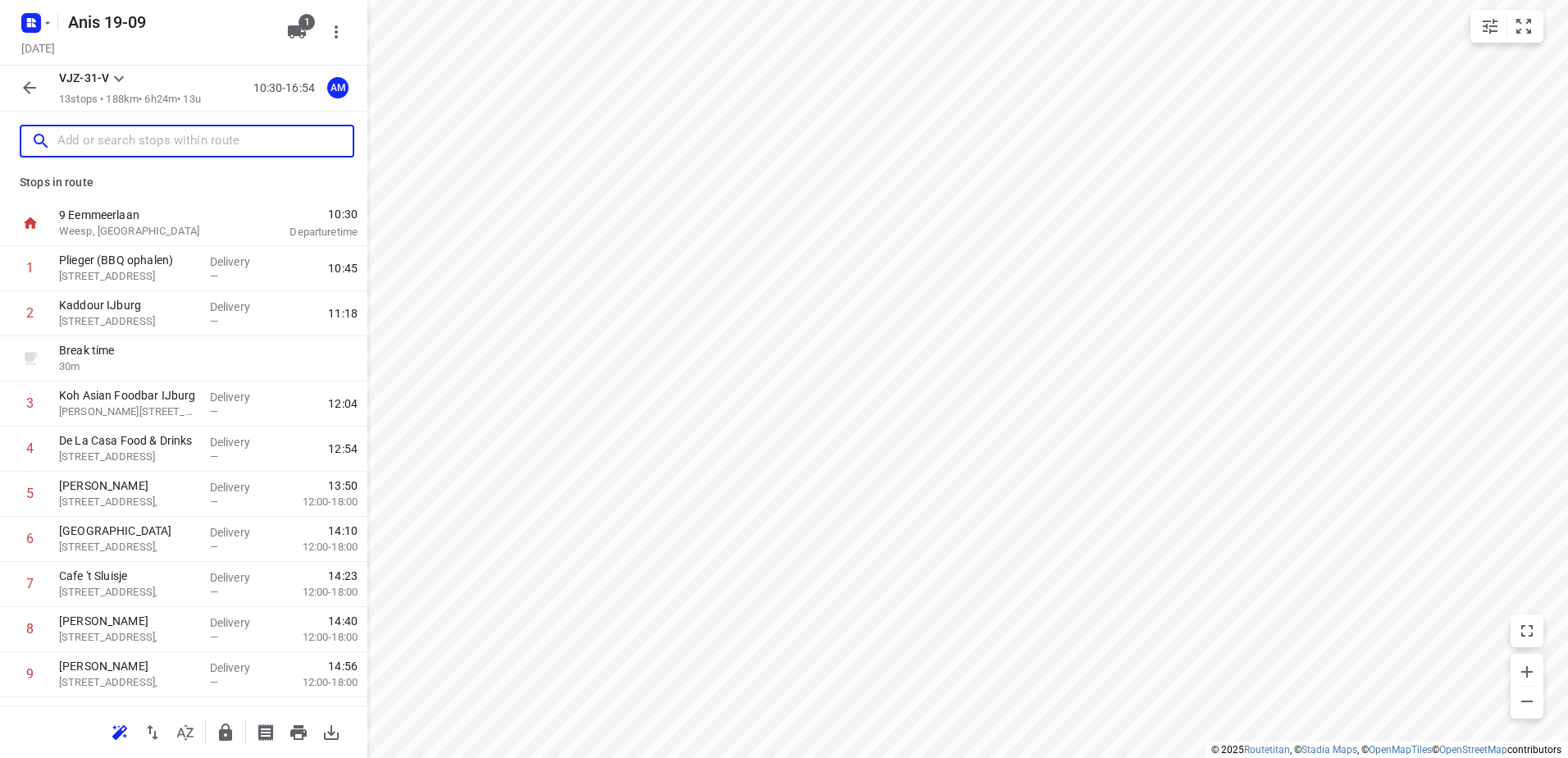
click at [168, 132] on input "text" at bounding box center [205, 141] width 296 height 26
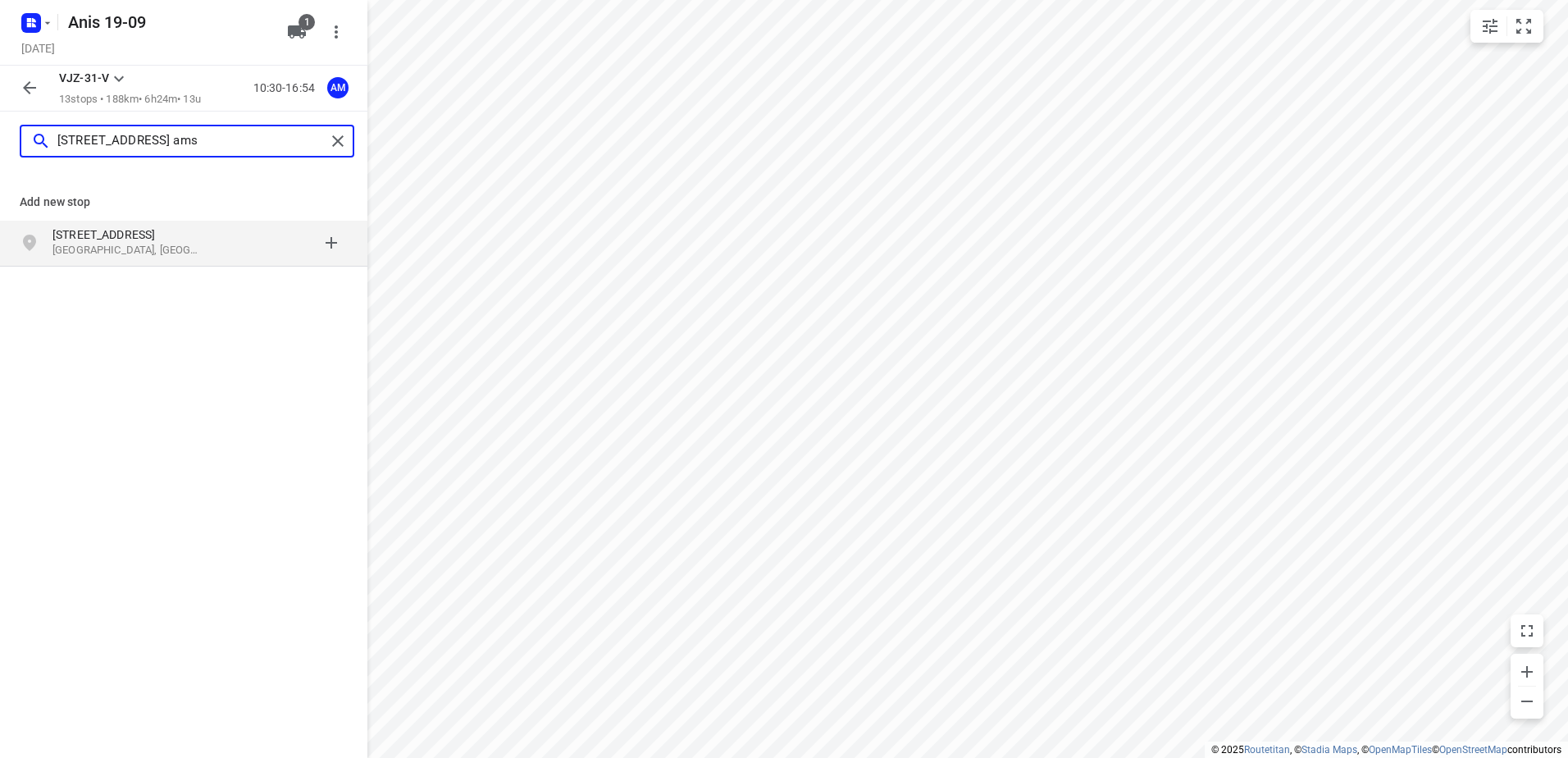
type input "[STREET_ADDRESS] ams"
click at [138, 250] on p "[GEOGRAPHIC_DATA], [GEOGRAPHIC_DATA]" at bounding box center [128, 250] width 151 height 16
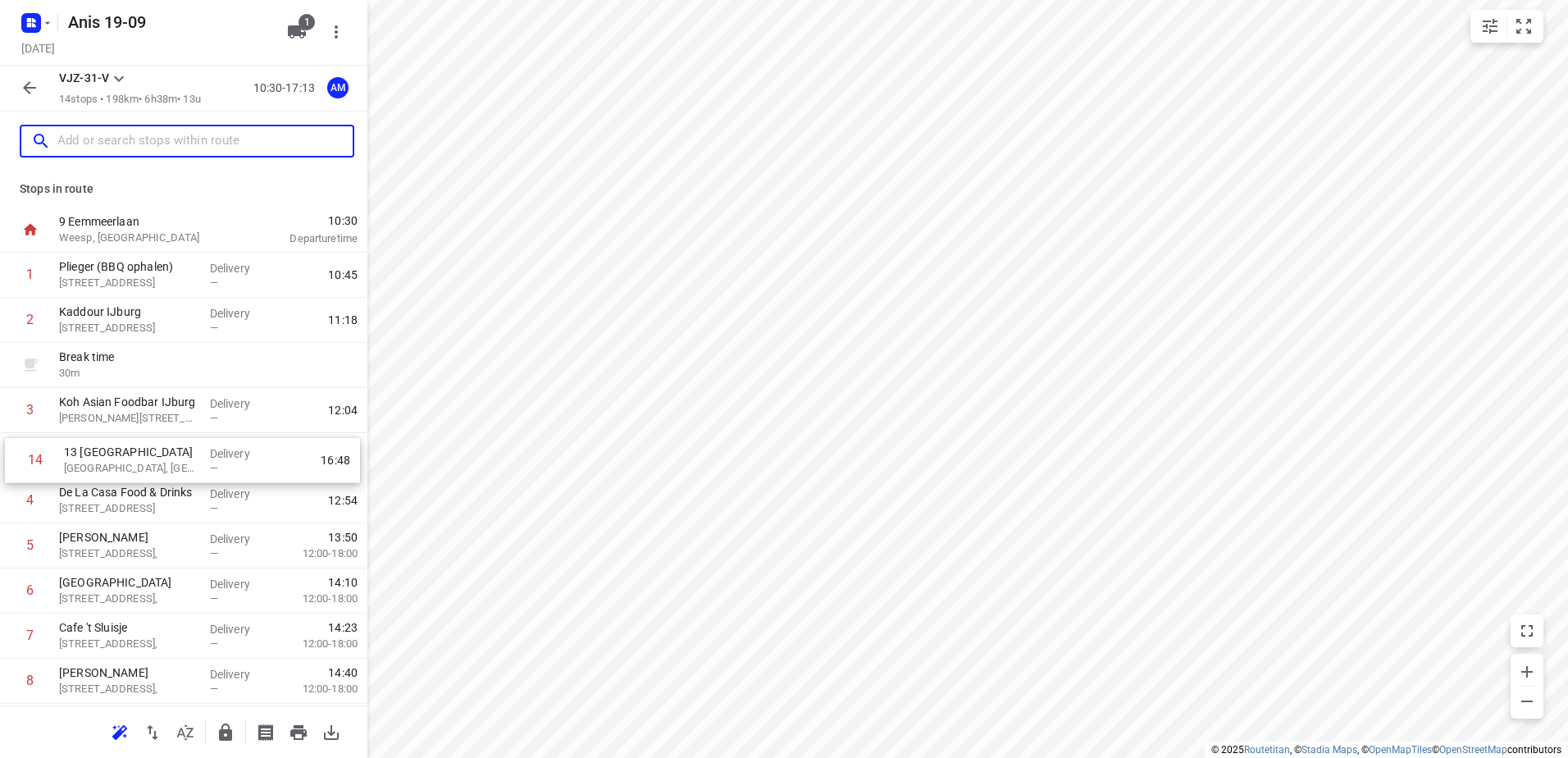
drag, startPoint x: 179, startPoint y: 643, endPoint x: 183, endPoint y: 450, distance: 193.0
click at [183, 450] on div "1 Plieger (BBQ ophalen) [STREET_ADDRESS] Delivery — 10:45 2 [GEOGRAPHIC_DATA][S…" at bounding box center [184, 592] width 367 height 677
click at [183, 451] on p "13 [GEOGRAPHIC_DATA]" at bounding box center [128, 447] width 138 height 16
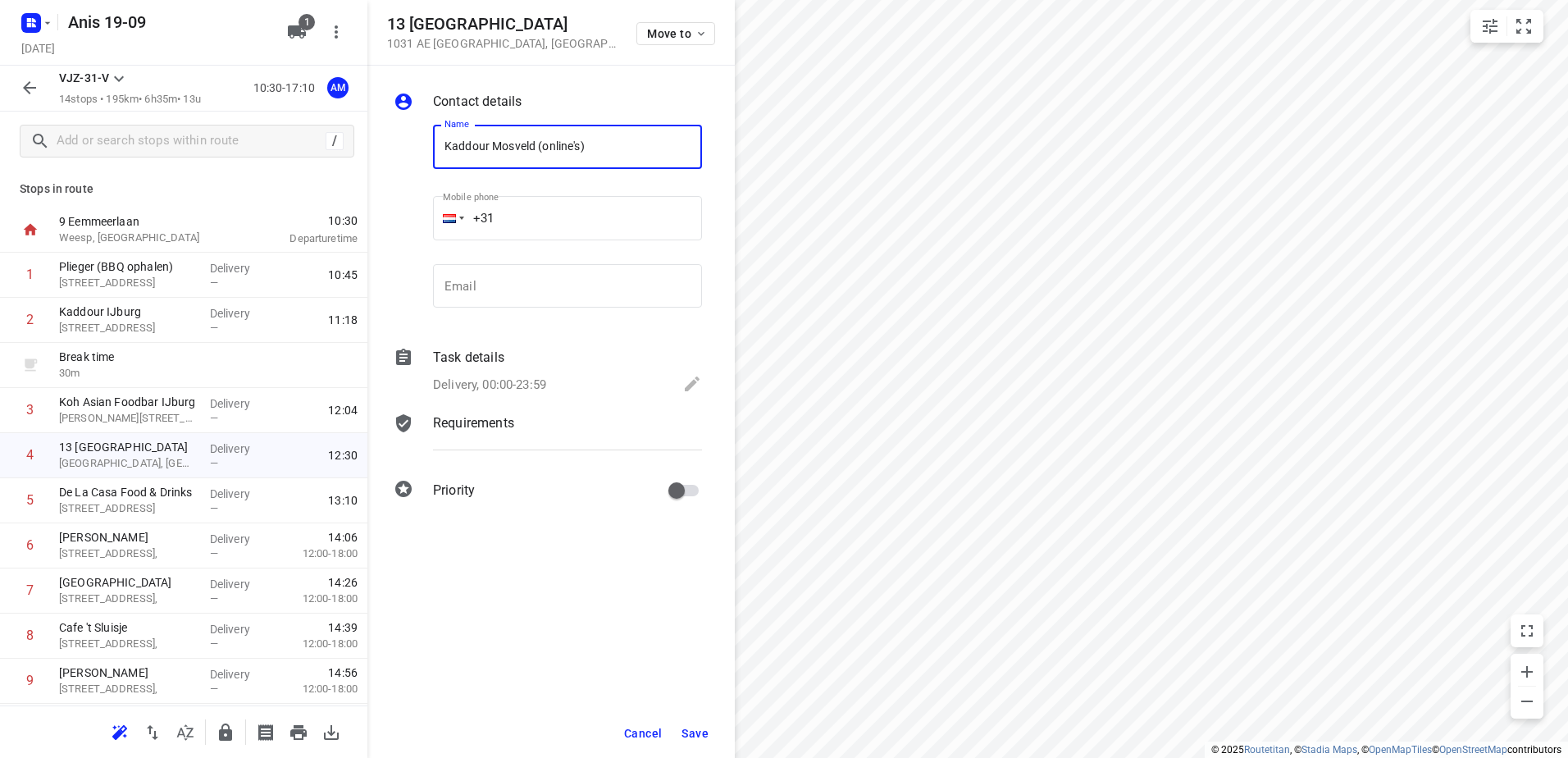
type input "Kaddour Mosveld (online's)"
click at [494, 353] on p "Task details" at bounding box center [469, 358] width 72 height 20
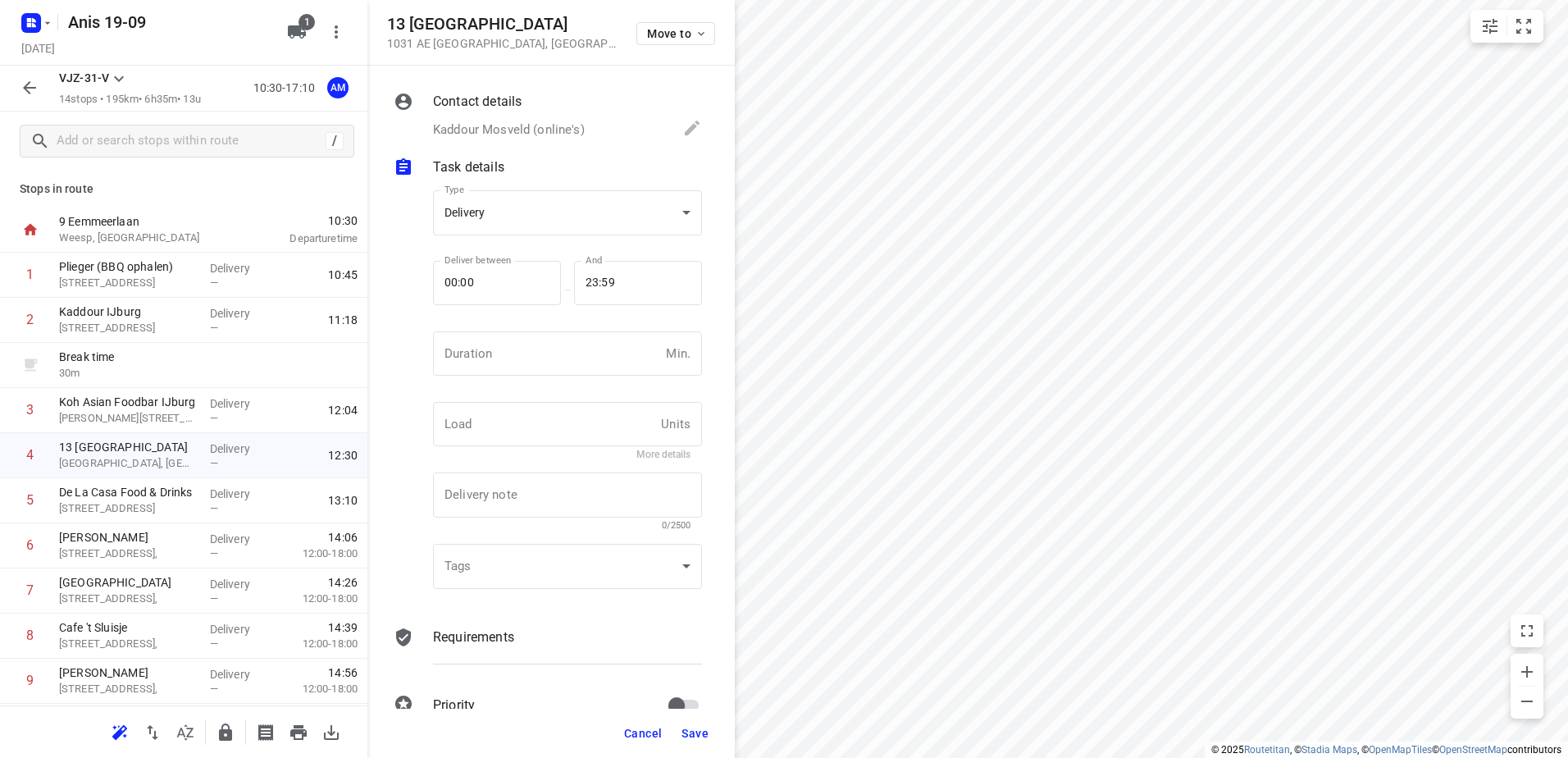
click at [504, 344] on input "number" at bounding box center [546, 353] width 226 height 44
type input "20"
click at [708, 736] on span "Save" at bounding box center [695, 733] width 27 height 13
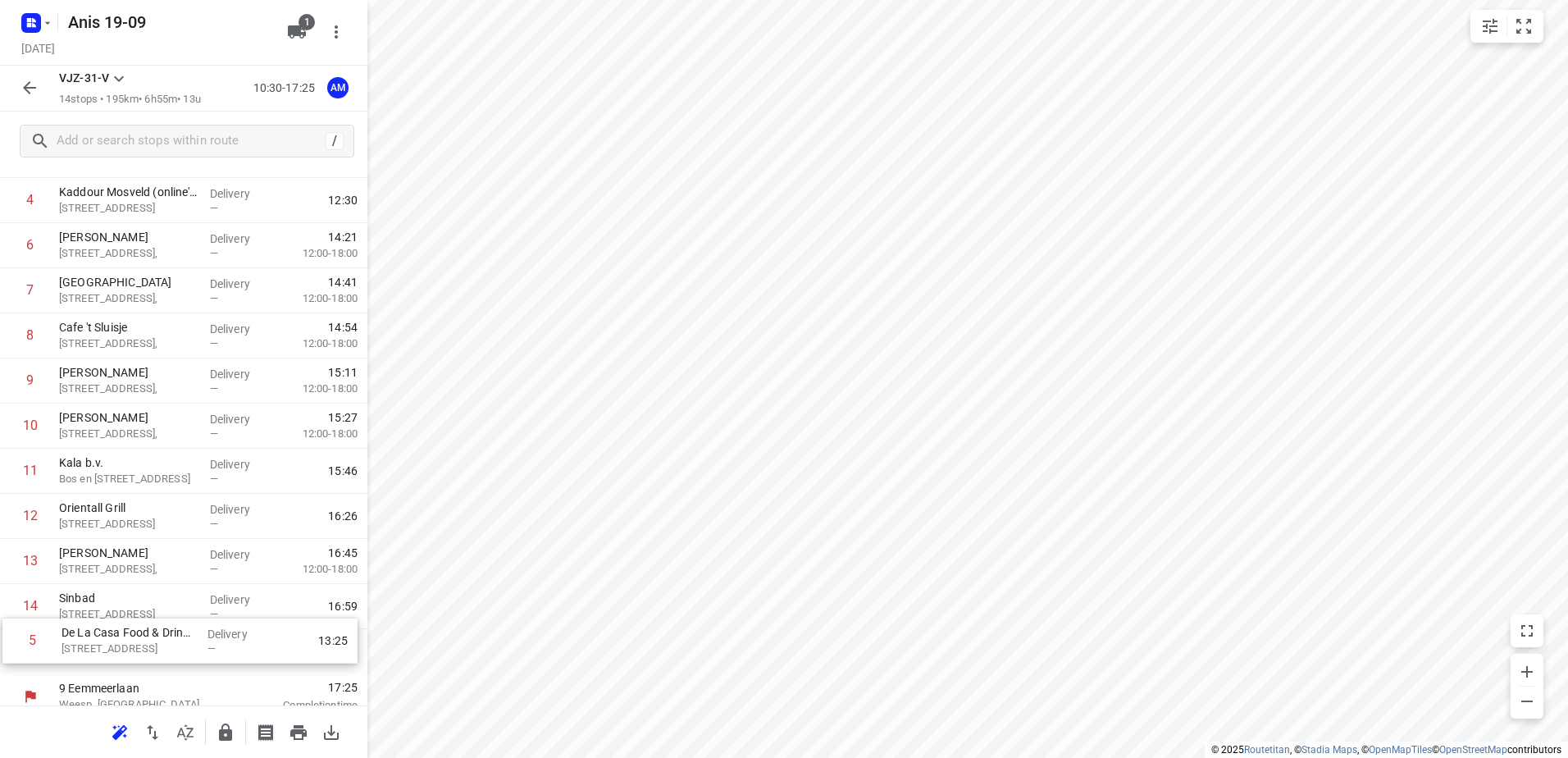
scroll to position [269, 0]
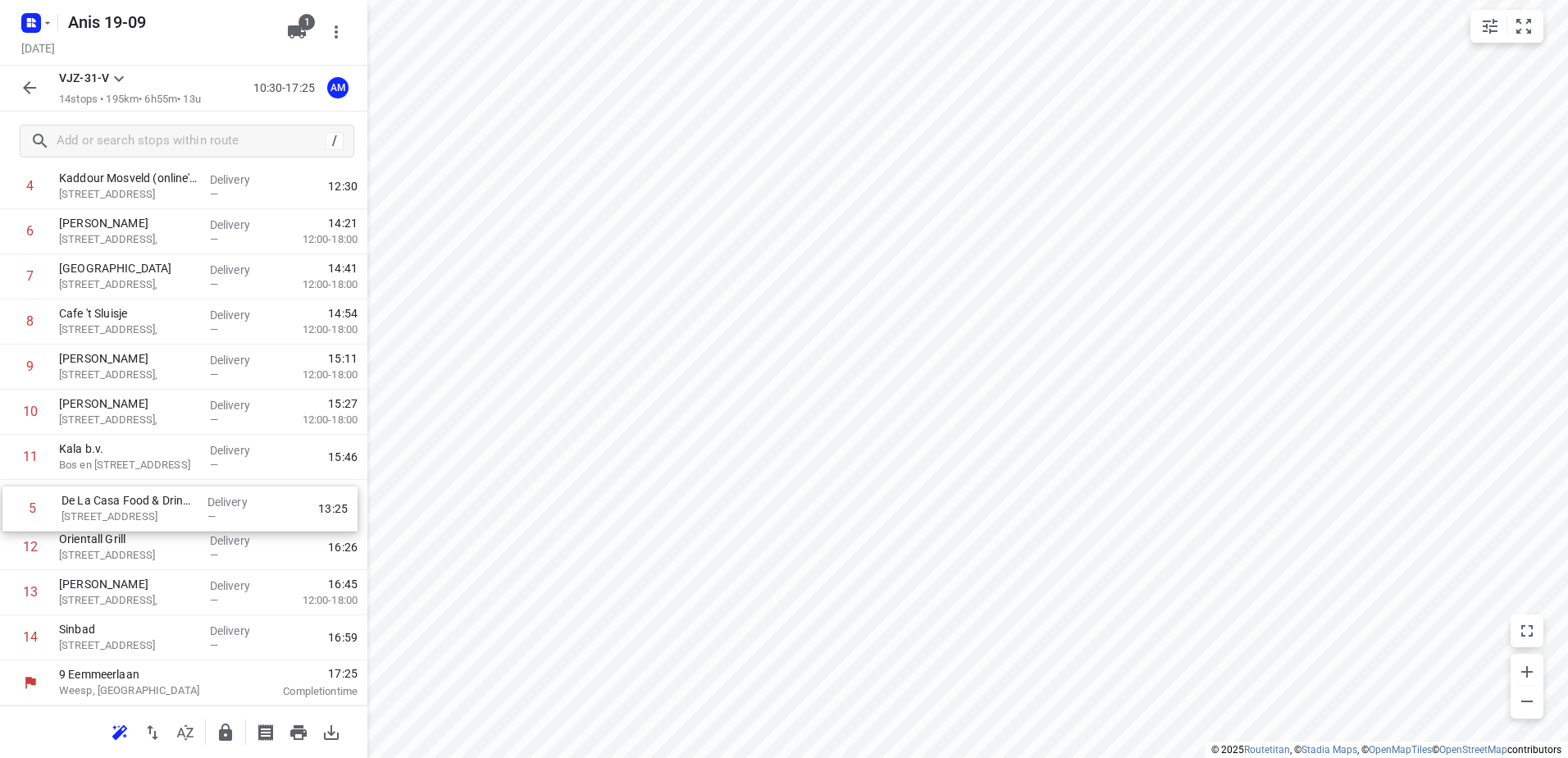
drag, startPoint x: 179, startPoint y: 502, endPoint x: 180, endPoint y: 531, distance: 29.0
click at [180, 531] on div "1 Plieger (BBQ ophalen) [STREET_ADDRESS] Delivery — 10:45 2 [GEOGRAPHIC_DATA][S…" at bounding box center [184, 322] width 367 height 677
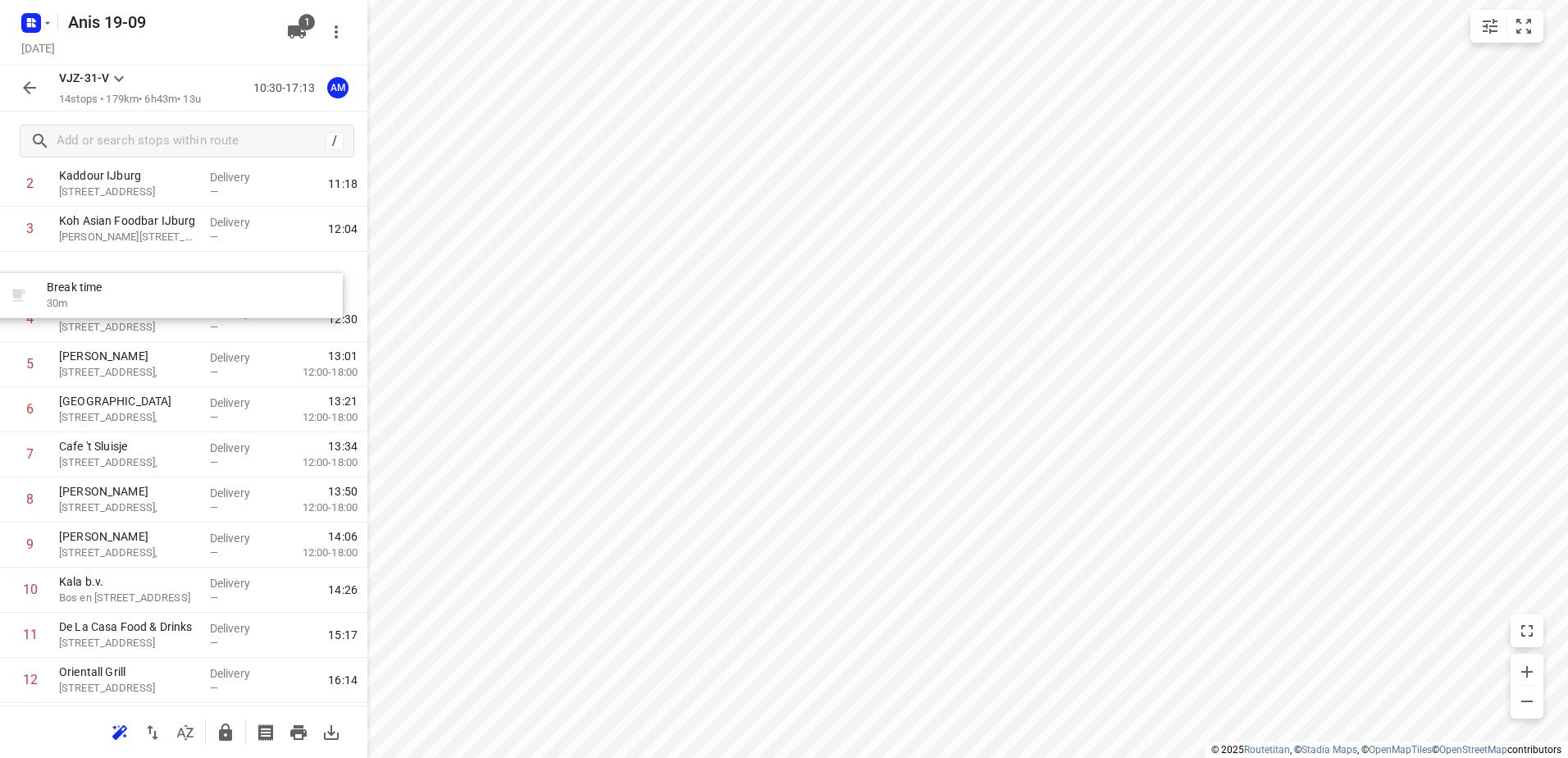
scroll to position [129, 0]
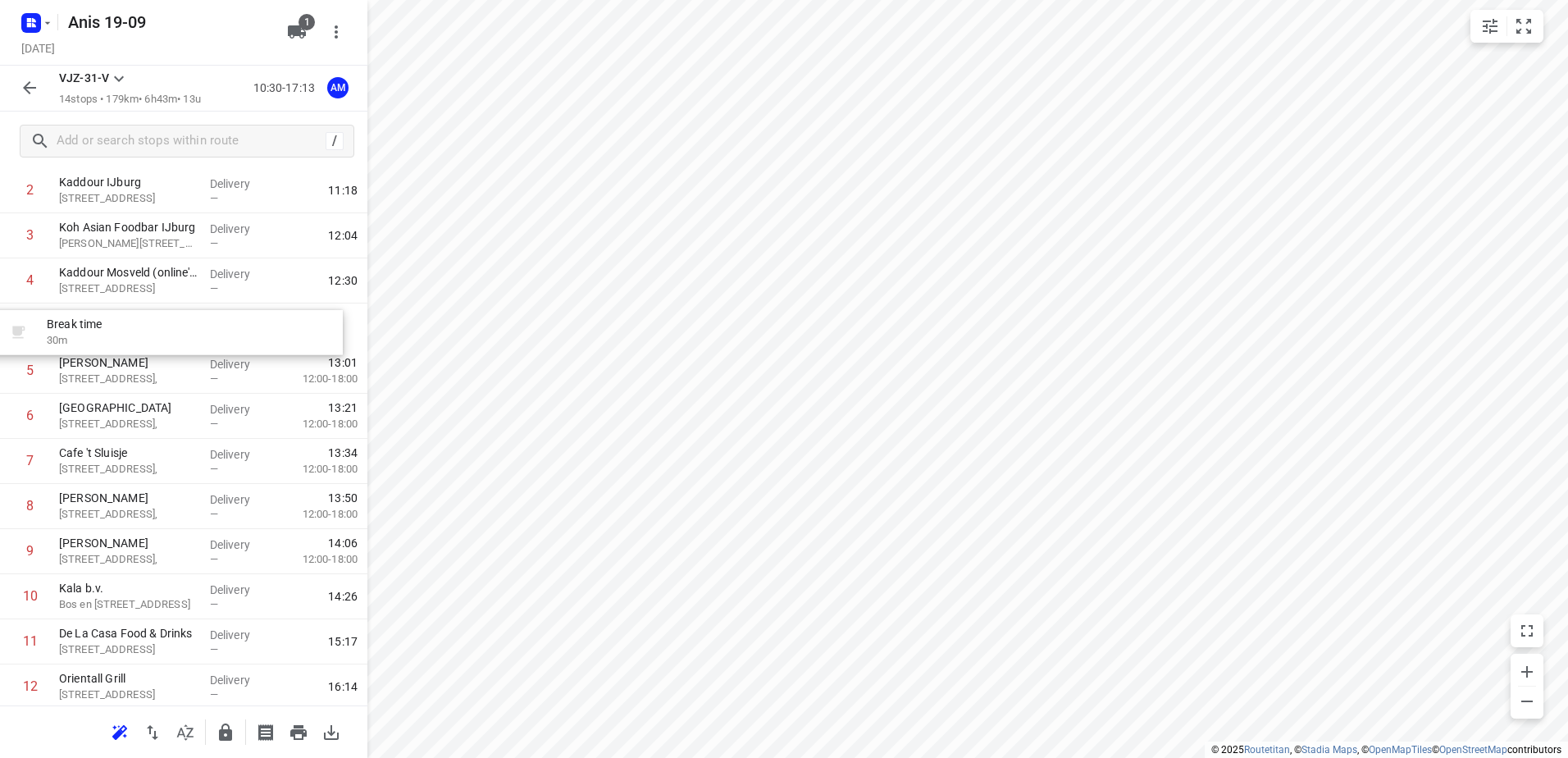
drag, startPoint x: 241, startPoint y: 188, endPoint x: 229, endPoint y: 350, distance: 162.4
click at [229, 350] on div "1 Plieger (BBQ ophalen) [STREET_ADDRESS] Delivery — 10:45 2 [GEOGRAPHIC_DATA][S…" at bounding box center [184, 461] width 367 height 677
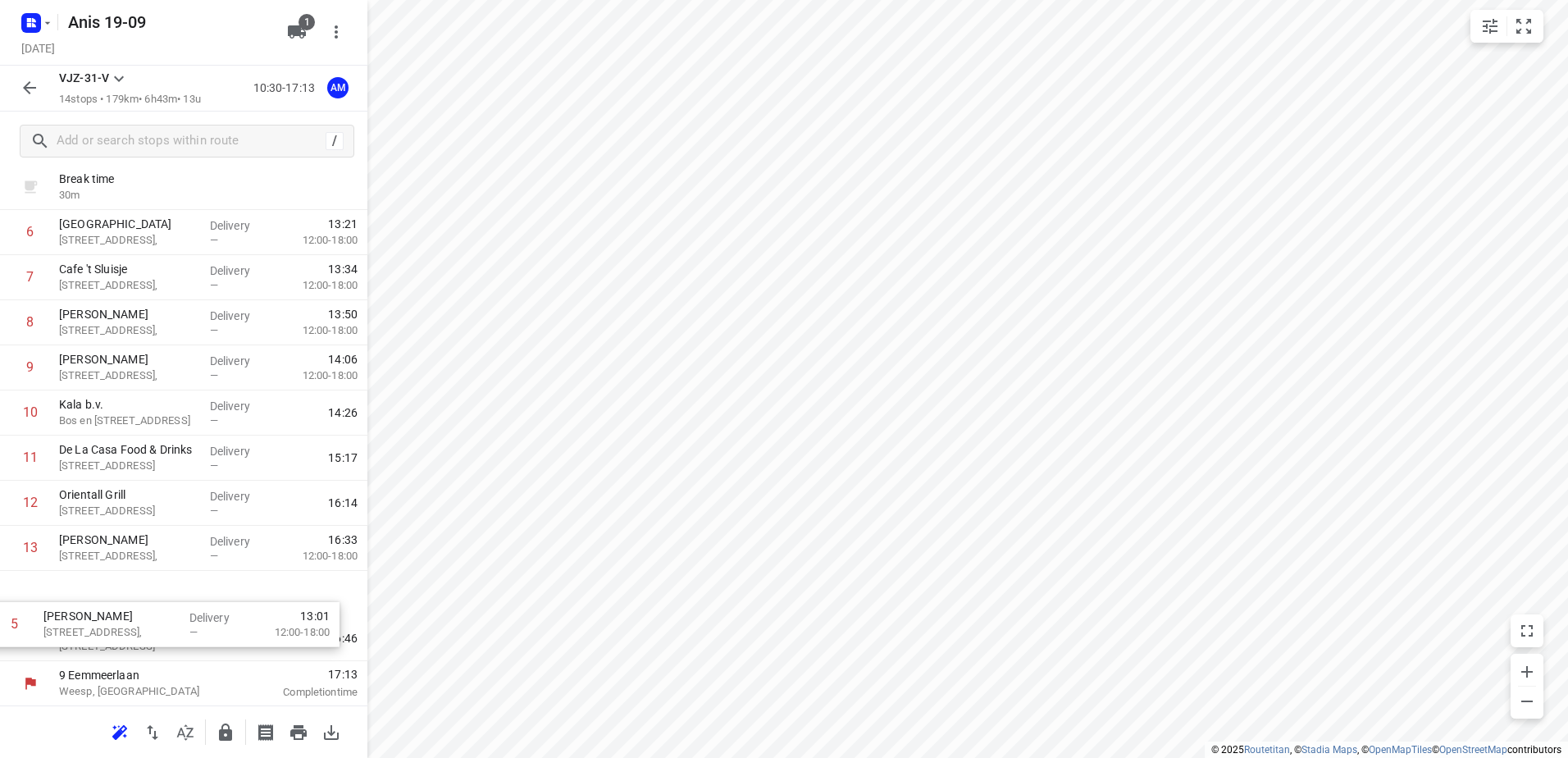
scroll to position [269, 0]
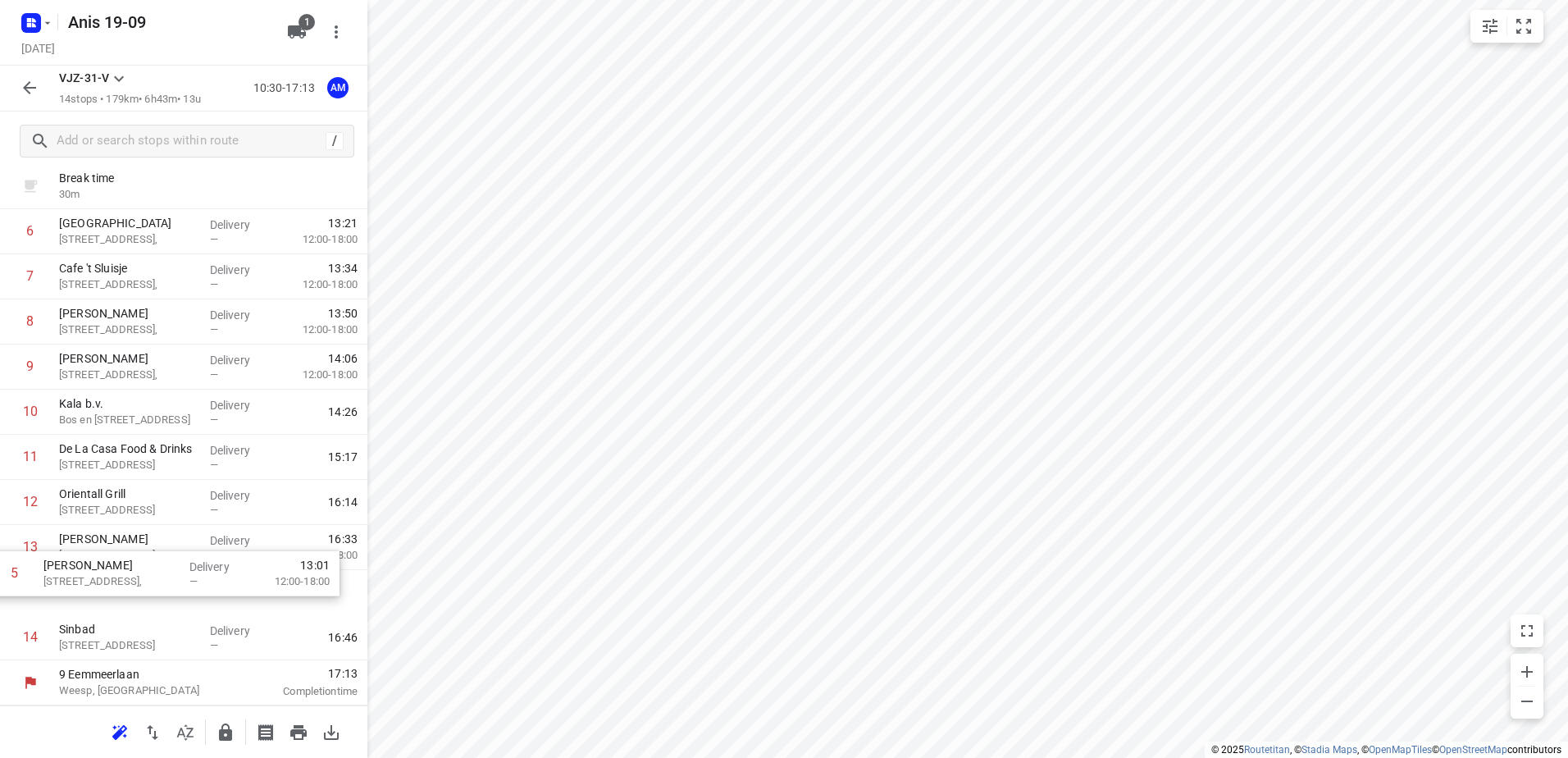
drag, startPoint x: 286, startPoint y: 371, endPoint x: 268, endPoint y: 585, distance: 214.8
click at [268, 585] on div "1 Plieger (BBQ ophalen) [STREET_ADDRESS] Delivery — 10:45 2 [GEOGRAPHIC_DATA][S…" at bounding box center [184, 322] width 367 height 677
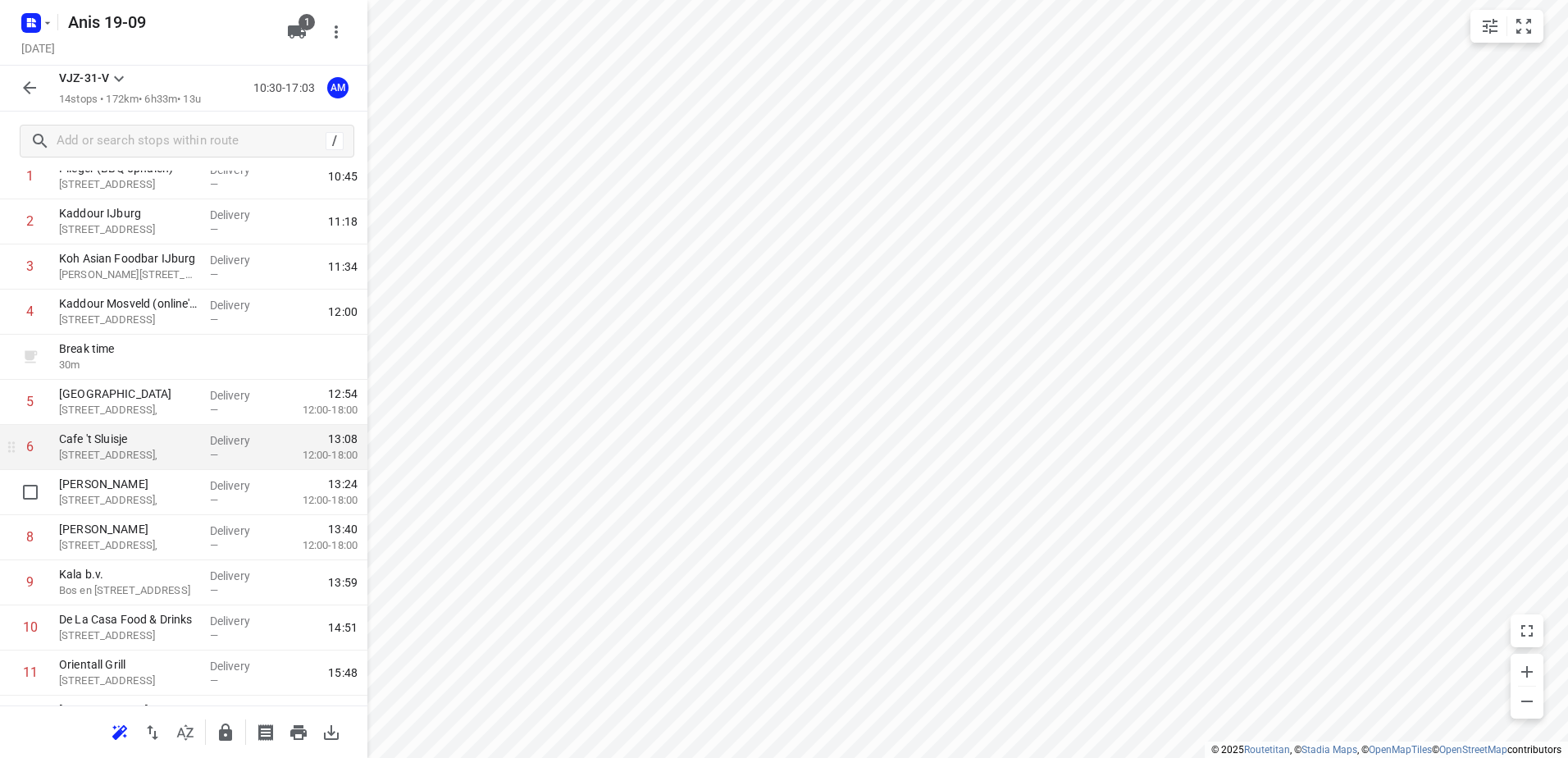
scroll to position [0, 0]
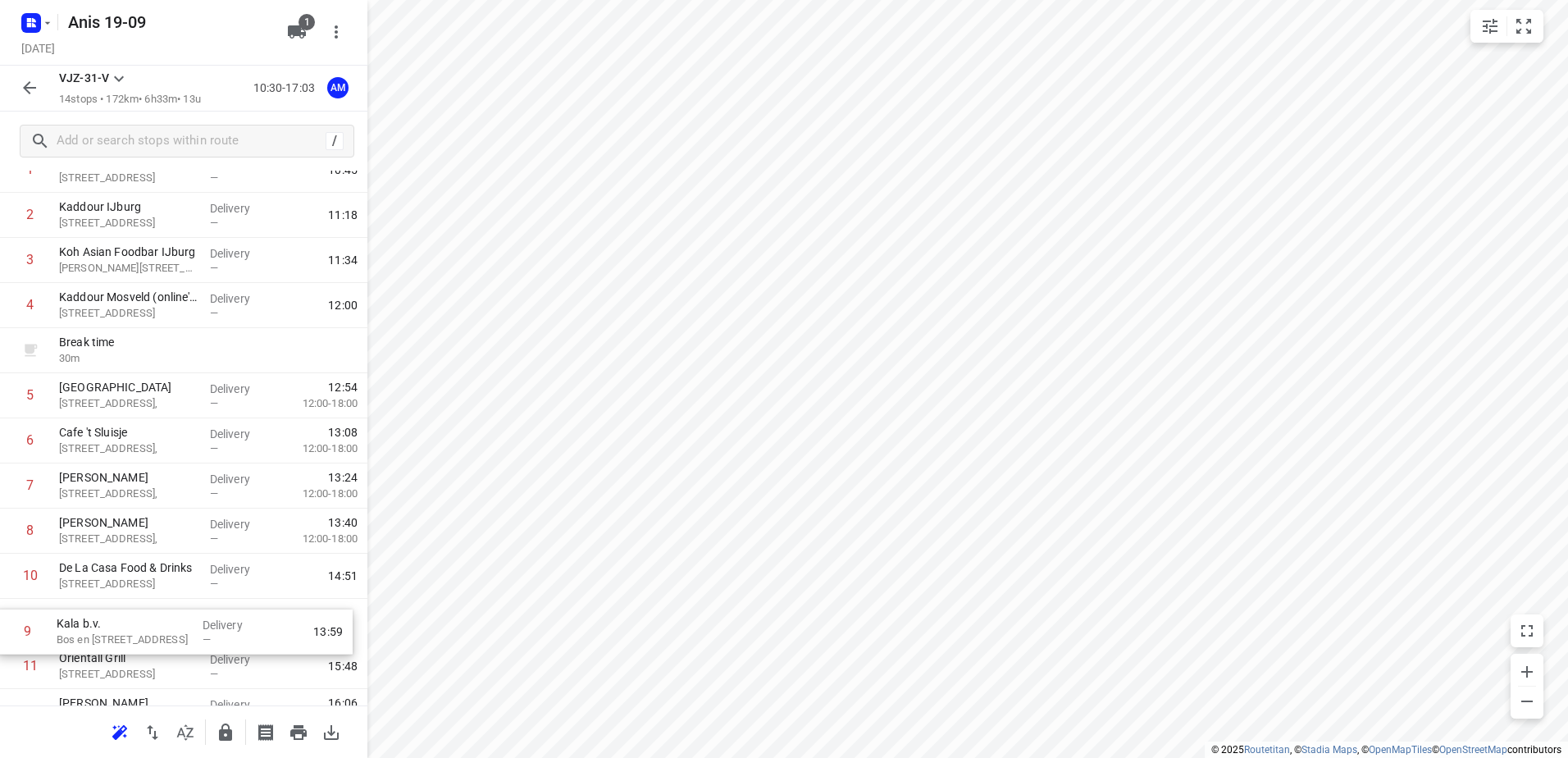
drag, startPoint x: 184, startPoint y: 587, endPoint x: 182, endPoint y: 619, distance: 32.1
click at [182, 619] on div "1 Plieger (BBQ ophalen) [STREET_ADDRESS] Delivery — 10:45 2 [GEOGRAPHIC_DATA][S…" at bounding box center [184, 486] width 367 height 677
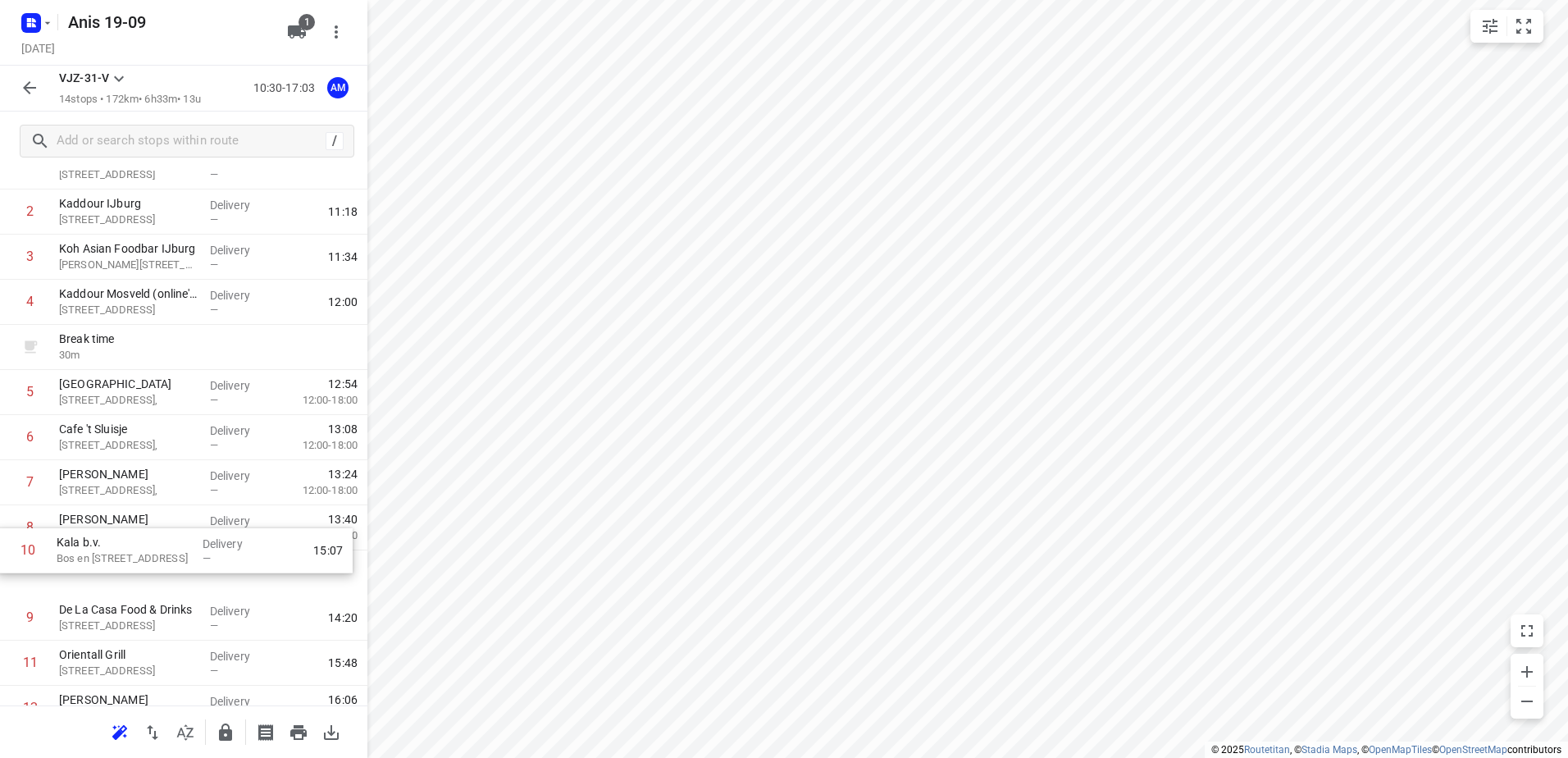
scroll to position [110, 0]
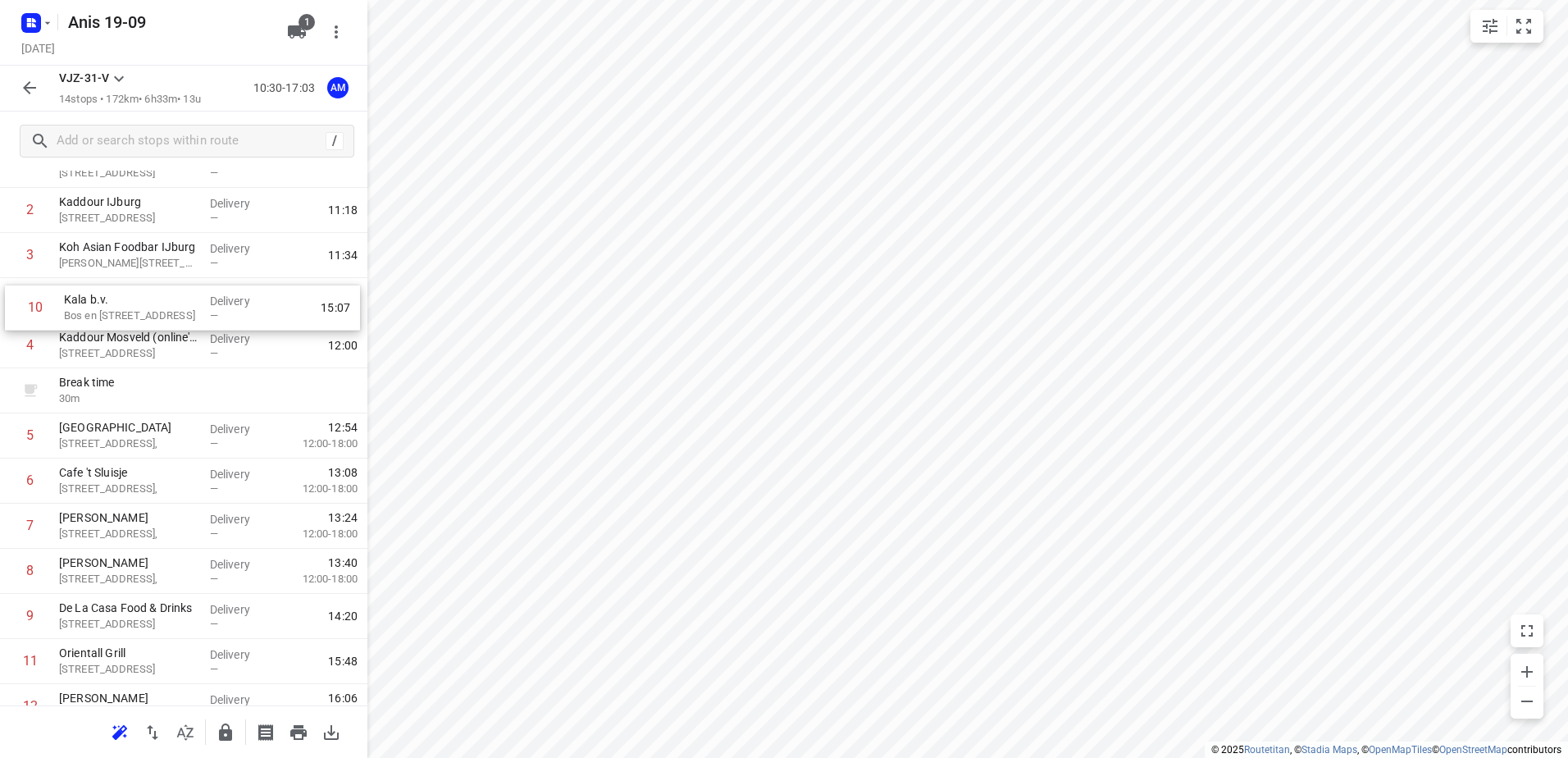
drag, startPoint x: 182, startPoint y: 619, endPoint x: 187, endPoint y: 290, distance: 329.0
click at [187, 290] on div "1 Plieger (BBQ ophalen) [STREET_ADDRESS] Delivery — 10:45 2 [GEOGRAPHIC_DATA][S…" at bounding box center [184, 481] width 367 height 677
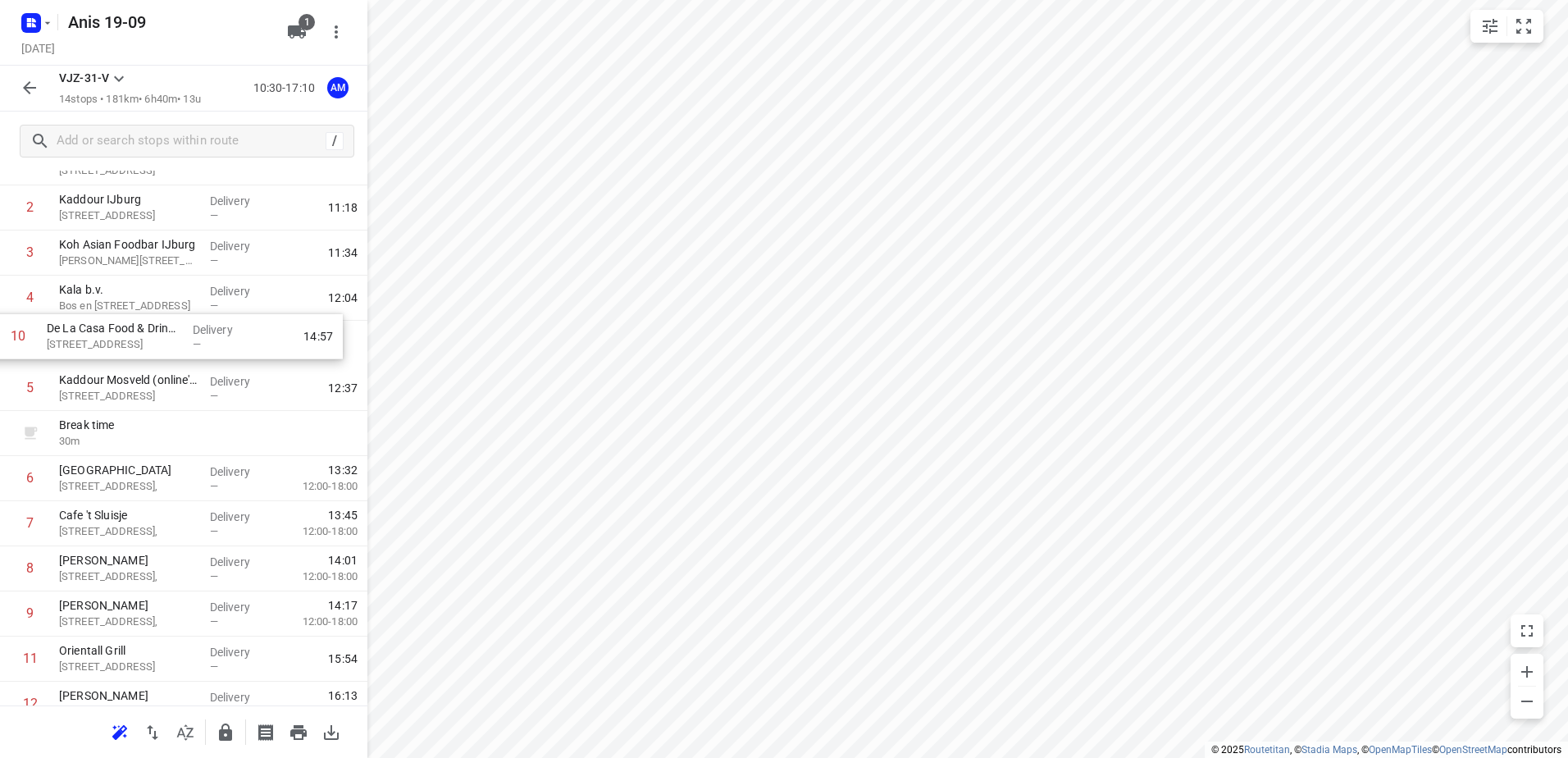
drag, startPoint x: 166, startPoint y: 607, endPoint x: 153, endPoint y: 321, distance: 286.3
click at [153, 321] on div "1 Plieger (BBQ ophalen) [STREET_ADDRESS] Delivery — 10:45 2 [GEOGRAPHIC_DATA][S…" at bounding box center [184, 479] width 367 height 677
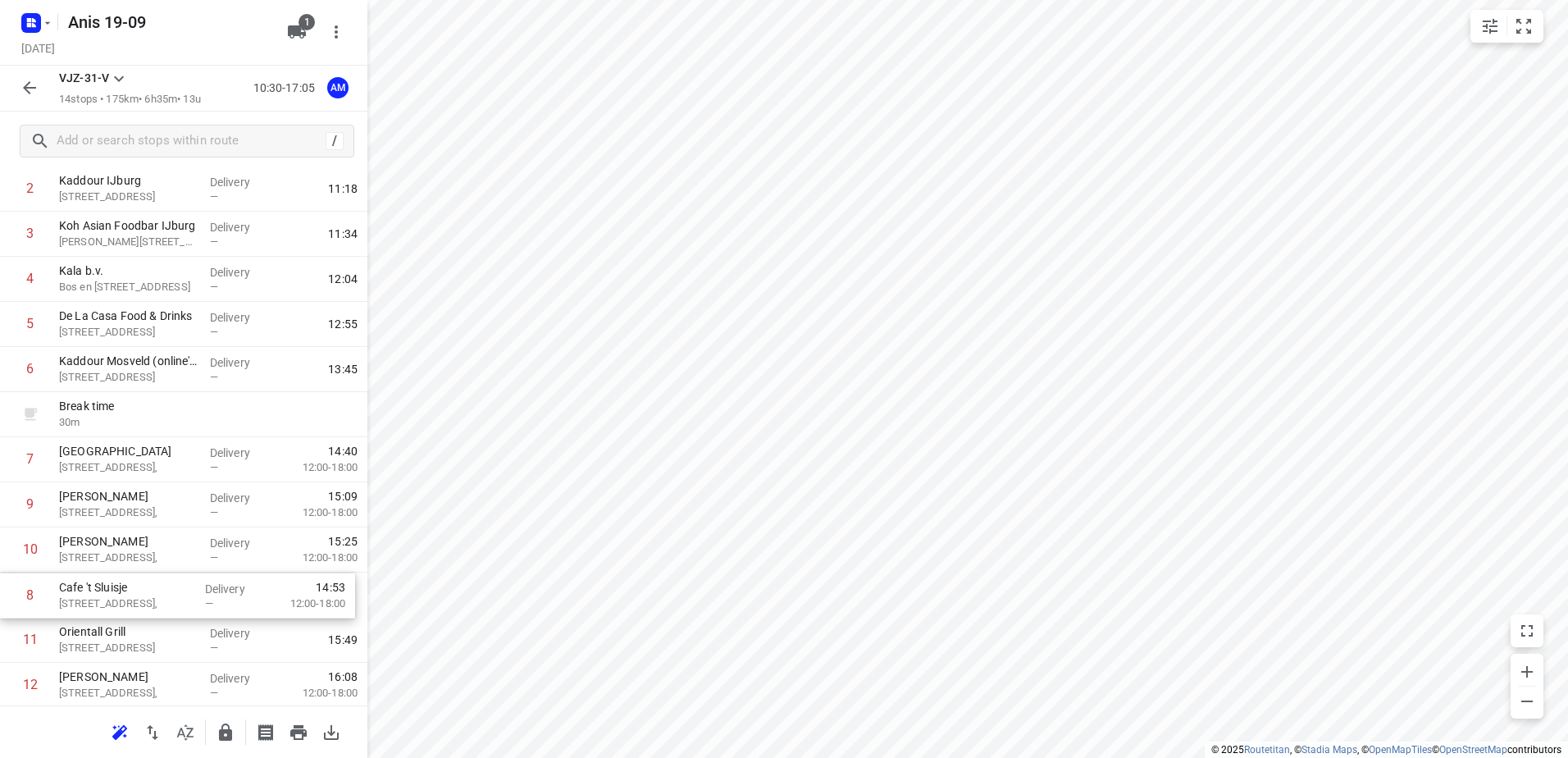
drag, startPoint x: 155, startPoint y: 515, endPoint x: 155, endPoint y: 594, distance: 79.0
click at [155, 594] on div "1 Plieger (BBQ ophalen) [STREET_ADDRESS] Delivery — 10:45 2 [GEOGRAPHIC_DATA][S…" at bounding box center [184, 460] width 367 height 677
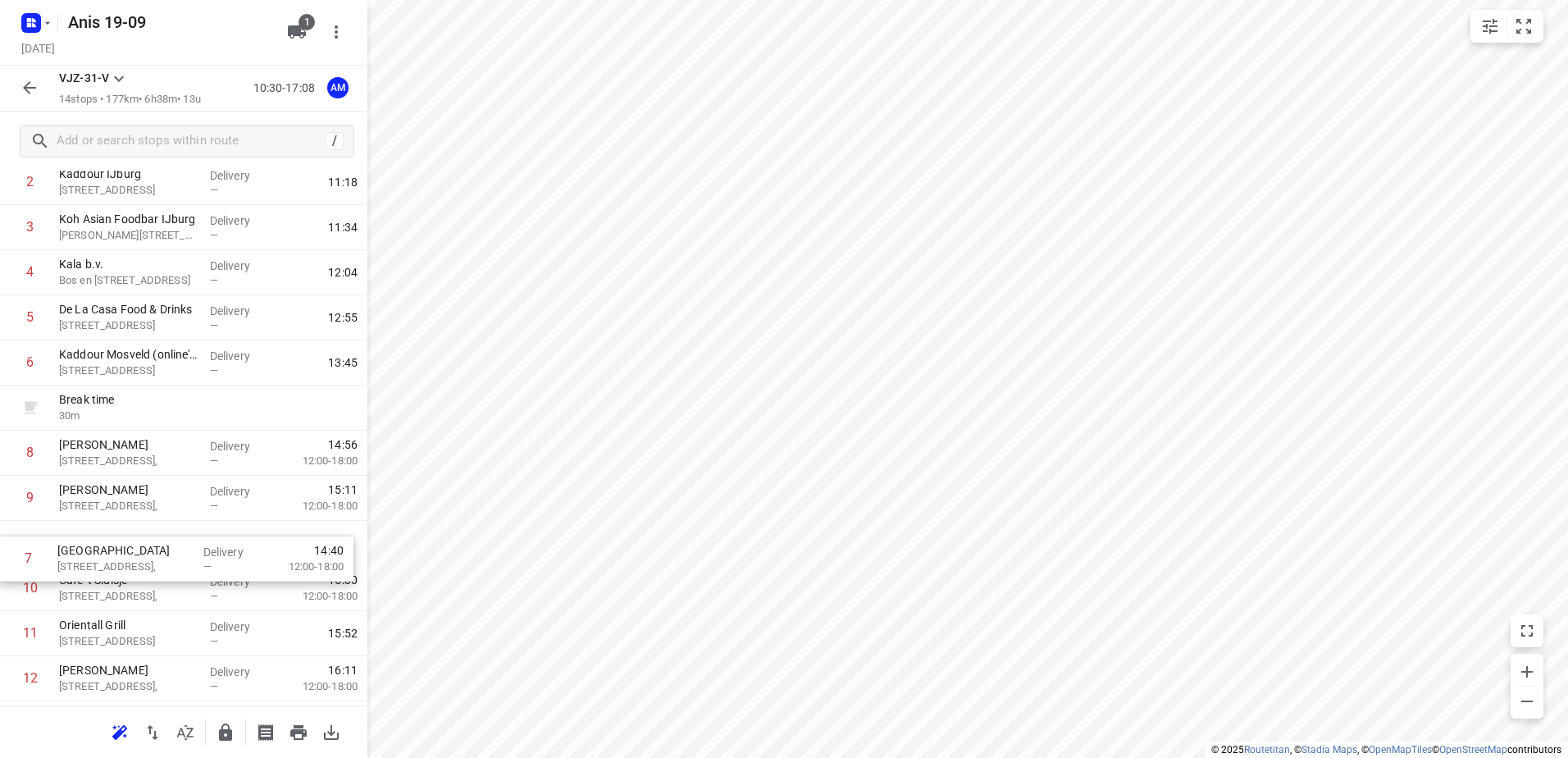
drag, startPoint x: 160, startPoint y: 447, endPoint x: 158, endPoint y: 569, distance: 122.0
click at [158, 569] on div "1 Plieger (BBQ ophalen) [STREET_ADDRESS] Delivery — 10:45 2 [GEOGRAPHIC_DATA][S…" at bounding box center [184, 453] width 367 height 677
drag, startPoint x: 214, startPoint y: 502, endPoint x: 212, endPoint y: 447, distance: 55.0
click at [212, 447] on div "1 Plieger (BBQ ophalen) [STREET_ADDRESS] Delivery — 10:45 2 [GEOGRAPHIC_DATA][S…" at bounding box center [184, 453] width 367 height 677
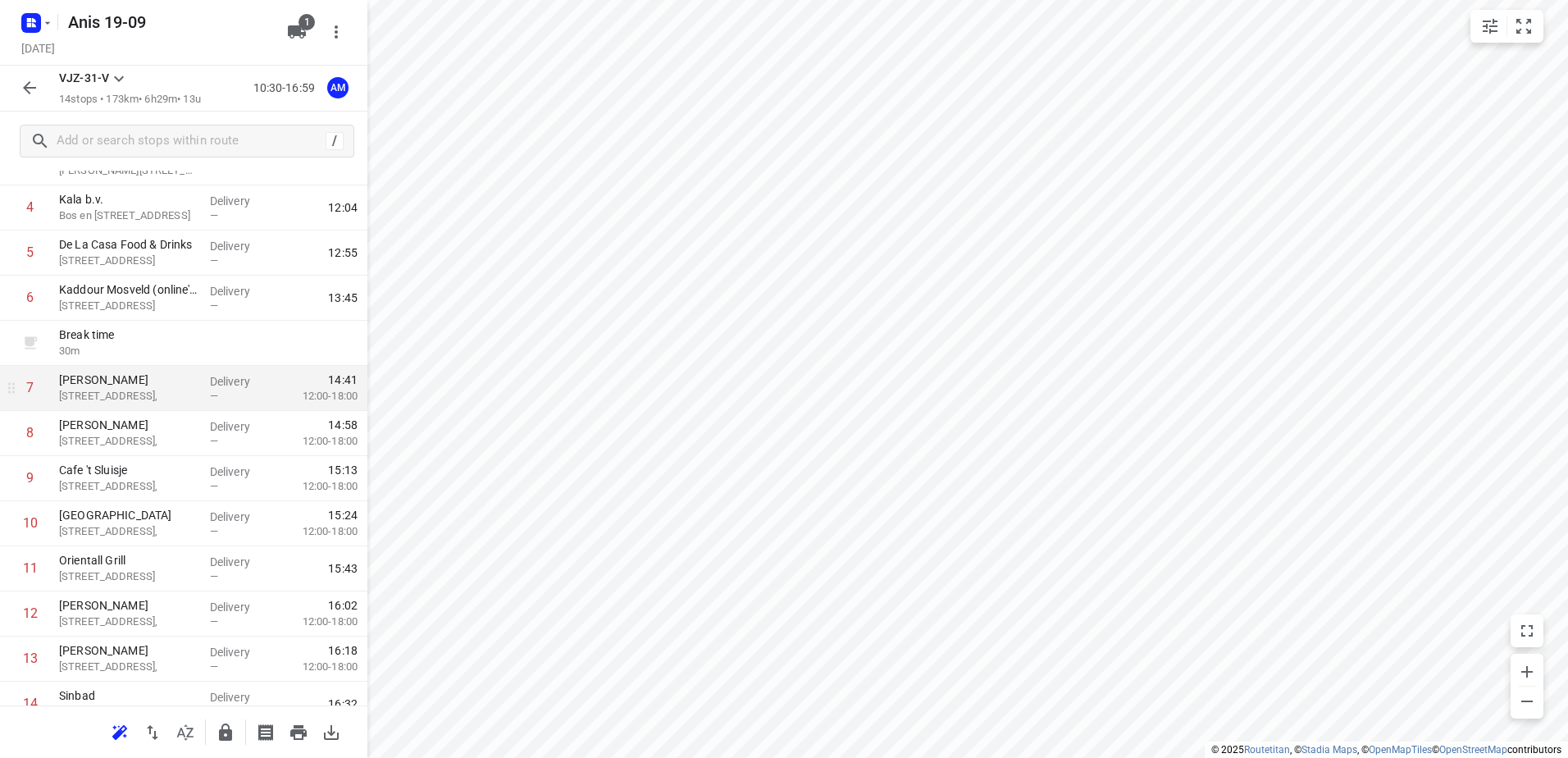
scroll to position [269, 0]
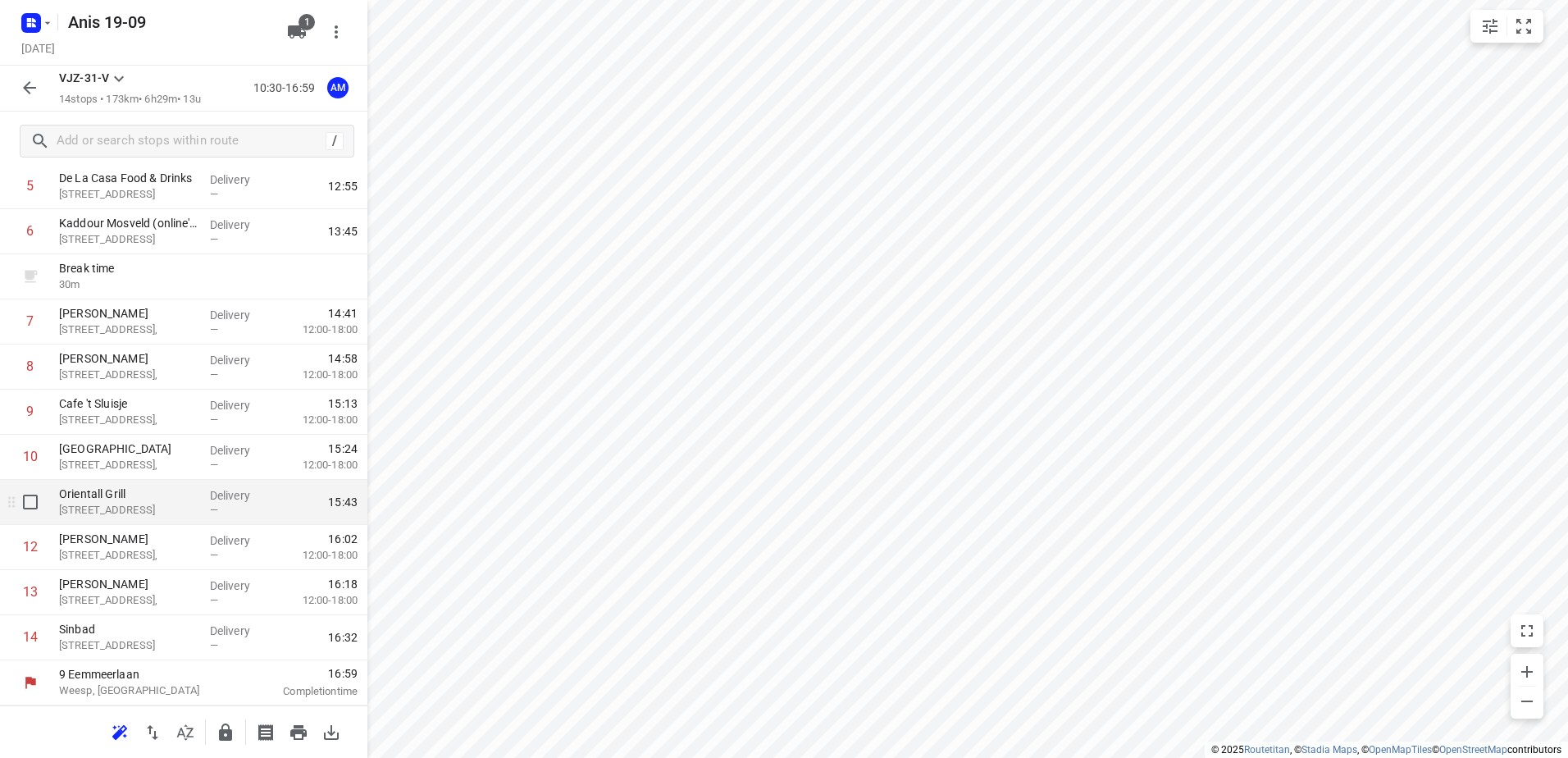
click at [217, 511] on div "—" at bounding box center [240, 510] width 61 height 12
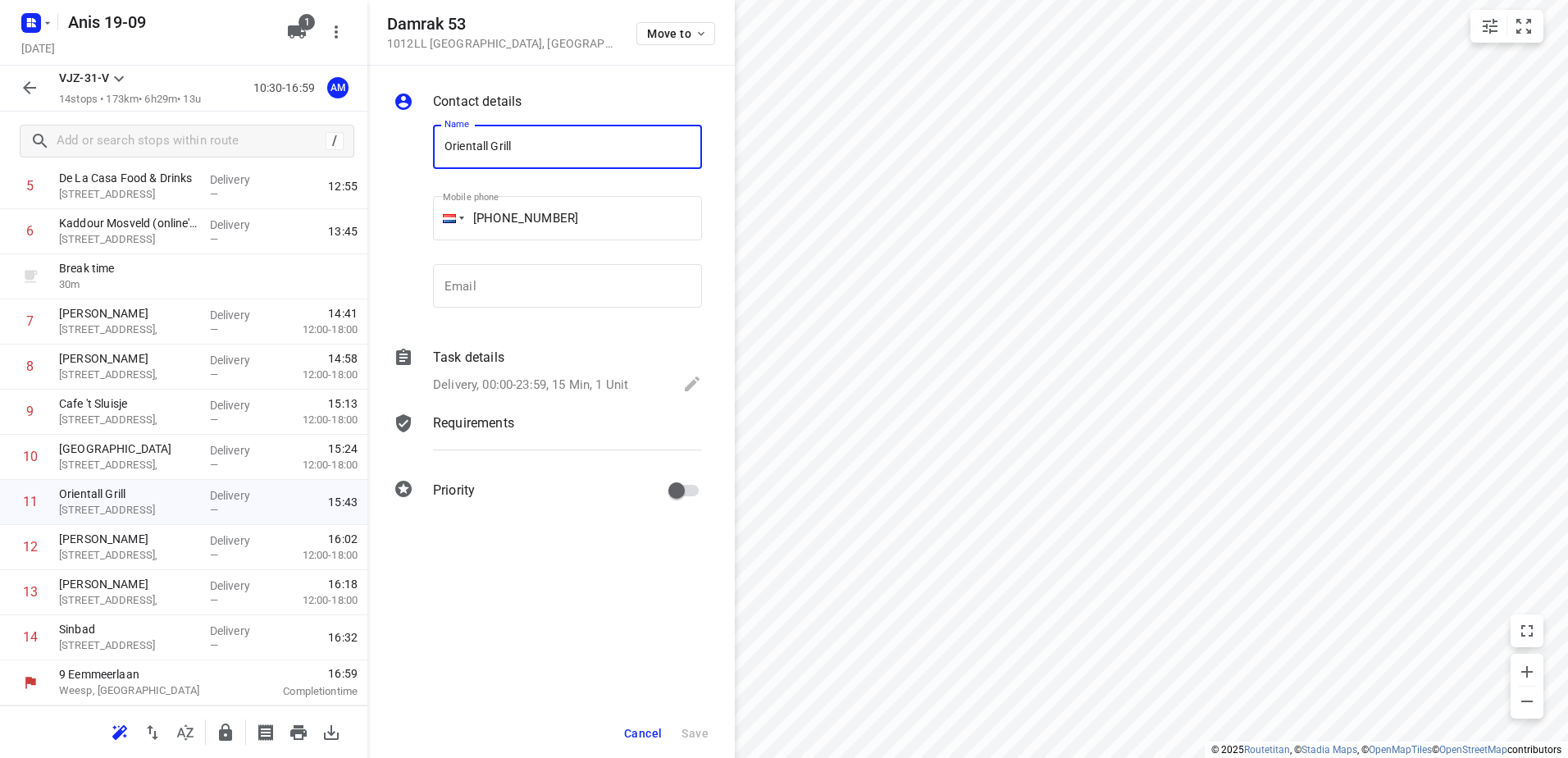
click at [559, 156] on input "Orientall Grill" at bounding box center [567, 147] width 269 height 44
type input "Orientall Grill (dicht tussen 13:30/14:30)"
click at [692, 736] on span "Save" at bounding box center [695, 733] width 27 height 13
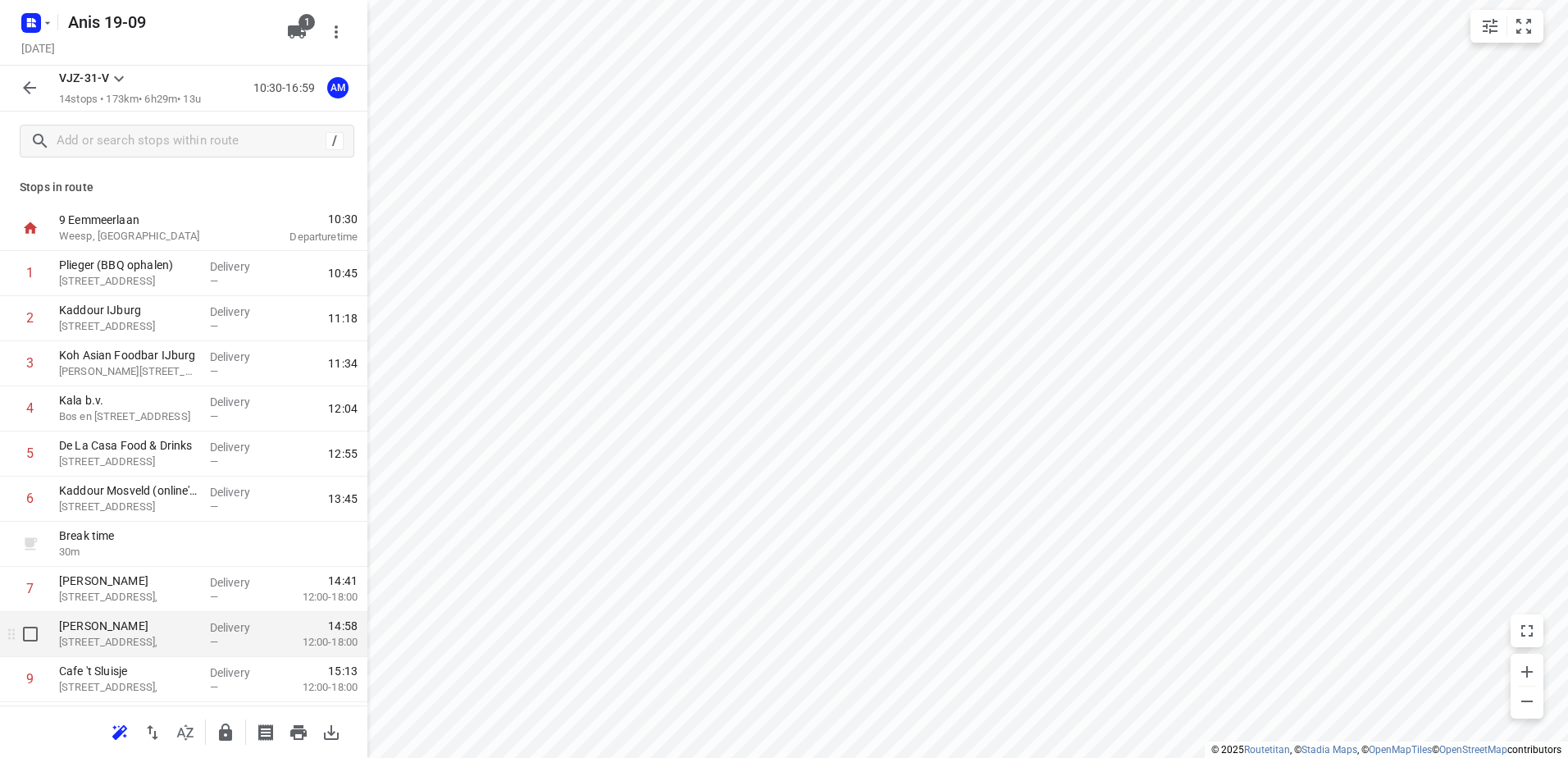
scroll to position [0, 0]
click at [26, 85] on icon "button" at bounding box center [30, 88] width 20 height 20
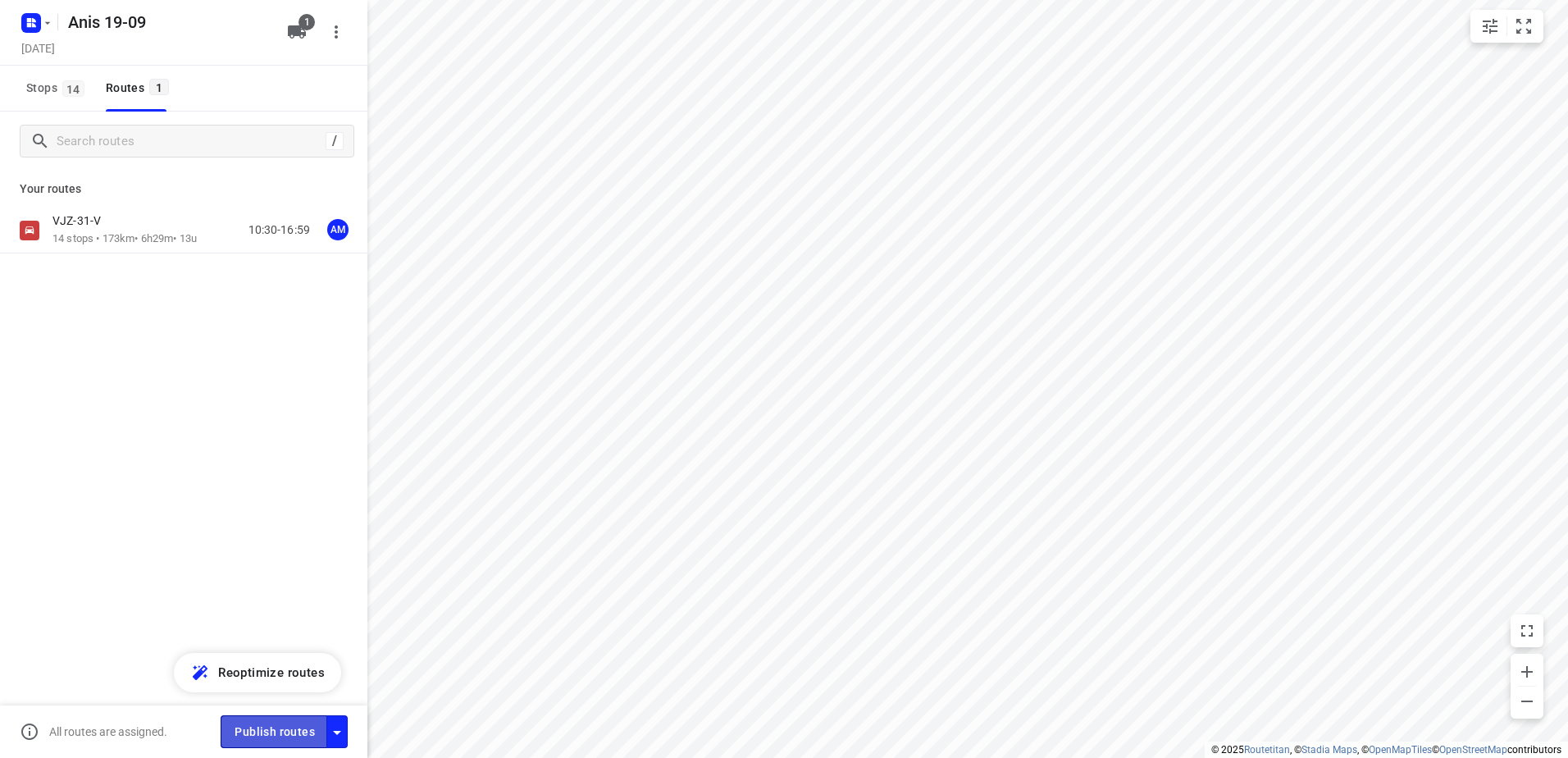
click at [283, 730] on span "Publish routes" at bounding box center [275, 732] width 81 height 21
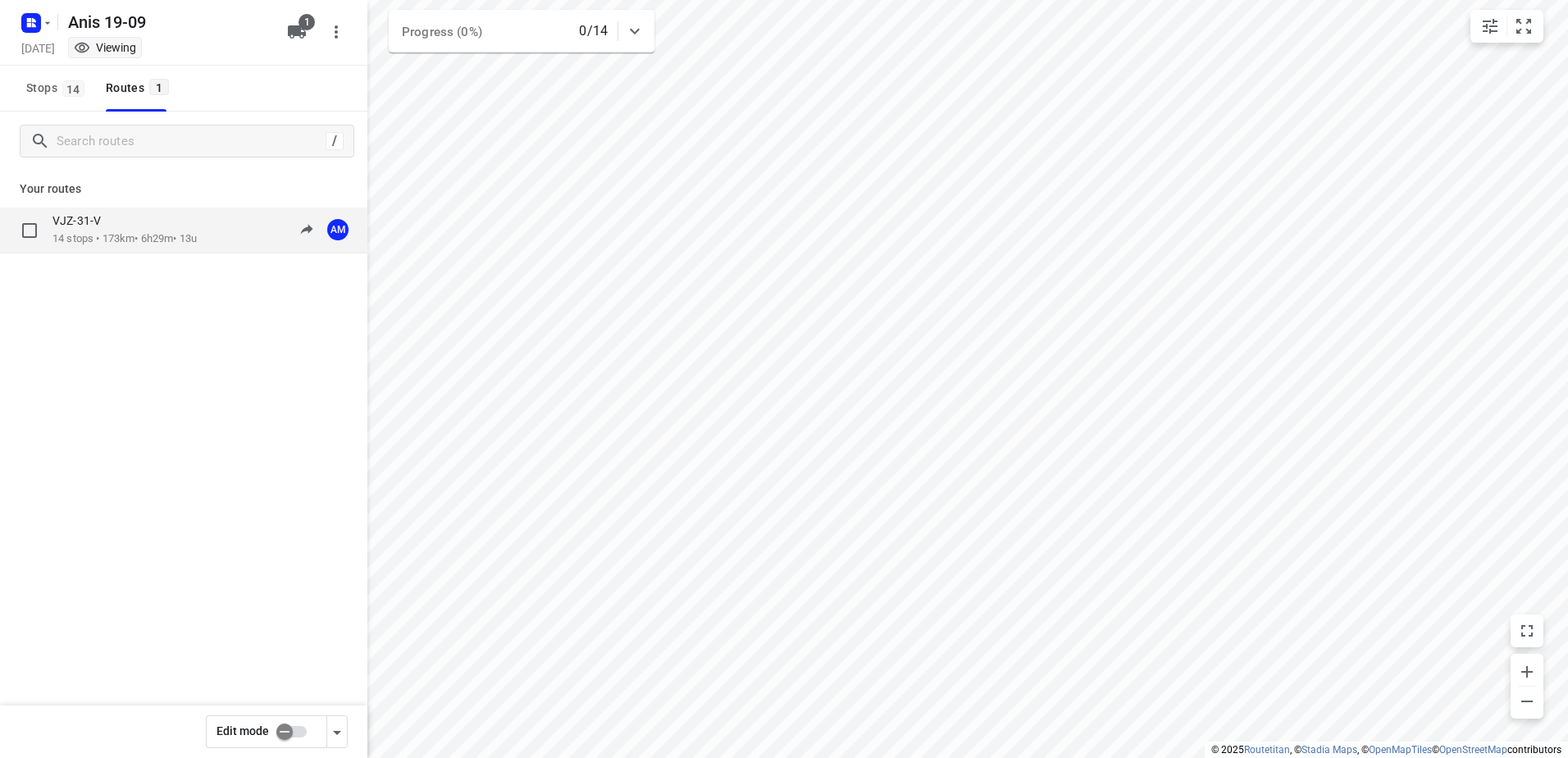
click at [118, 234] on p "14 stops • 173km • 6h29m • 13u" at bounding box center [124, 239] width 144 height 16
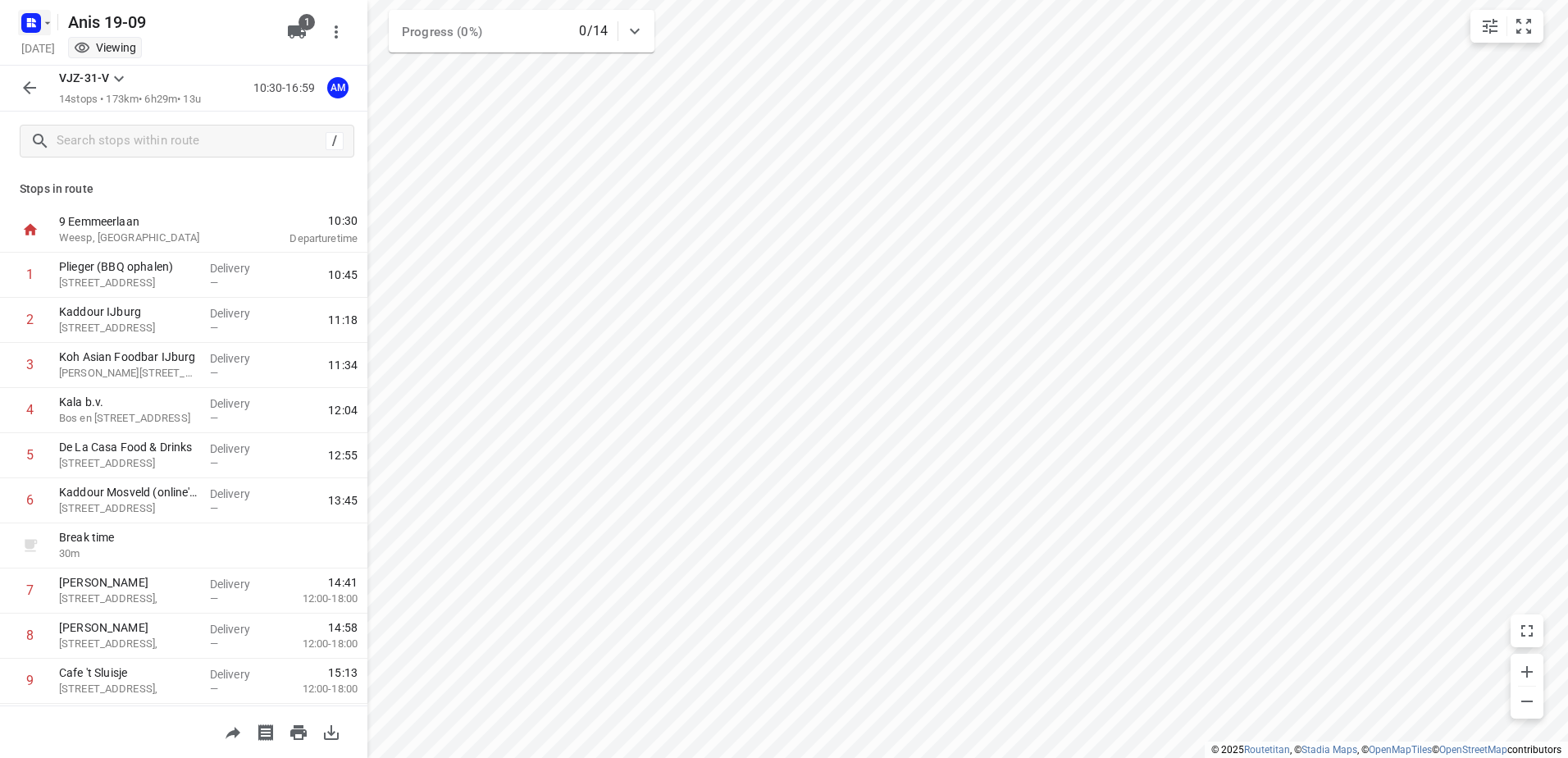
click at [40, 25] on rect "button" at bounding box center [31, 23] width 20 height 20
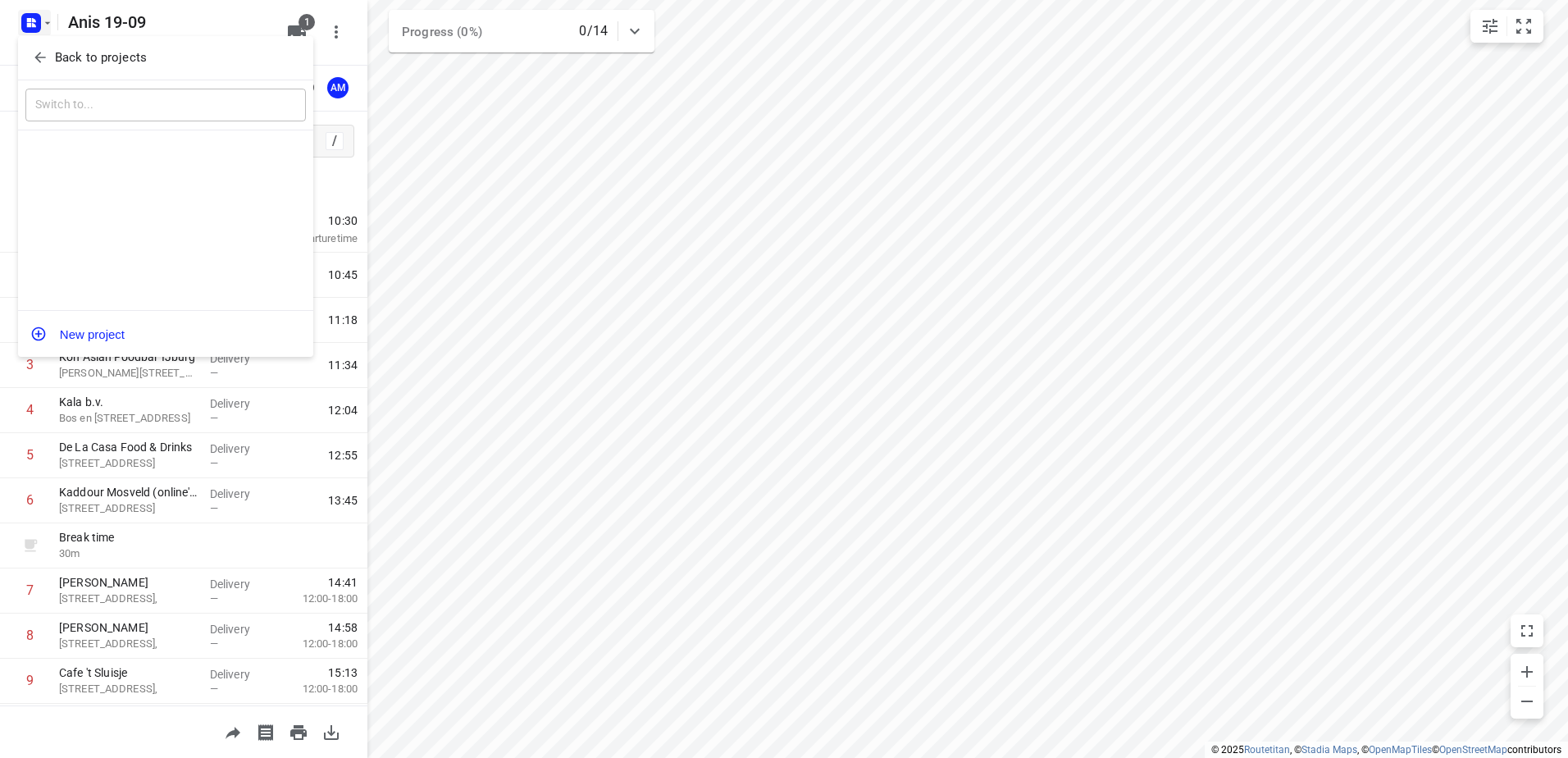
click at [95, 54] on p "Back to projects" at bounding box center [101, 58] width 92 height 19
